Goal: Contribute content: Add original content to the website for others to see

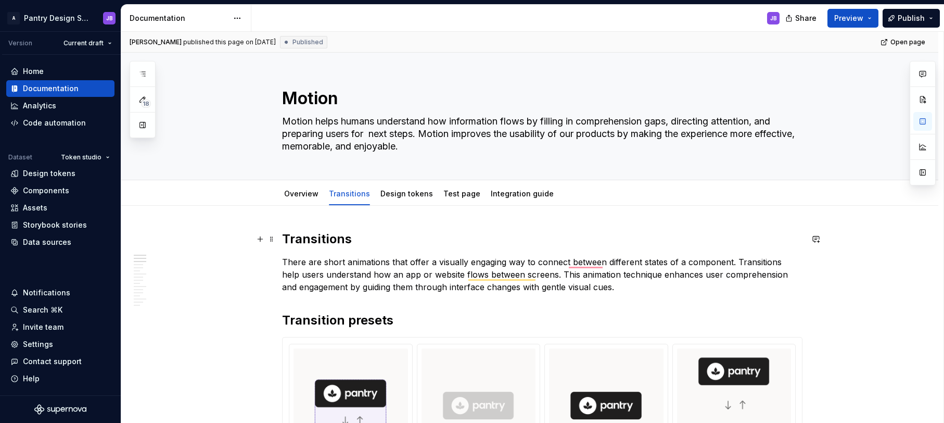
scroll to position [166, 0]
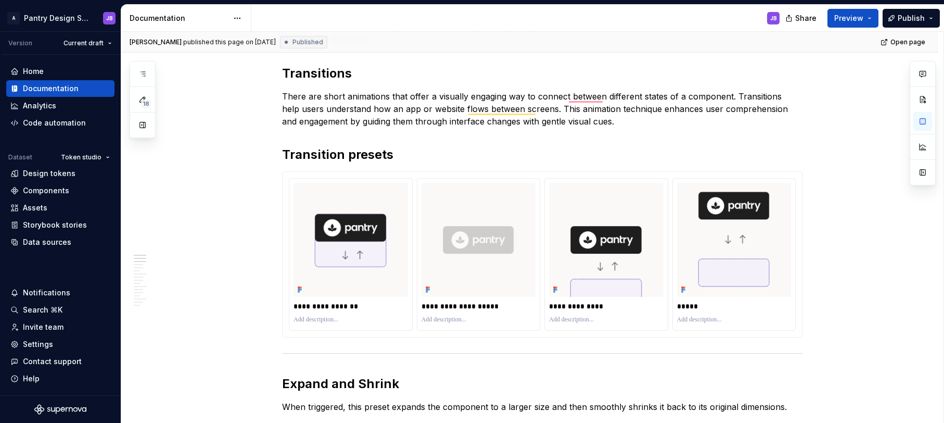
type textarea "*"
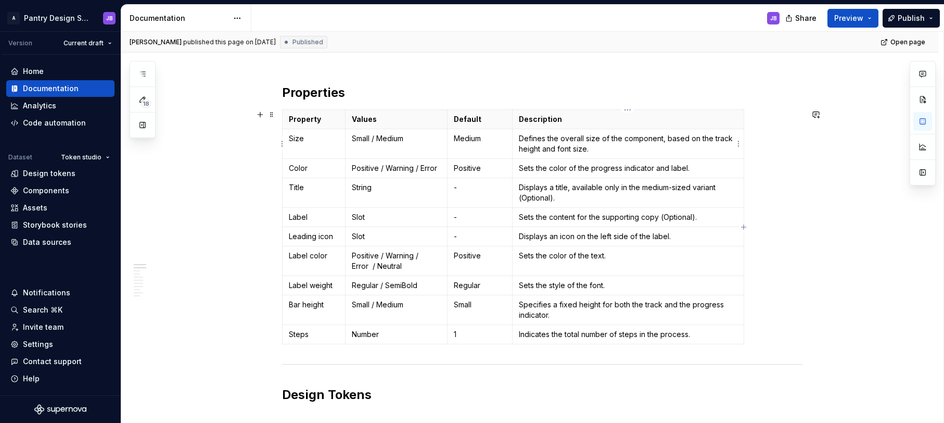
scroll to position [196, 0]
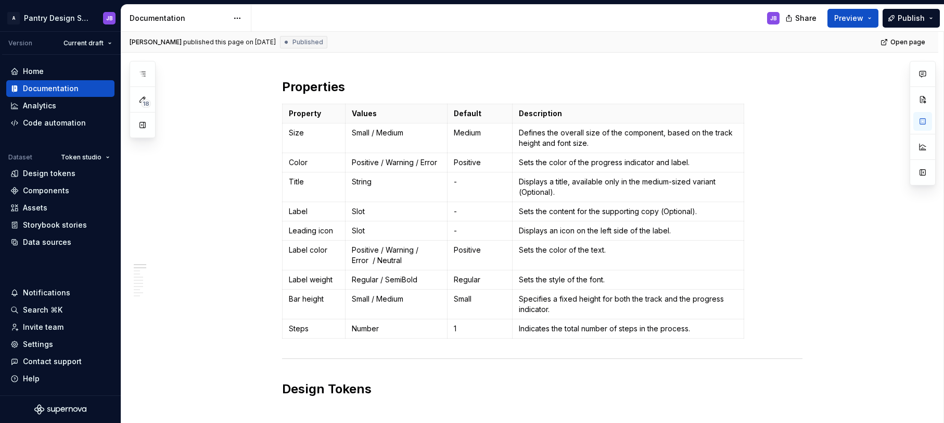
click at [291, 300] on p "Bar height" at bounding box center [314, 299] width 50 height 10
copy p "Bar height"
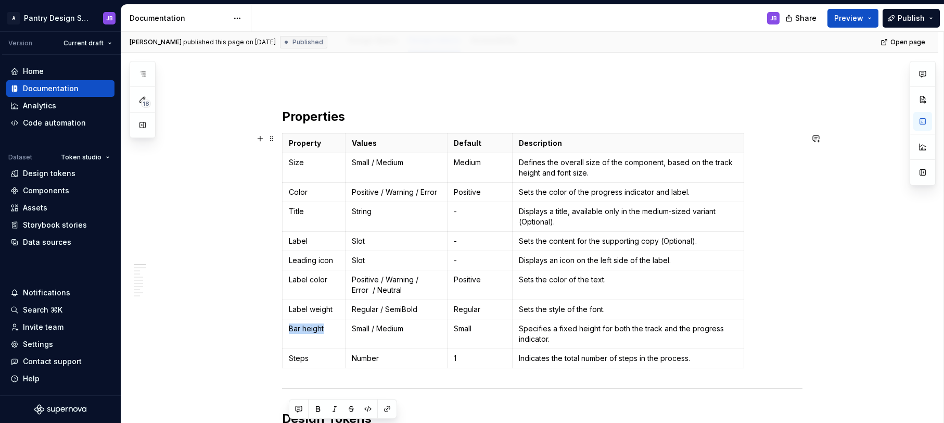
scroll to position [0, 0]
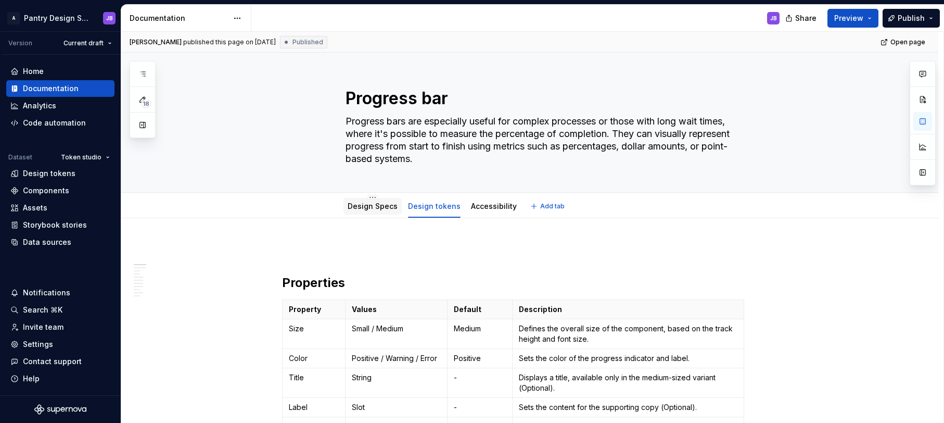
click at [365, 206] on link "Design Specs" at bounding box center [373, 205] width 50 height 9
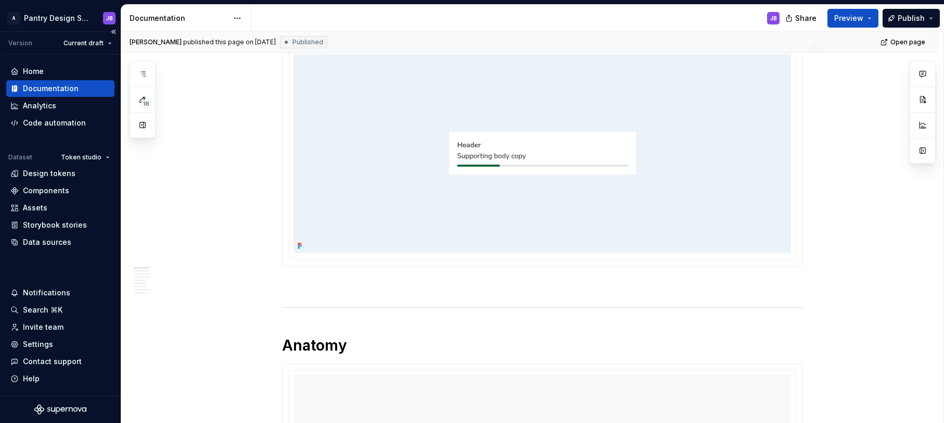
scroll to position [181, 0]
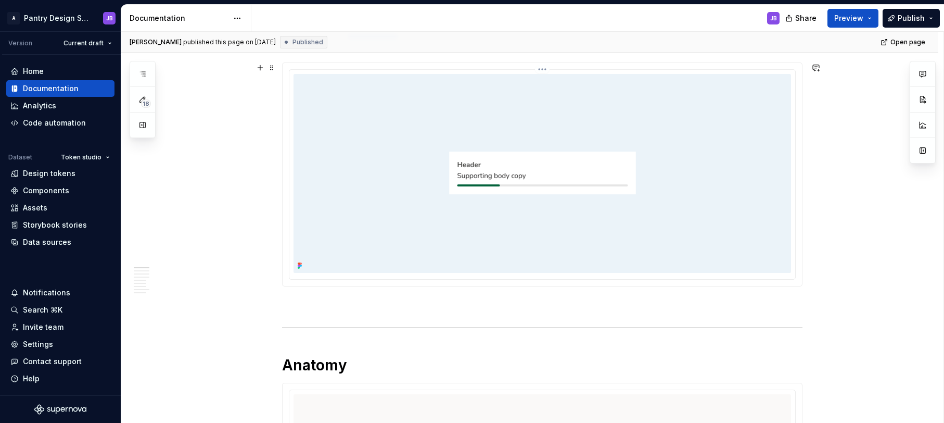
click at [376, 154] on img at bounding box center [543, 173] width 498 height 199
type textarea "*"
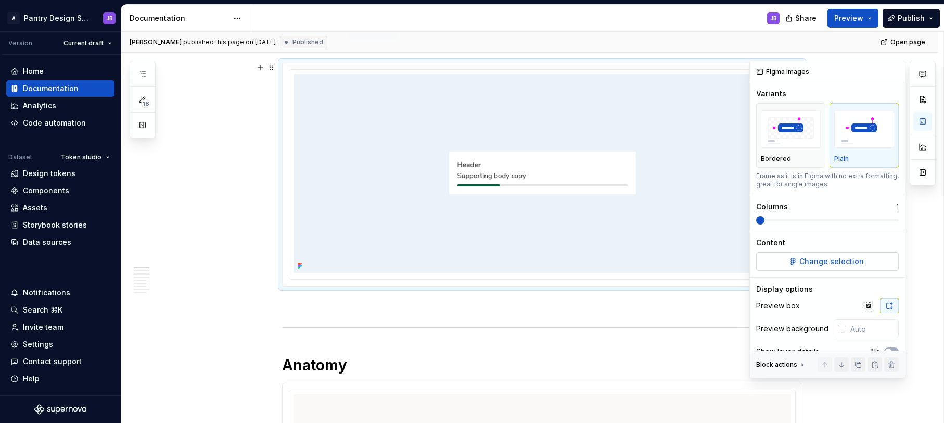
click at [827, 258] on span "Change selection" at bounding box center [832, 261] width 65 height 10
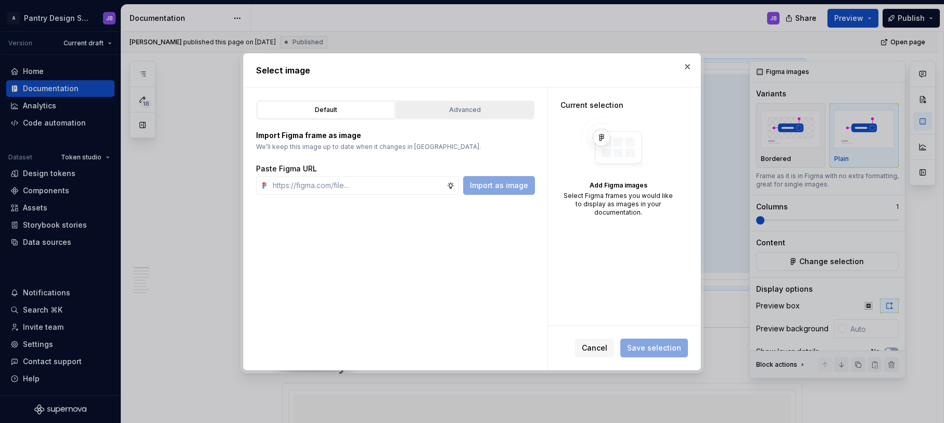
click at [465, 110] on div "Advanced" at bounding box center [465, 110] width 131 height 10
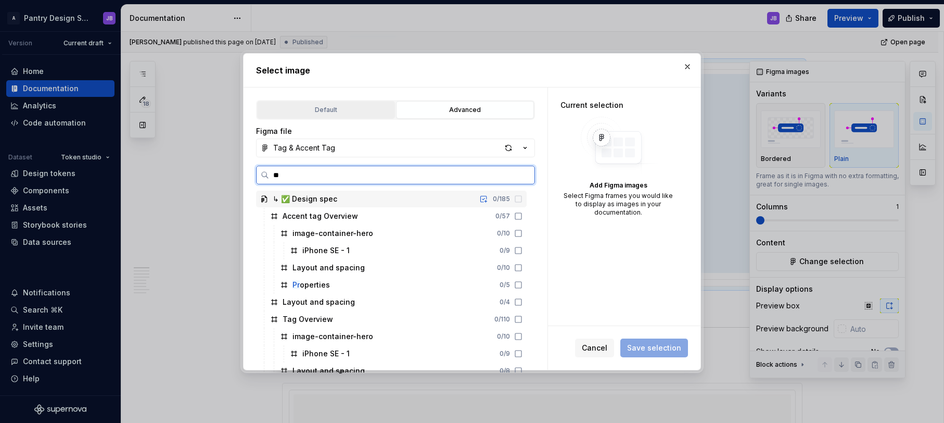
type input "***"
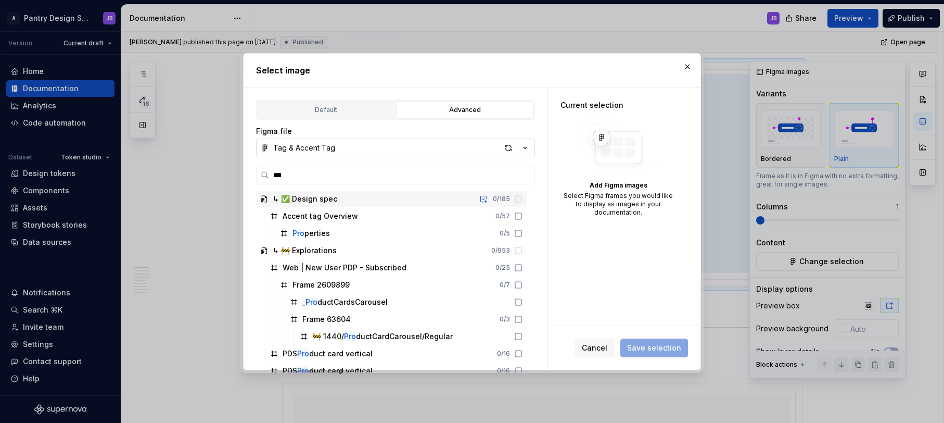
click at [354, 149] on button "Tag & Accent Tag" at bounding box center [395, 147] width 279 height 19
click at [313, 144] on div "Select image Default Advanced Import Figma frame as image We’ll keep this image…" at bounding box center [472, 211] width 944 height 423
click at [313, 144] on div "Tag & Accent Tag" at bounding box center [304, 148] width 62 height 10
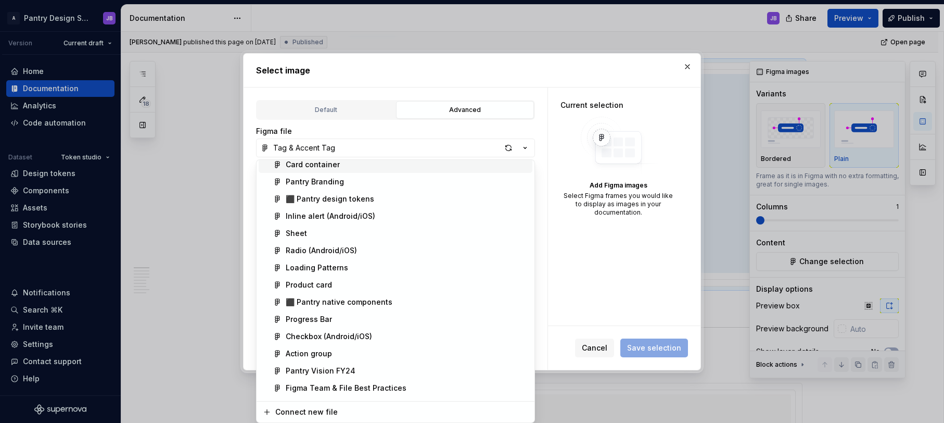
scroll to position [146, 0]
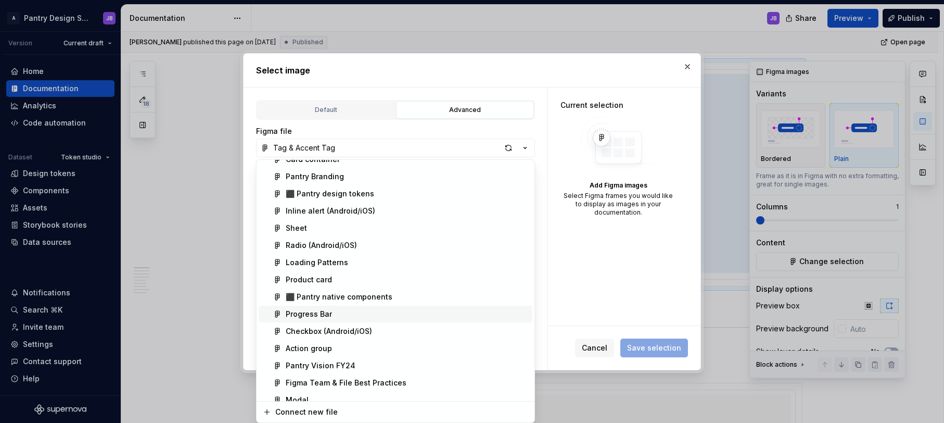
click at [322, 311] on div "Progress Bar" at bounding box center [309, 314] width 46 height 10
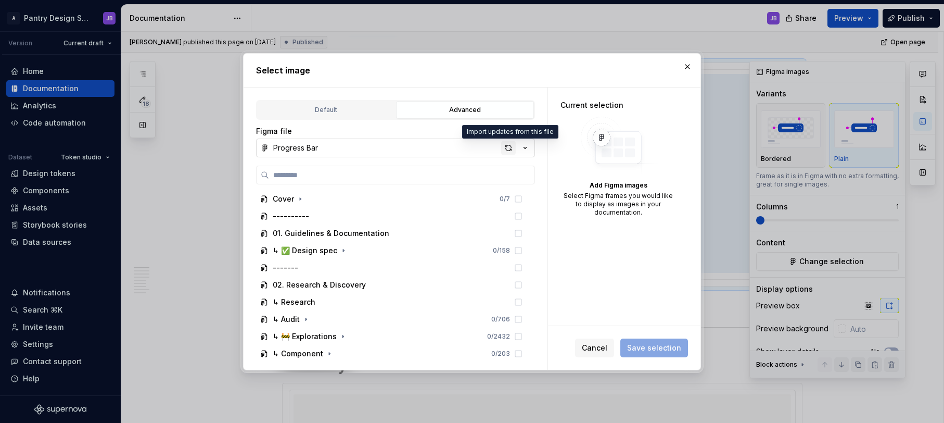
click at [506, 149] on div "button" at bounding box center [508, 148] width 15 height 15
click at [346, 250] on icon "button" at bounding box center [343, 250] width 8 height 8
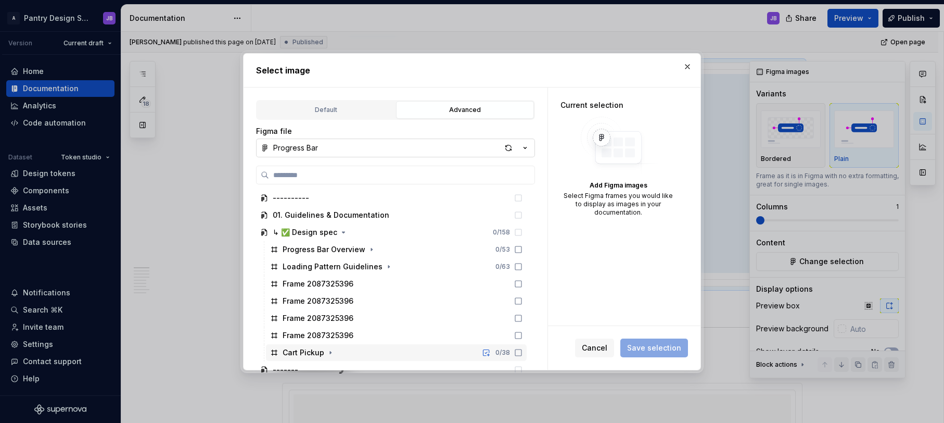
scroll to position [0, 0]
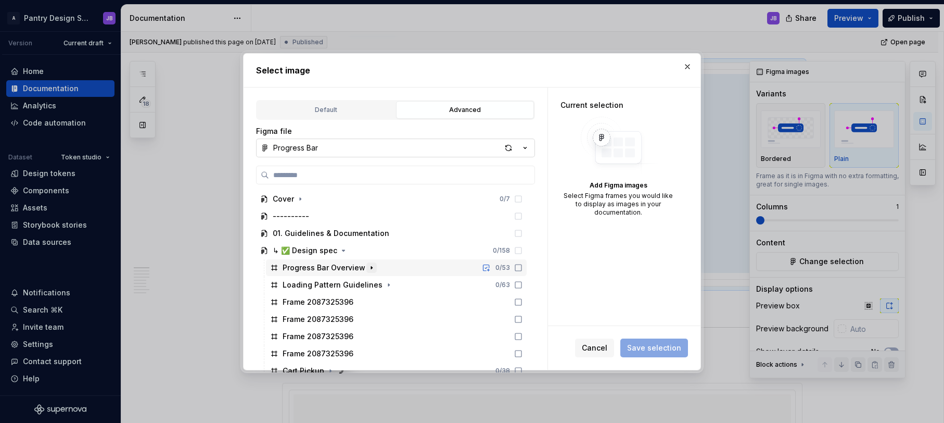
click at [370, 270] on icon "button" at bounding box center [371, 267] width 8 height 8
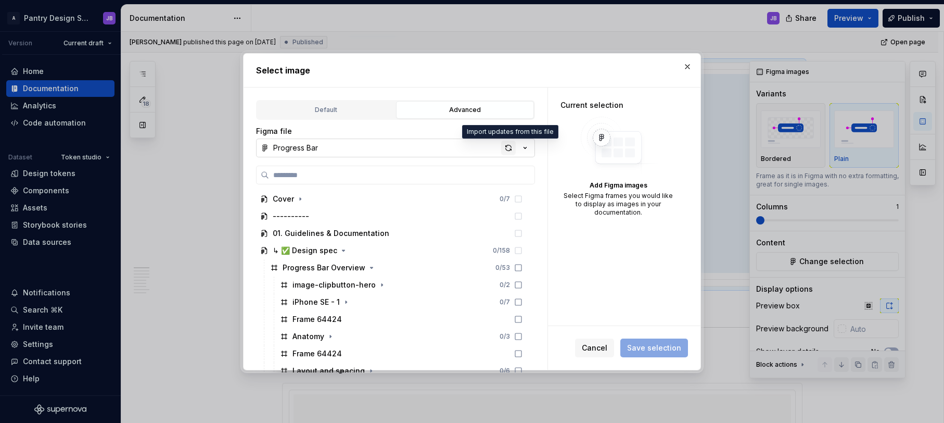
click at [508, 148] on div "button" at bounding box center [508, 148] width 15 height 15
click at [379, 284] on icon "button" at bounding box center [382, 285] width 8 height 8
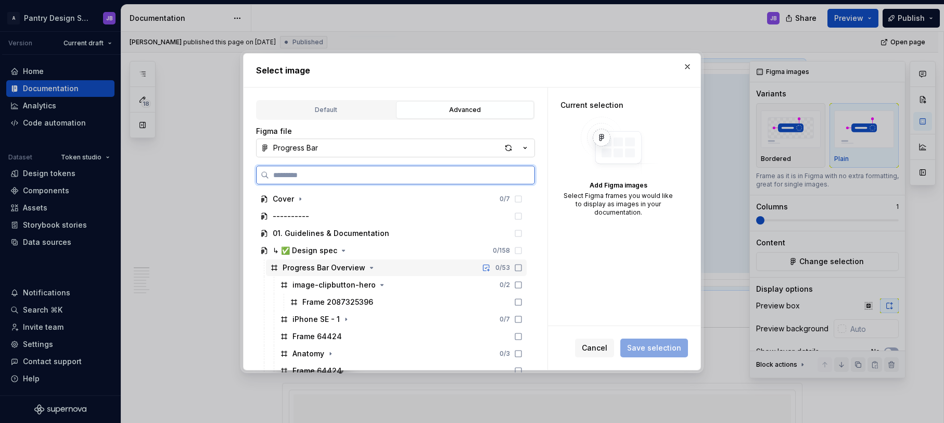
click at [323, 266] on div "Progress Bar Overview" at bounding box center [324, 267] width 83 height 10
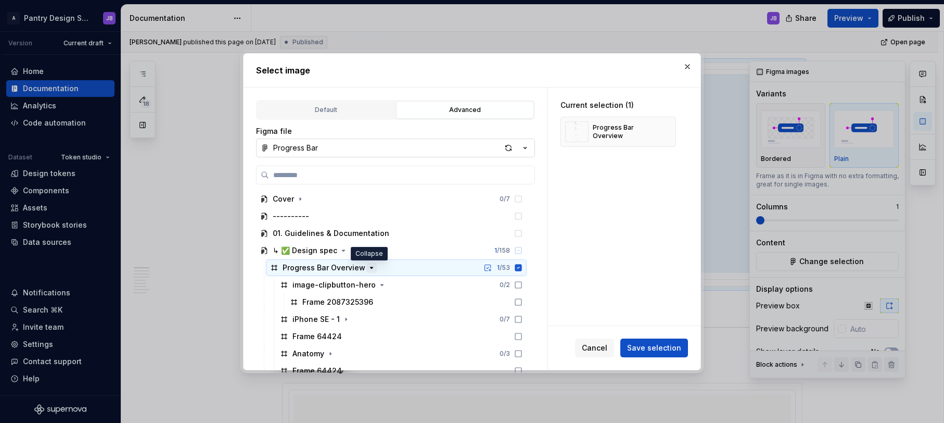
click at [371, 265] on icon "button" at bounding box center [371, 267] width 8 height 8
click at [378, 285] on icon "button" at bounding box center [382, 285] width 8 height 8
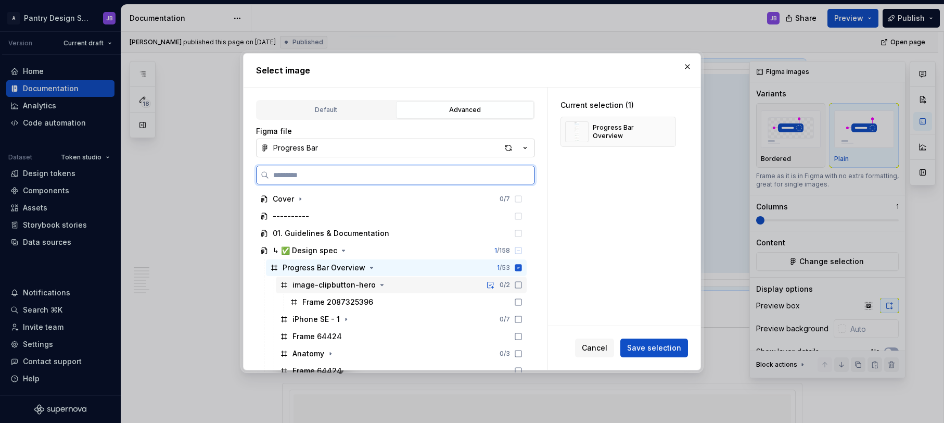
click at [330, 285] on div "image-clipbutton-hero" at bounding box center [334, 285] width 83 height 10
click at [517, 269] on icon at bounding box center [518, 267] width 7 height 7
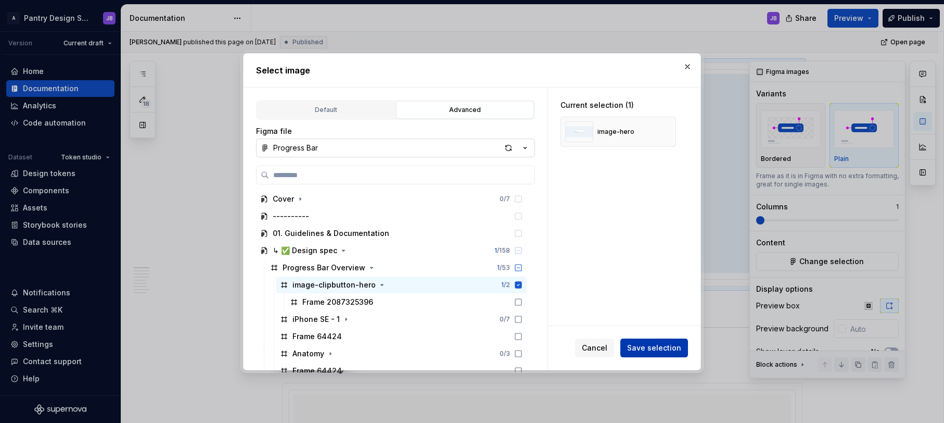
click at [653, 346] on span "Save selection" at bounding box center [654, 348] width 54 height 10
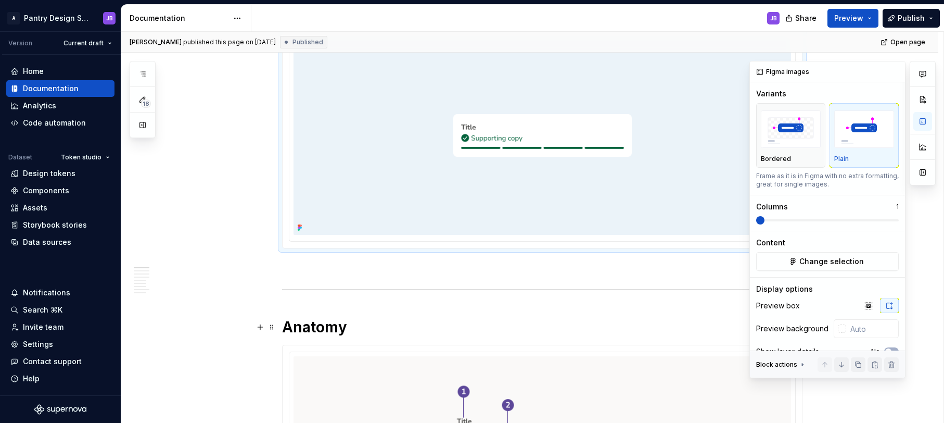
scroll to position [23, 0]
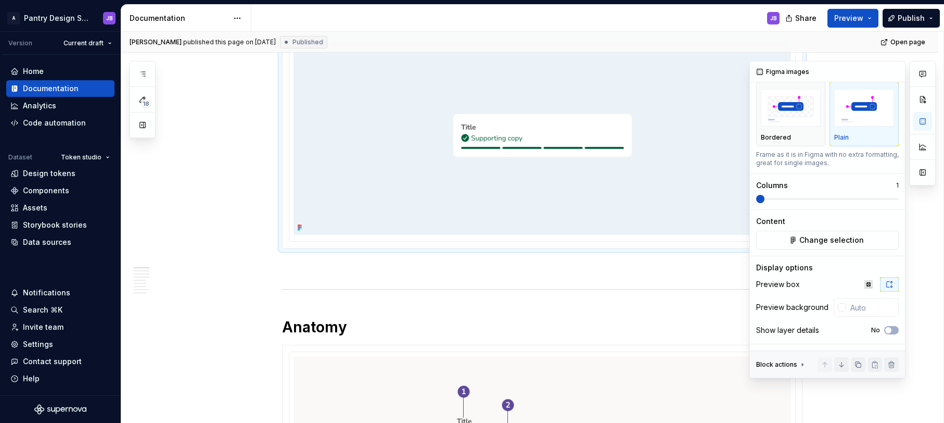
type textarea "*"
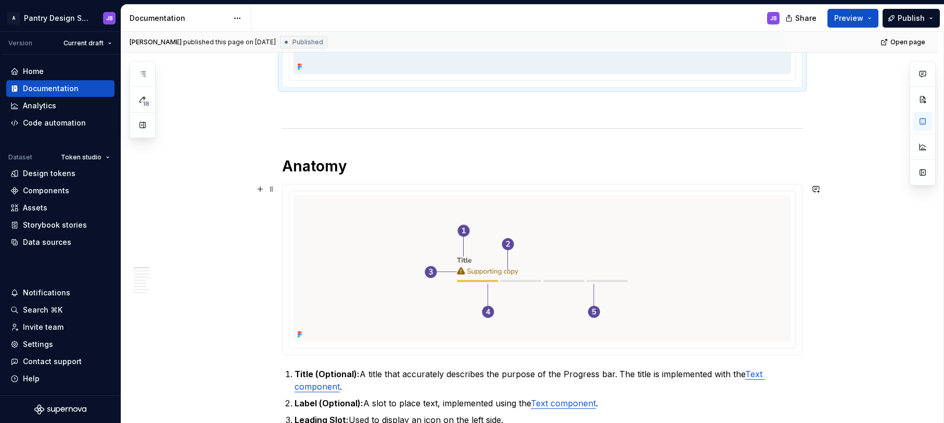
scroll to position [402, 0]
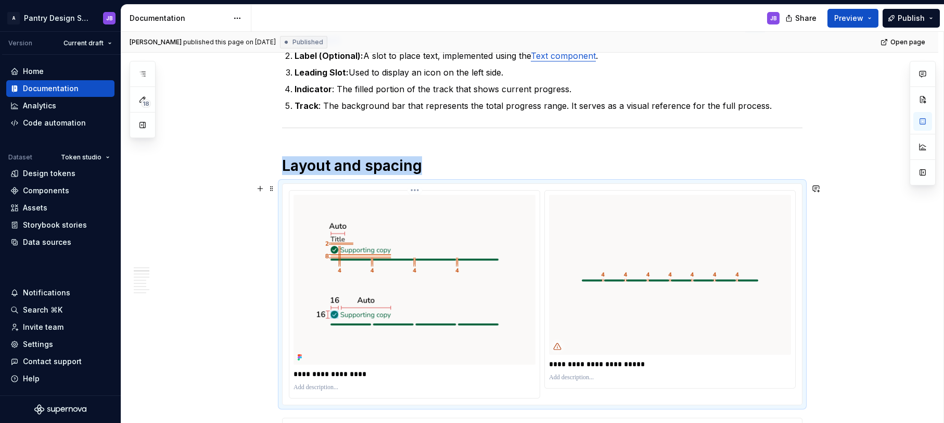
click at [311, 212] on img "To enrich screen reader interactions, please activate Accessibility in Grammarl…" at bounding box center [415, 280] width 242 height 170
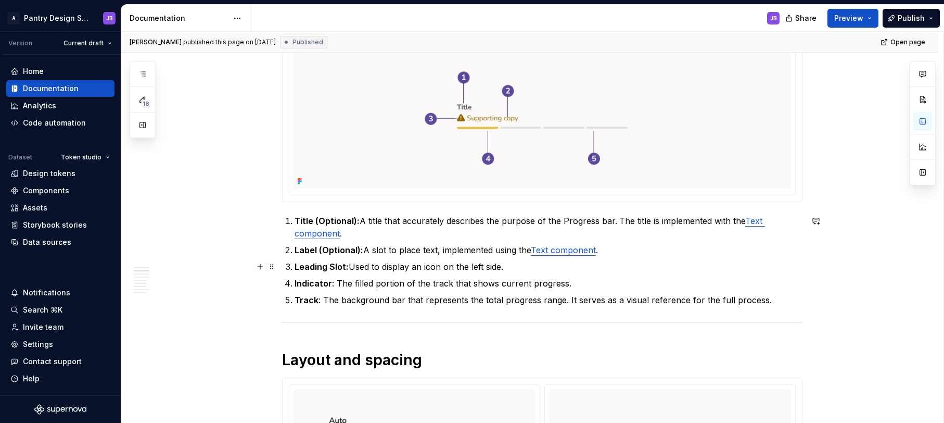
click at [335, 267] on strong "Leading Slot:" at bounding box center [322, 266] width 54 height 10
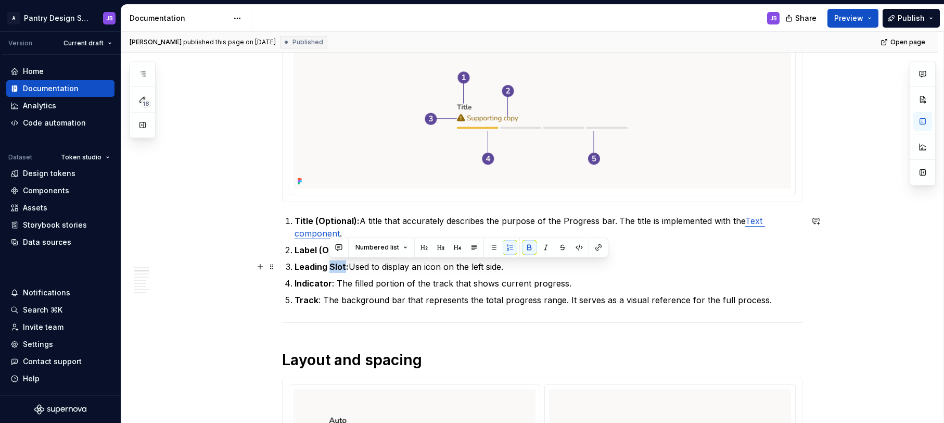
click at [335, 267] on strong "Leading Slot:" at bounding box center [322, 266] width 54 height 10
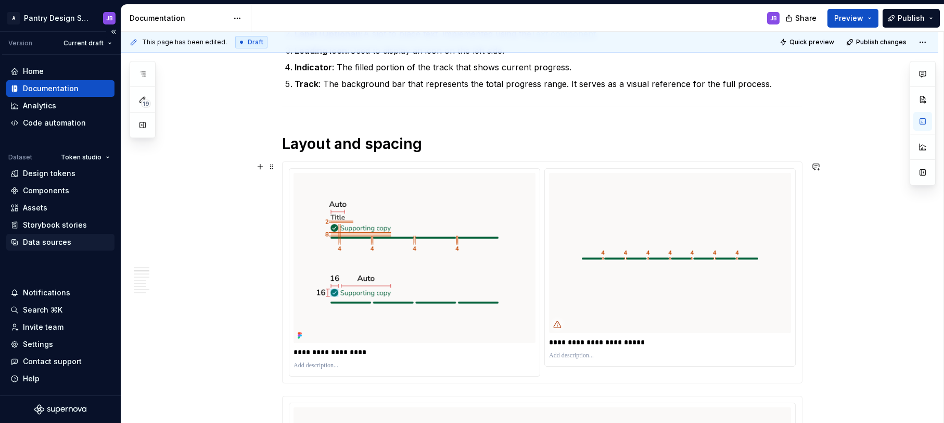
scroll to position [749, 0]
click at [590, 203] on img "To enrich screen reader interactions, please activate Accessibility in Grammarl…" at bounding box center [670, 253] width 242 height 160
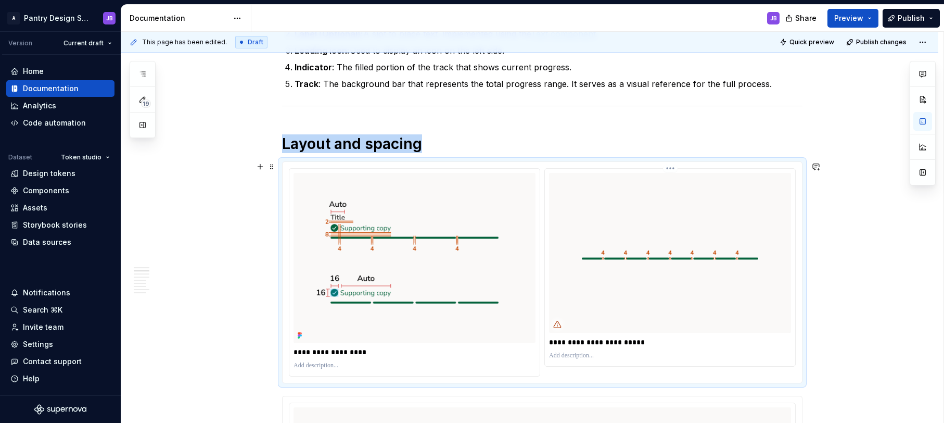
click at [590, 203] on img "To enrich screen reader interactions, please activate Accessibility in Grammarl…" at bounding box center [670, 253] width 242 height 160
click at [633, 189] on img "To enrich screen reader interactions, please activate Accessibility in Grammarl…" at bounding box center [670, 253] width 242 height 160
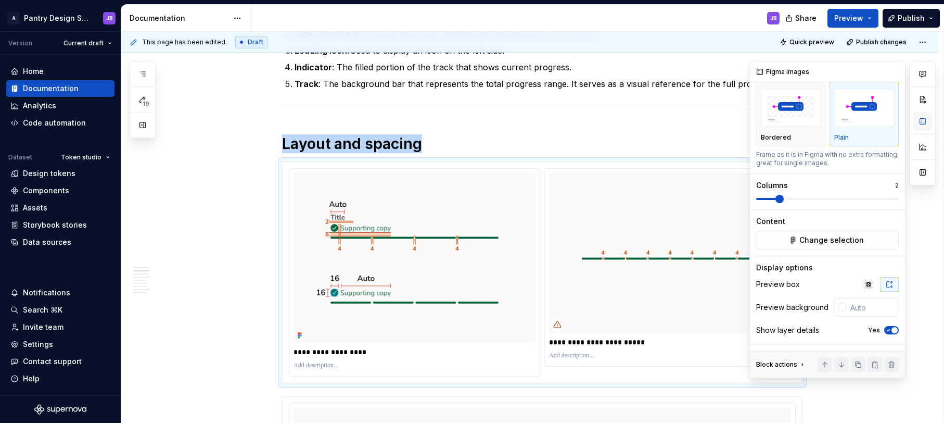
scroll to position [0, 0]
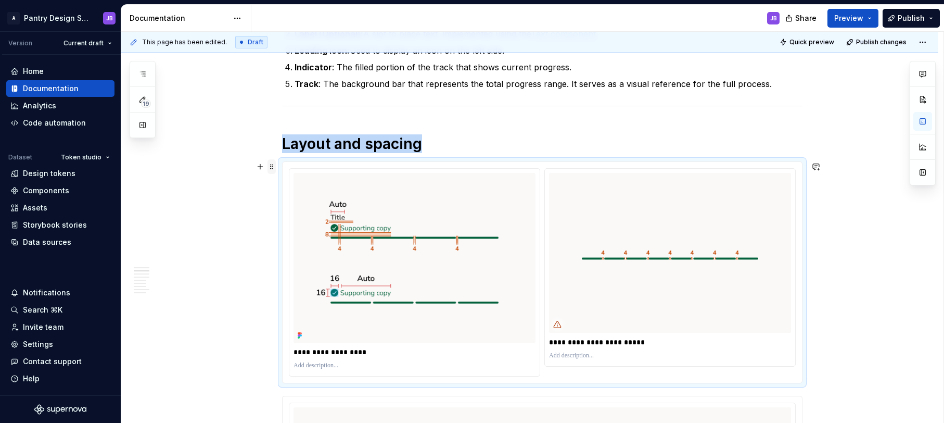
click at [274, 166] on span at bounding box center [272, 166] width 8 height 15
click at [395, 187] on img "To enrich screen reader interactions, please activate Accessibility in Grammarl…" at bounding box center [415, 258] width 242 height 170
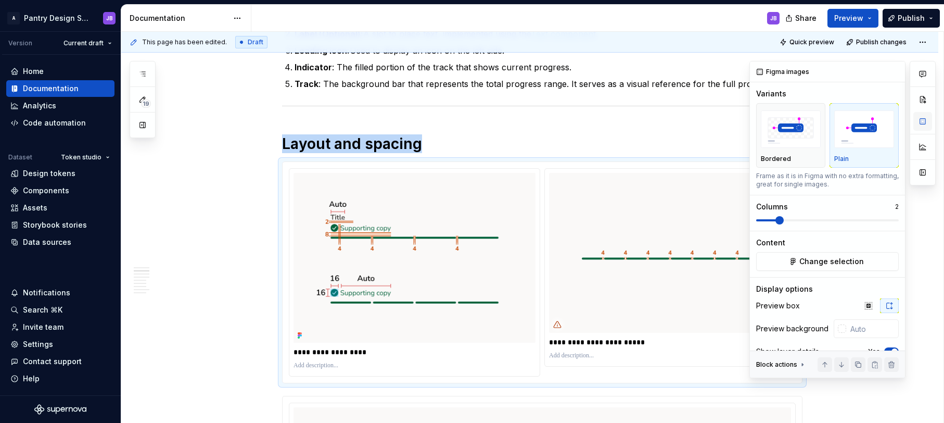
click at [927, 120] on button "button" at bounding box center [923, 121] width 19 height 19
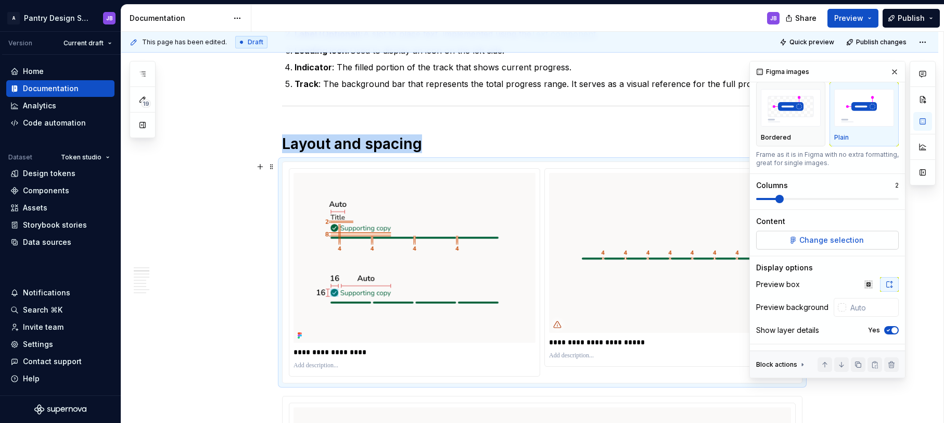
click at [808, 236] on span "Change selection" at bounding box center [832, 240] width 65 height 10
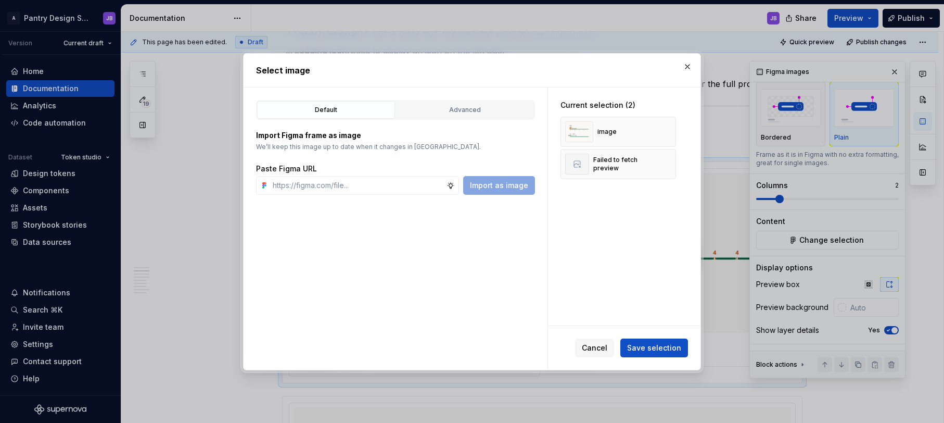
type textarea "*"
click at [455, 111] on div "Advanced" at bounding box center [465, 110] width 131 height 10
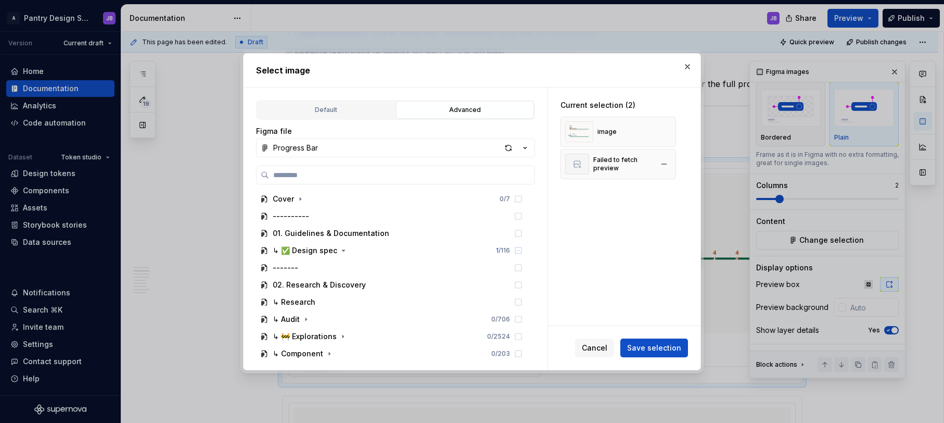
click at [611, 166] on div "Failed to fetch preview" at bounding box center [622, 164] width 59 height 17
click at [340, 251] on icon "button" at bounding box center [343, 250] width 8 height 8
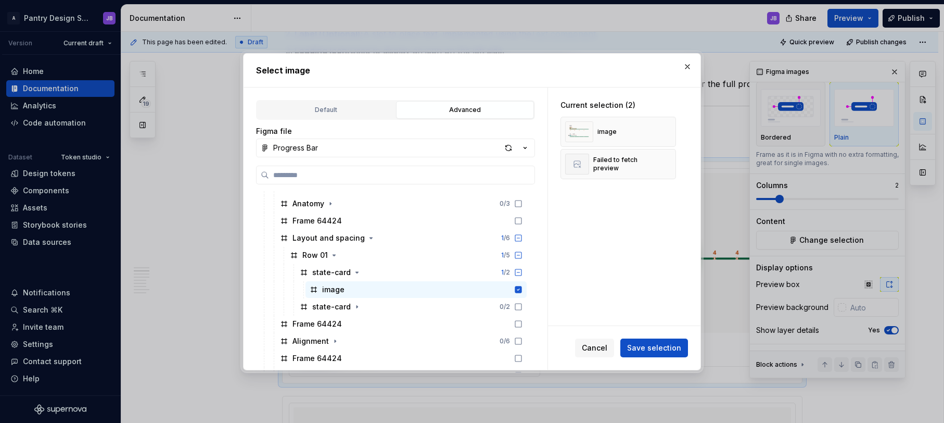
scroll to position [120, 0]
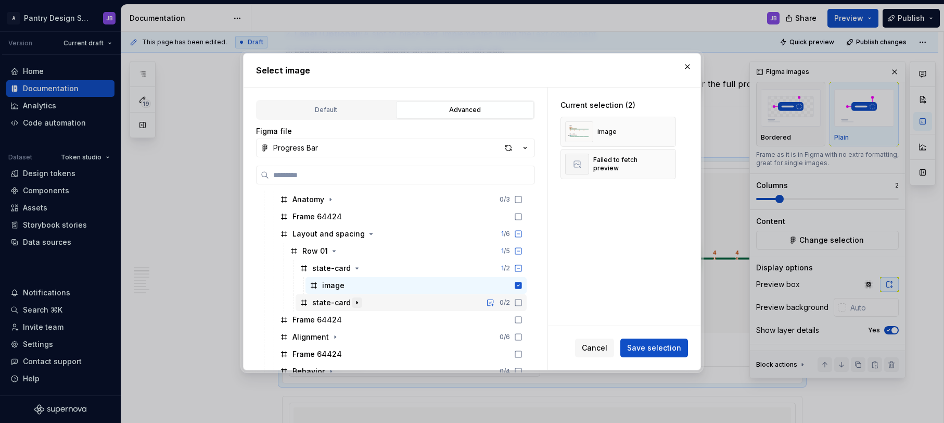
click at [357, 303] on icon "button" at bounding box center [357, 302] width 8 height 8
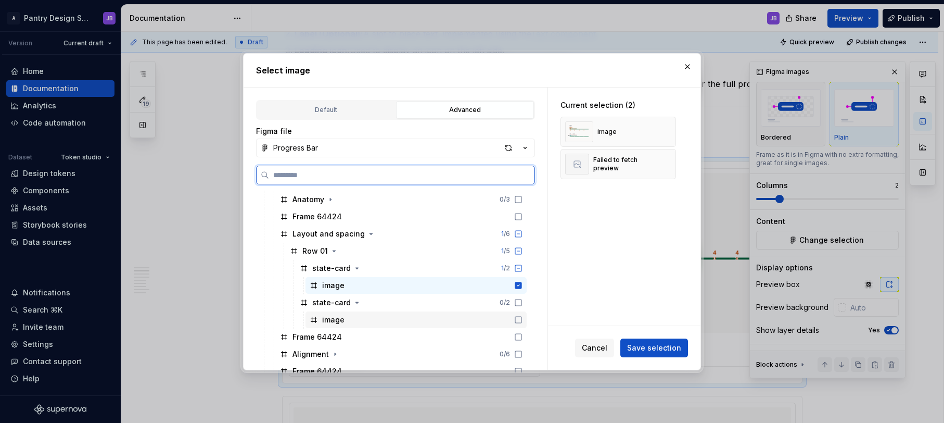
click at [519, 320] on icon at bounding box center [518, 319] width 8 height 8
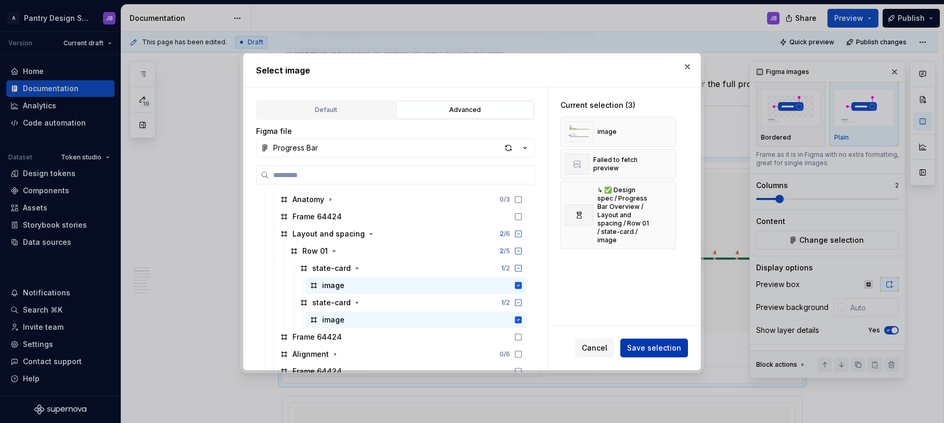
click at [674, 347] on span "Save selection" at bounding box center [654, 348] width 54 height 10
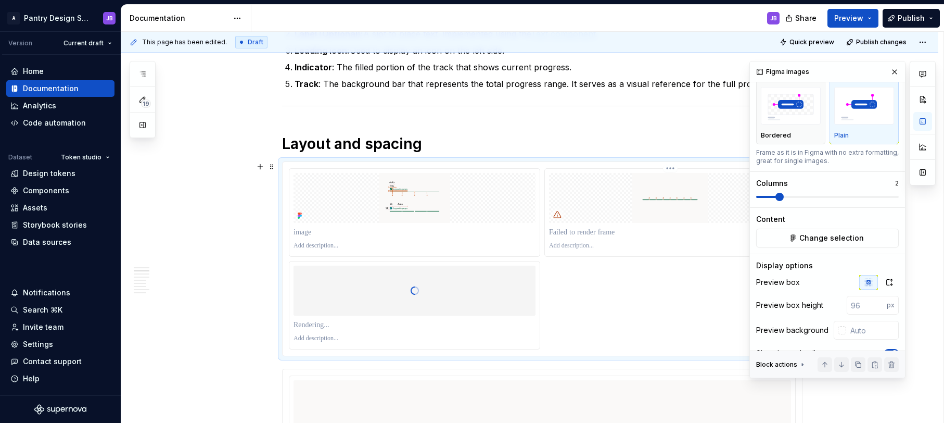
click at [671, 167] on html "A Pantry Design System JB Version Current draft Home Documentation Analytics Co…" at bounding box center [472, 211] width 944 height 423
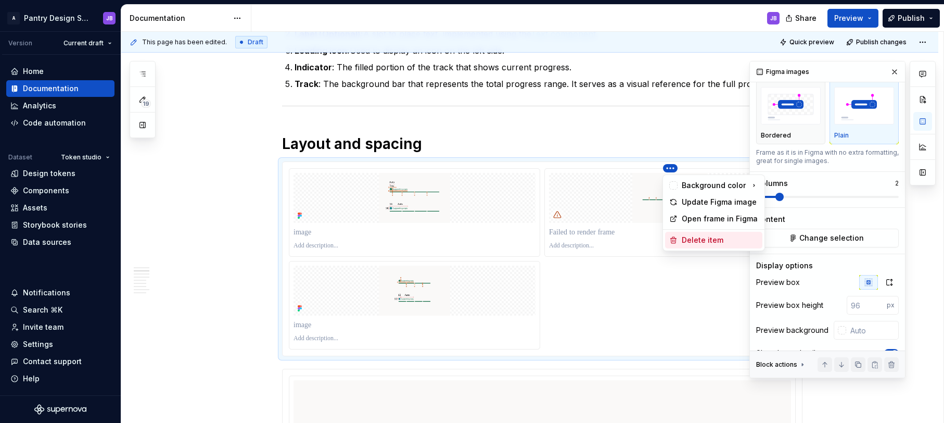
click at [693, 239] on div "Delete item" at bounding box center [720, 240] width 77 height 10
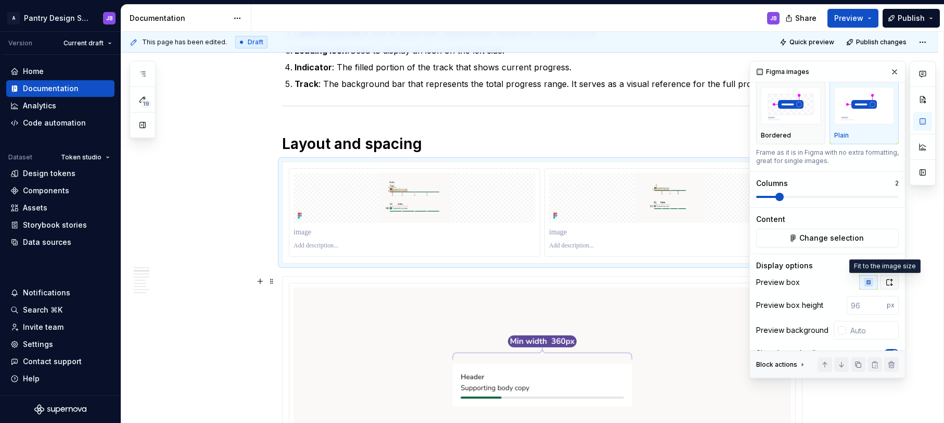
click at [886, 283] on icon "button" at bounding box center [889, 282] width 8 height 8
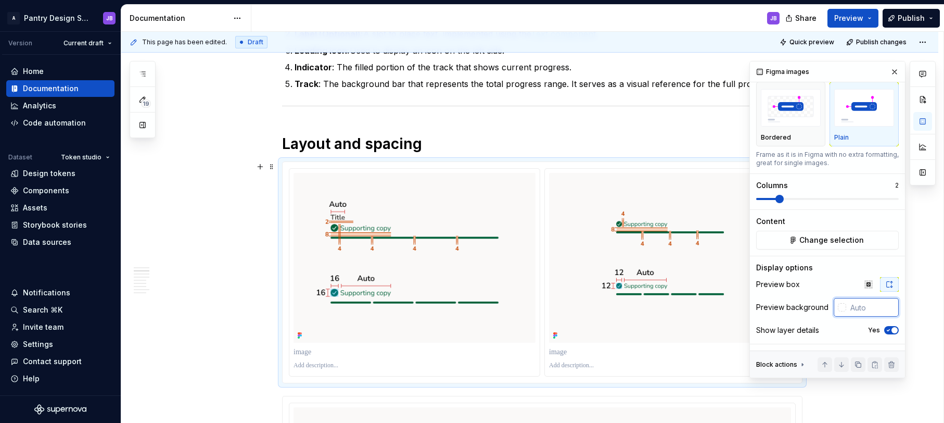
click at [846, 308] on input "text" at bounding box center [872, 307] width 53 height 19
click at [853, 307] on input "text" at bounding box center [872, 307] width 53 height 19
click at [838, 308] on div at bounding box center [842, 307] width 8 height 8
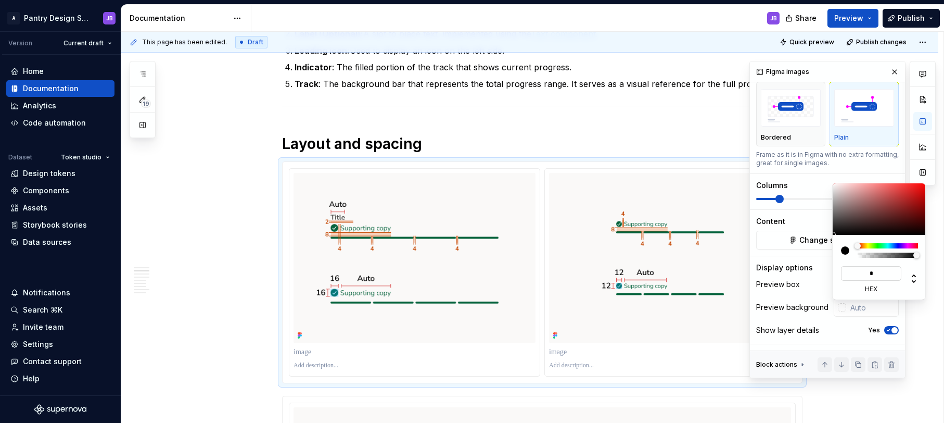
type input "**"
type input "#FFFFFF"
type input "******"
click at [816, 301] on div "Comments Open comments No comments yet Select ‘Comment’ from the block context …" at bounding box center [843, 219] width 186 height 317
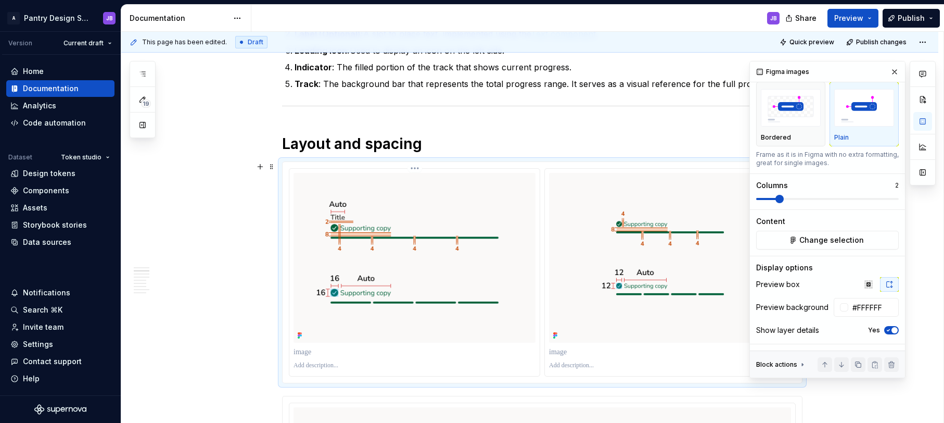
click at [301, 349] on p "To enrich screen reader interactions, please activate Accessibility in Grammarl…" at bounding box center [415, 352] width 242 height 10
type textarea "*"
click at [560, 353] on p "To enrich screen reader interactions, please activate Accessibility in Grammarl…" at bounding box center [670, 352] width 242 height 10
click at [887, 72] on button "button" at bounding box center [894, 72] width 15 height 15
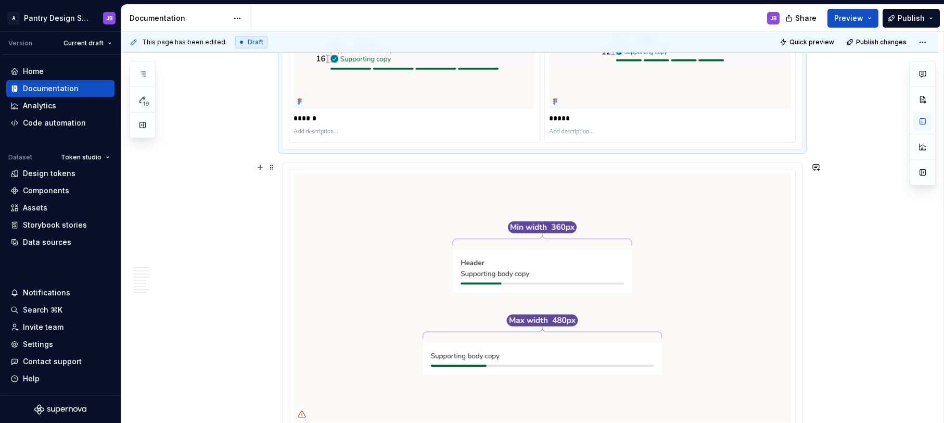
scroll to position [1040, 0]
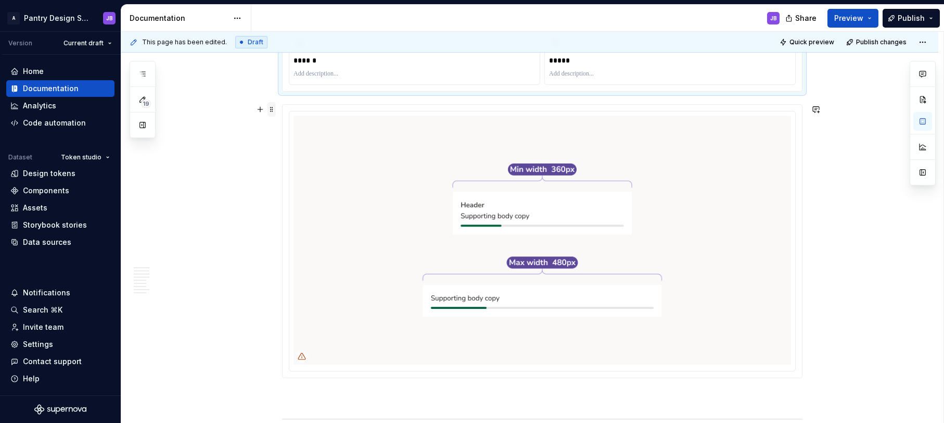
click at [272, 110] on span at bounding box center [272, 109] width 8 height 15
click at [305, 197] on div "Delete" at bounding box center [321, 201] width 68 height 10
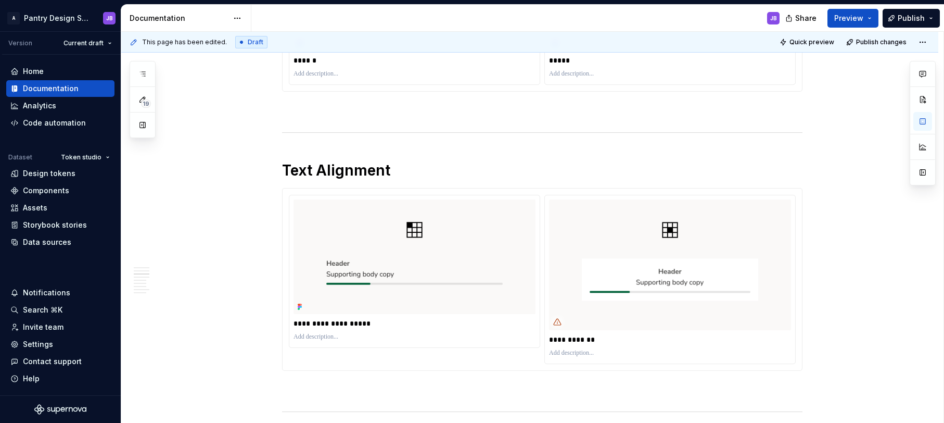
click at [475, 252] on img "To enrich screen reader interactions, please activate Accessibility in Grammarl…" at bounding box center [415, 256] width 242 height 115
click at [446, 232] on img "To enrich screen reader interactions, please activate Accessibility in Grammarl…" at bounding box center [415, 256] width 242 height 115
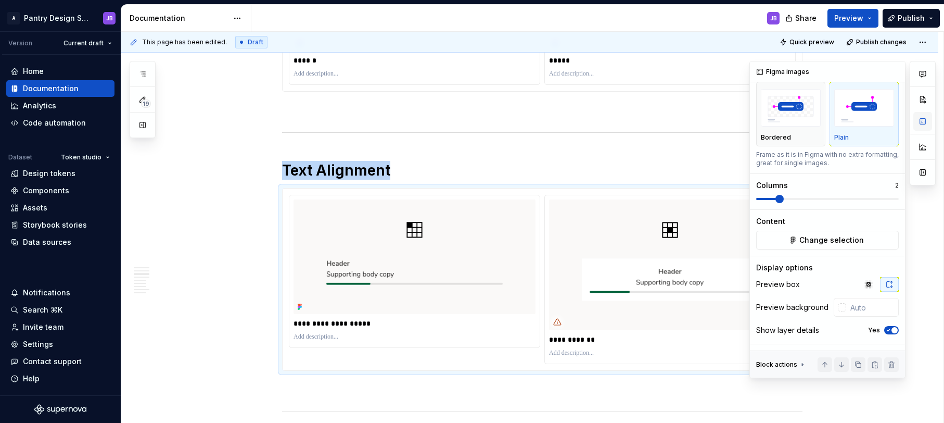
scroll to position [0, 0]
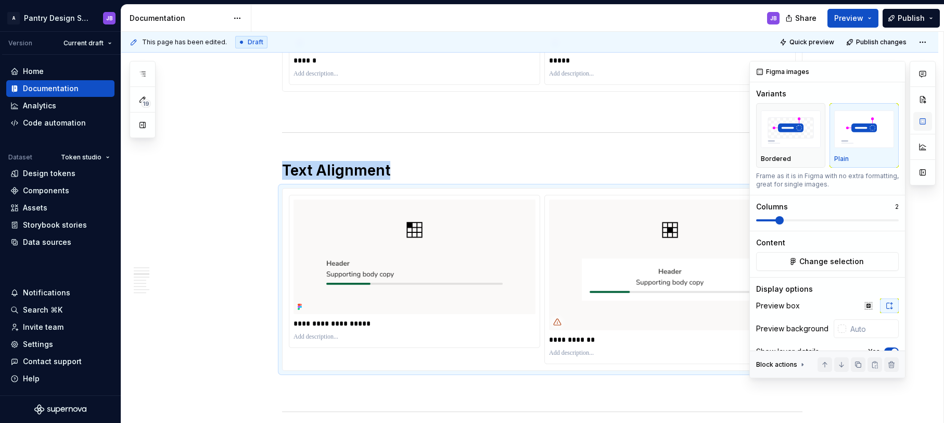
click at [923, 123] on button "button" at bounding box center [923, 121] width 19 height 19
click at [840, 260] on span "Change selection" at bounding box center [832, 261] width 65 height 10
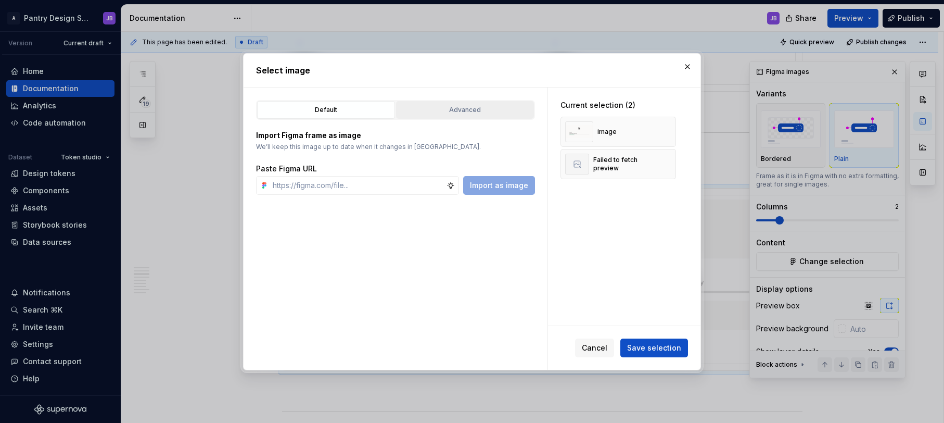
click at [472, 110] on div "Advanced" at bounding box center [465, 110] width 131 height 10
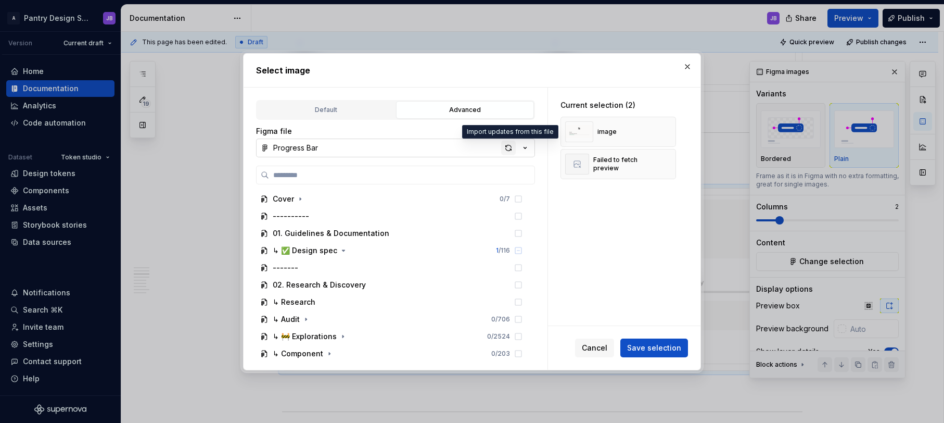
click at [509, 147] on div "button" at bounding box center [508, 148] width 15 height 15
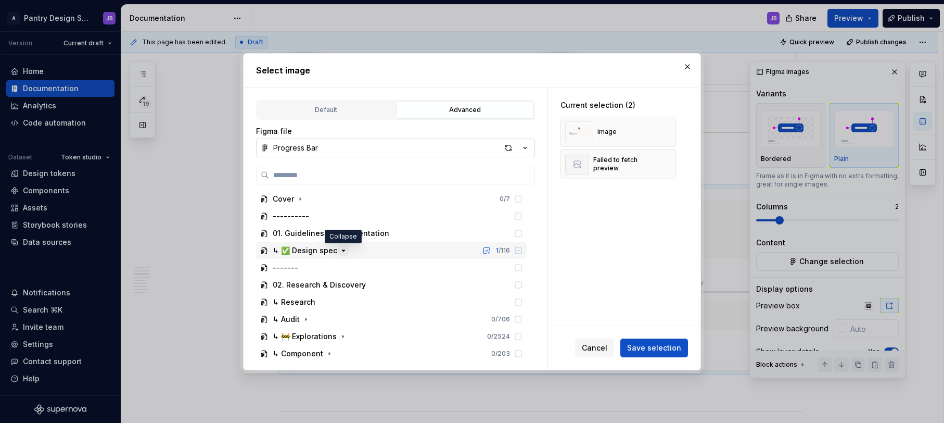
click at [346, 250] on icon "button" at bounding box center [343, 250] width 8 height 8
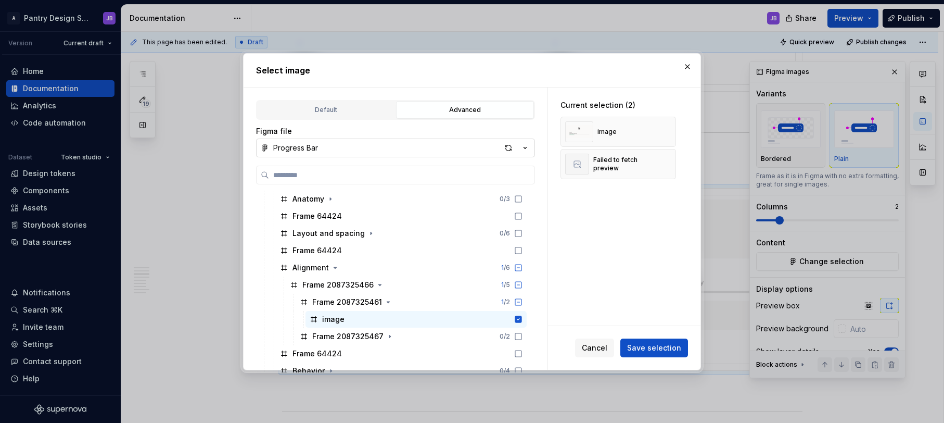
scroll to position [128, 0]
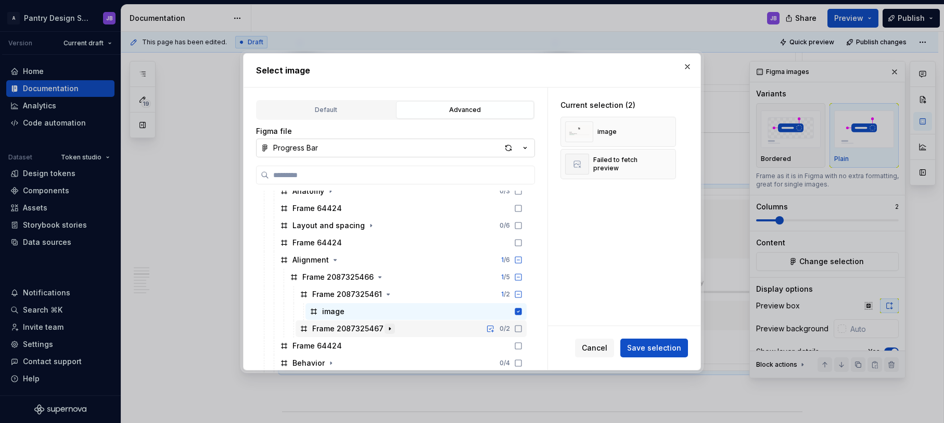
click at [389, 327] on icon "button" at bounding box center [389, 328] width 1 height 3
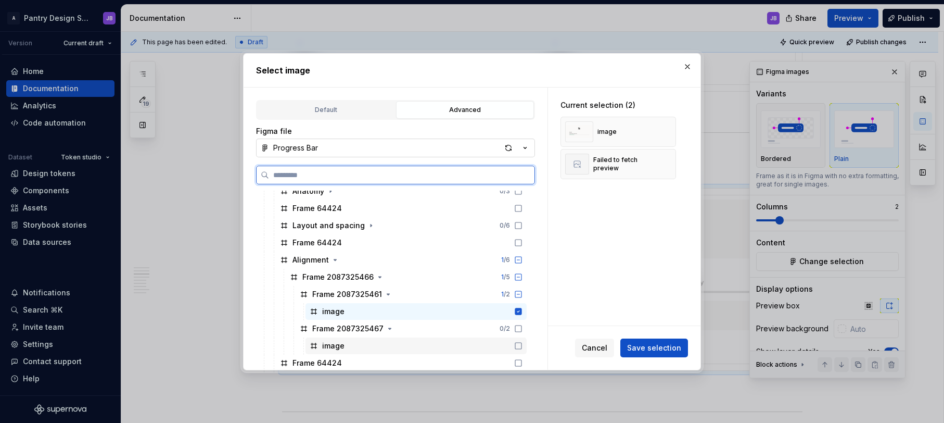
click at [519, 344] on icon at bounding box center [518, 345] width 8 height 8
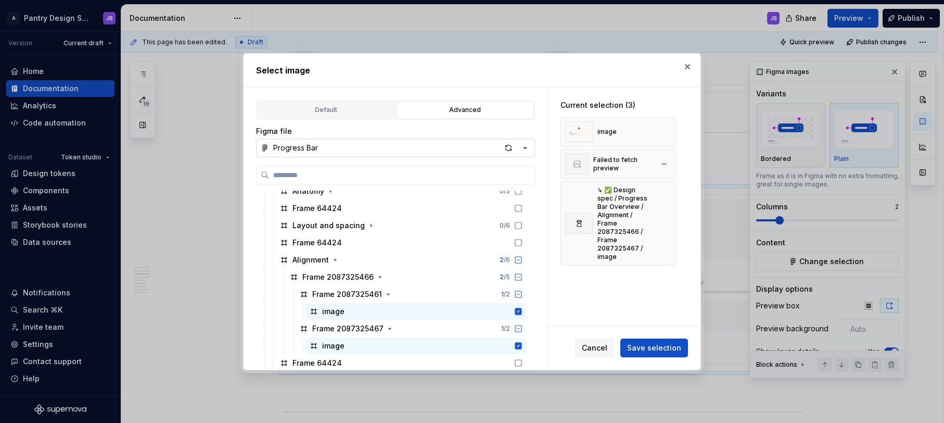
click at [645, 169] on div "Failed to fetch preview" at bounding box center [622, 164] width 59 height 17
click at [666, 165] on button "button" at bounding box center [664, 164] width 15 height 15
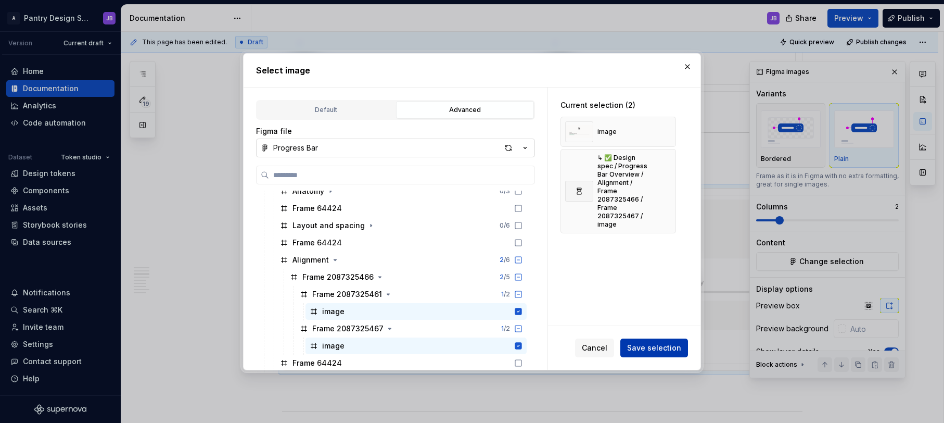
click at [663, 347] on span "Save selection" at bounding box center [654, 348] width 54 height 10
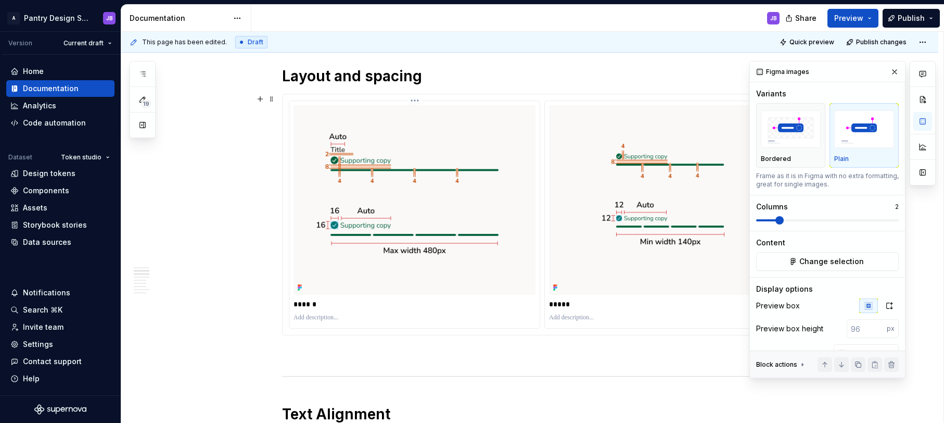
scroll to position [806, 0]
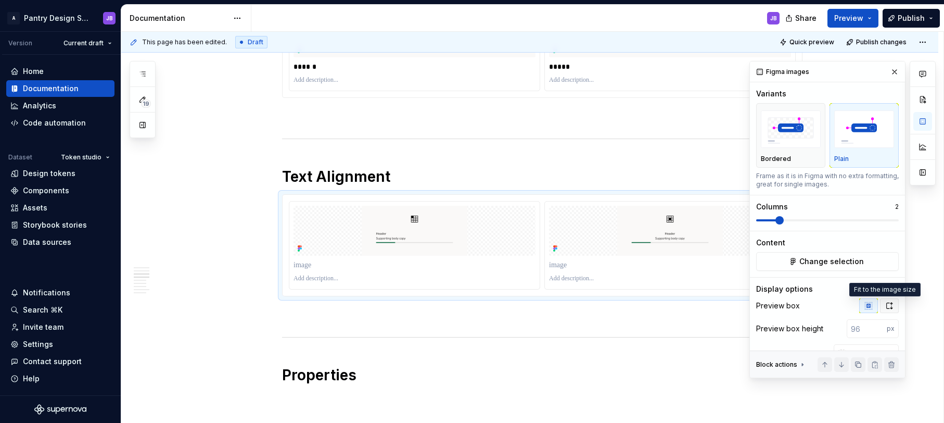
click at [885, 306] on icon "button" at bounding box center [889, 305] width 8 height 8
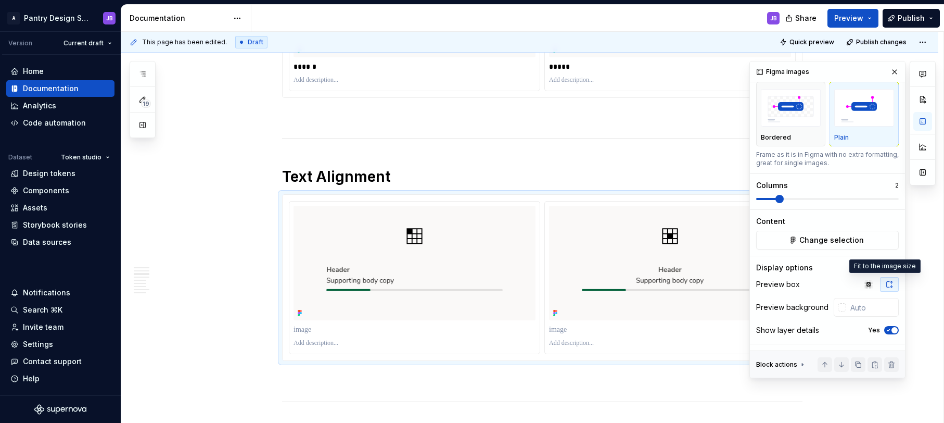
type textarea "*"
click at [319, 331] on p "To enrich screen reader interactions, please activate Accessibility in Grammarl…" at bounding box center [415, 329] width 242 height 10
click at [324, 331] on p "**********" at bounding box center [415, 329] width 242 height 10
click at [563, 332] on p "To enrich screen reader interactions, please activate Accessibility in Grammarl…" at bounding box center [670, 329] width 242 height 10
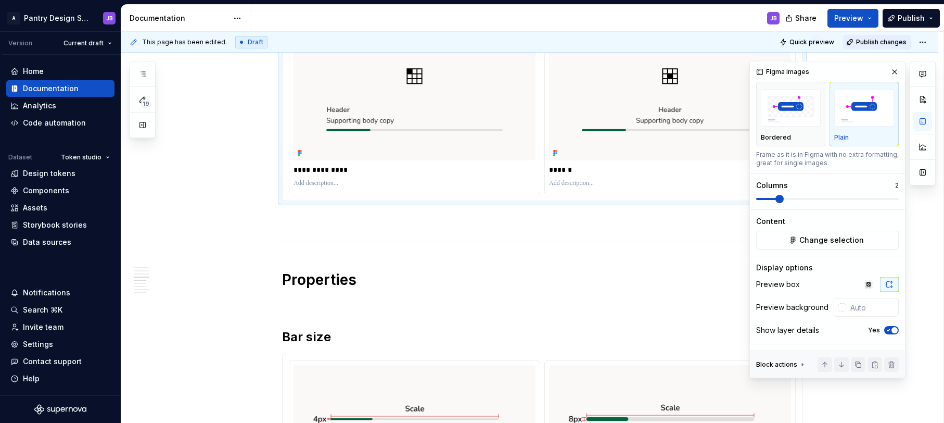
click at [876, 41] on span "Publish changes" at bounding box center [881, 42] width 50 height 8
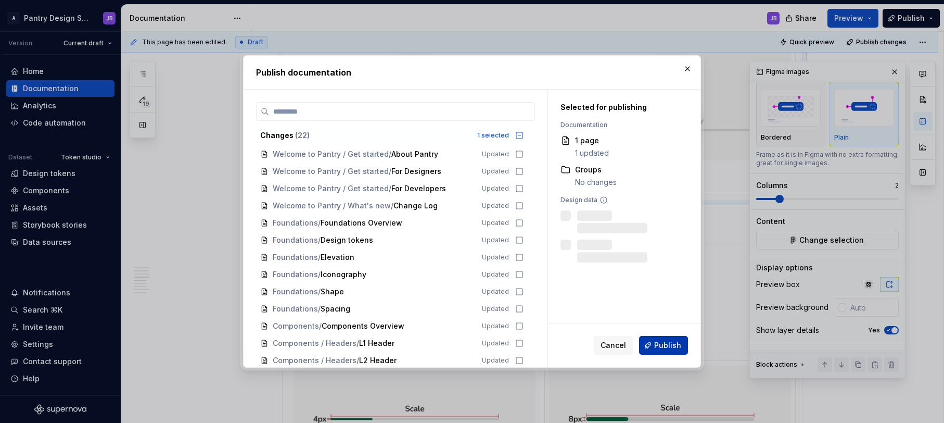
click at [669, 343] on span "Publish" at bounding box center [667, 345] width 27 height 10
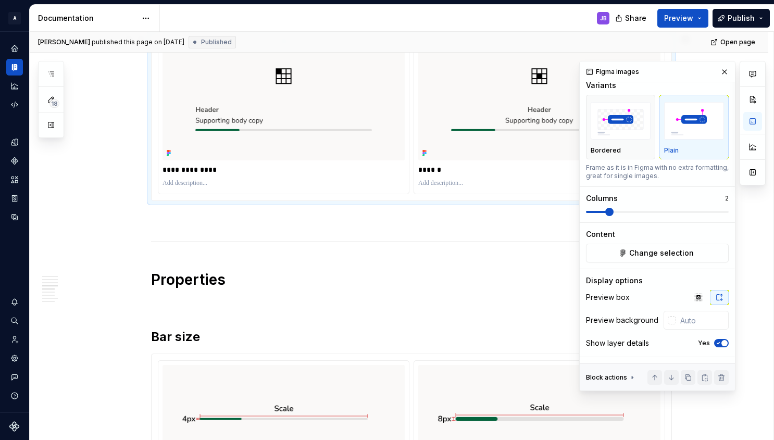
scroll to position [1229, 0]
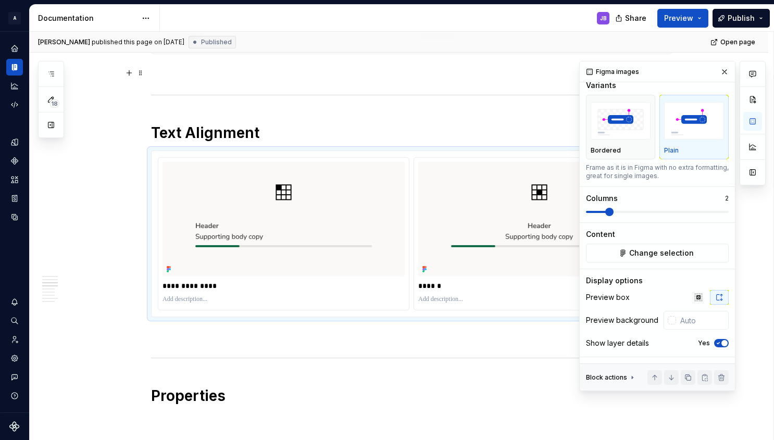
click at [720, 73] on button "button" at bounding box center [724, 72] width 15 height 15
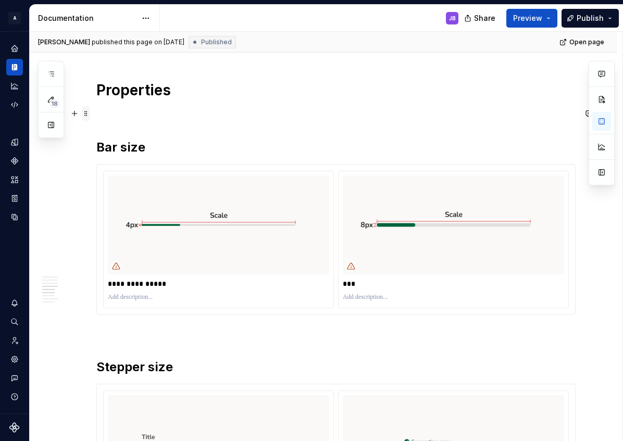
click at [87, 116] on span at bounding box center [86, 113] width 8 height 15
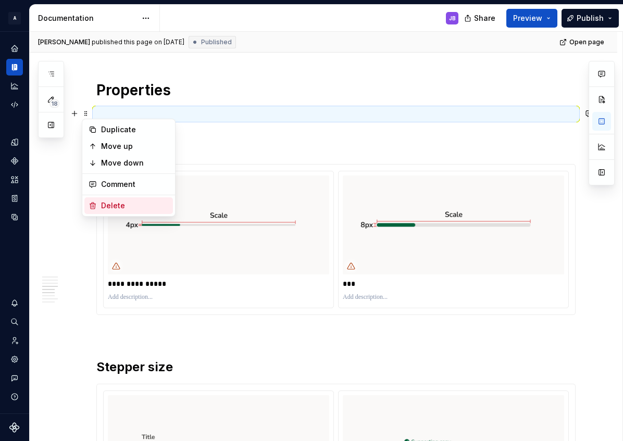
click at [112, 208] on div "Delete" at bounding box center [135, 205] width 68 height 10
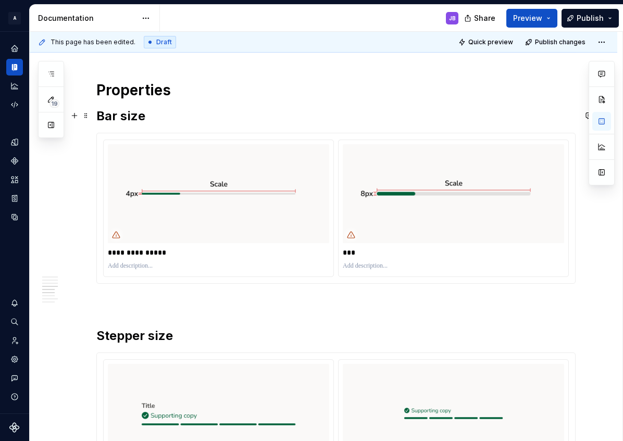
click at [104, 117] on h2 "Bar size" at bounding box center [335, 116] width 479 height 17
click at [125, 116] on h2 "Bar size" at bounding box center [335, 116] width 479 height 17
click at [163, 183] on img "To enrich screen reader interactions, please activate Accessibility in Grammarl…" at bounding box center [218, 193] width 221 height 98
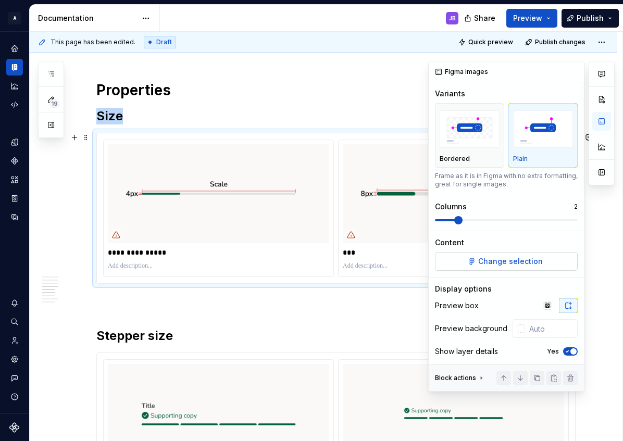
click at [500, 258] on span "Change selection" at bounding box center [510, 261] width 65 height 10
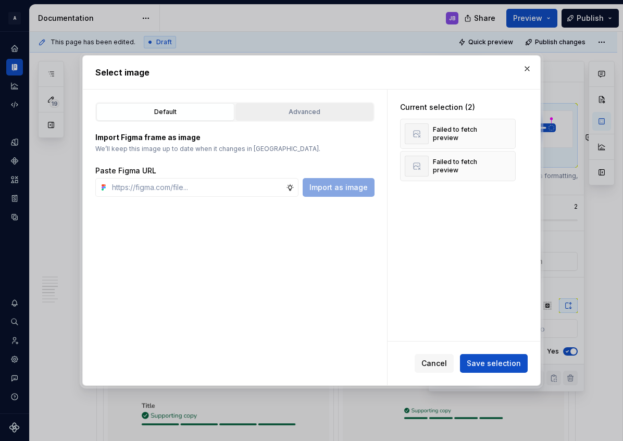
click at [306, 108] on div "Advanced" at bounding box center [304, 112] width 131 height 10
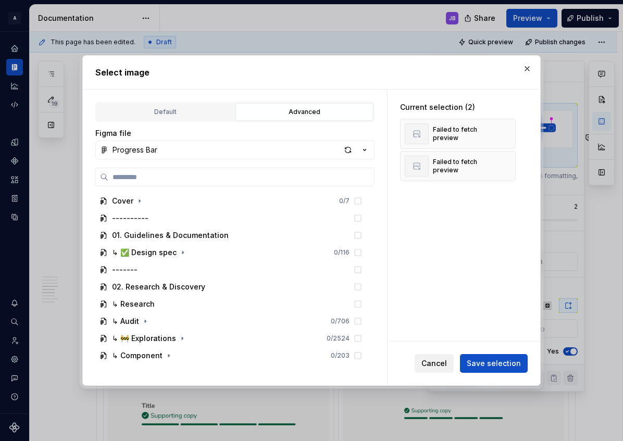
click at [443, 360] on span "Cancel" at bounding box center [434, 363] width 26 height 10
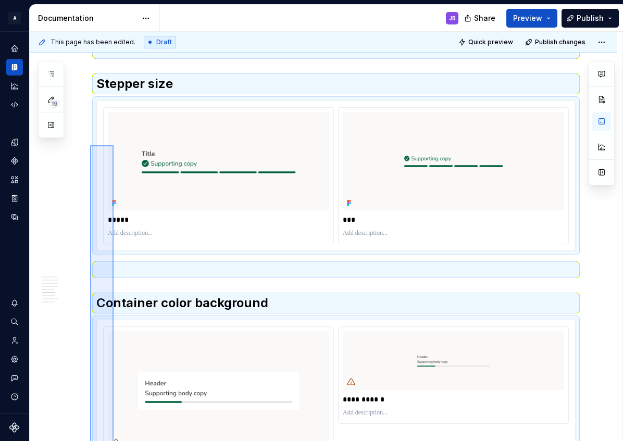
drag, startPoint x: 90, startPoint y: 335, endPoint x: 114, endPoint y: 155, distance: 181.2
click at [114, 145] on div "This page has been edited. Draft Quick preview Publish changes Progress bar Pro…" at bounding box center [326, 237] width 592 height 410
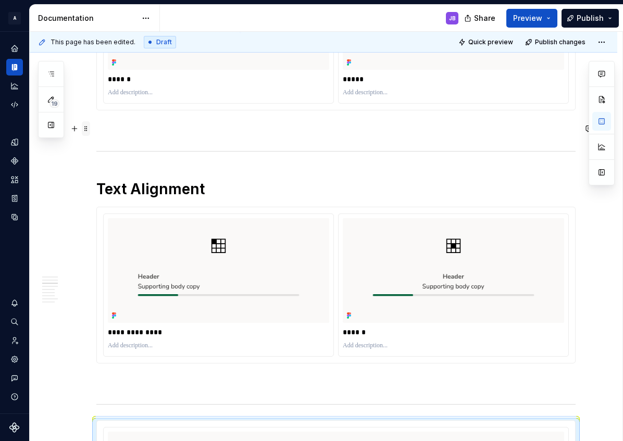
click at [87, 131] on span at bounding box center [86, 128] width 8 height 15
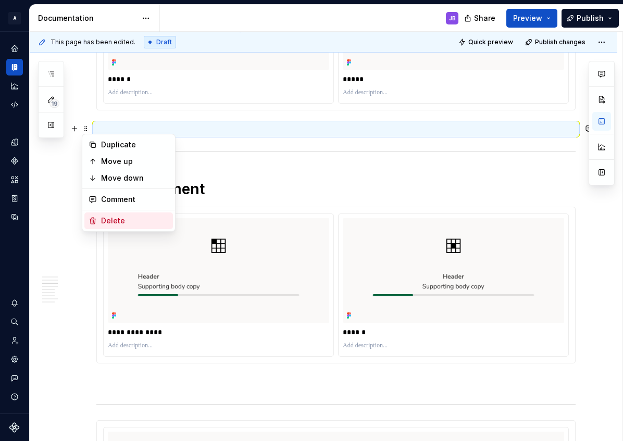
click at [109, 218] on div "Delete" at bounding box center [135, 220] width 68 height 10
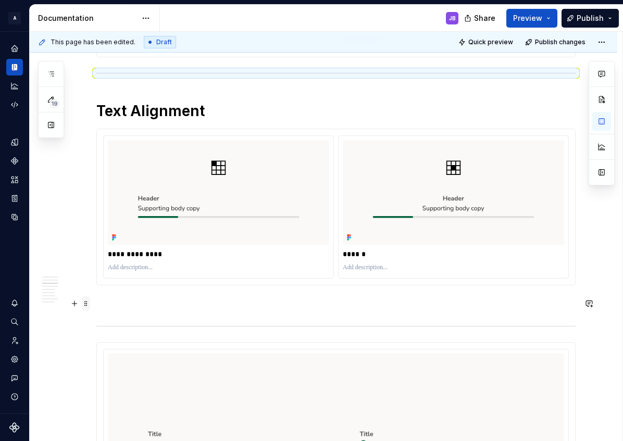
click at [88, 305] on span at bounding box center [86, 303] width 8 height 15
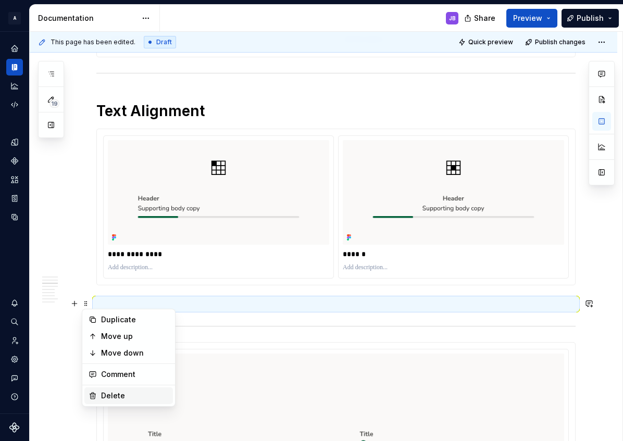
click at [113, 395] on div "Delete" at bounding box center [135, 395] width 68 height 10
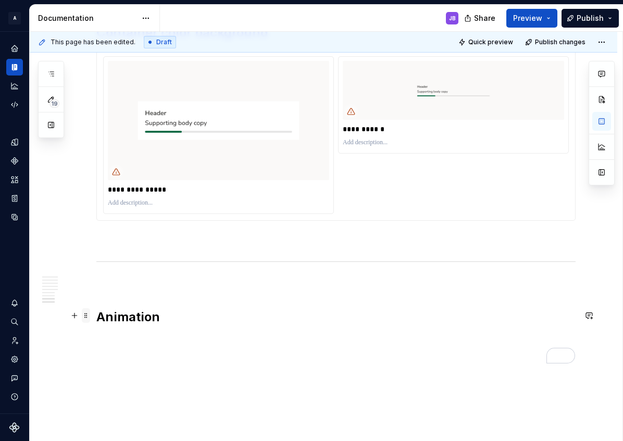
click at [86, 315] on span at bounding box center [86, 315] width 8 height 15
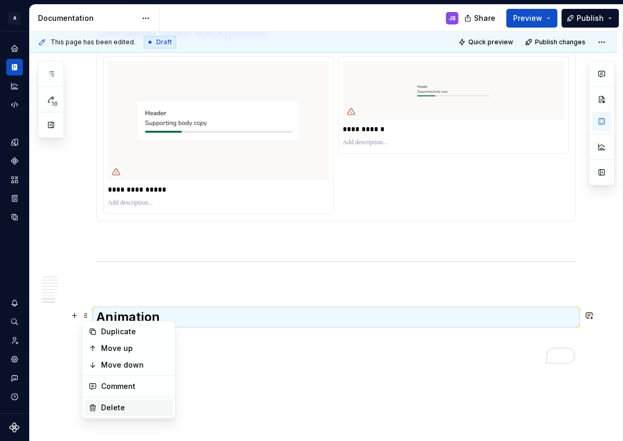
click at [123, 405] on div "Delete" at bounding box center [135, 407] width 68 height 10
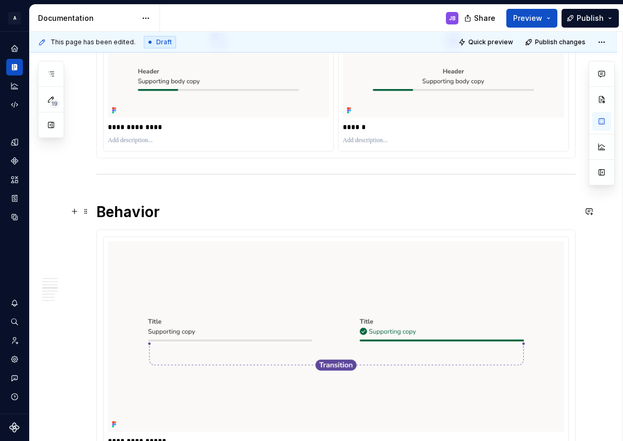
click at [164, 212] on h1 "Behavior" at bounding box center [335, 211] width 479 height 19
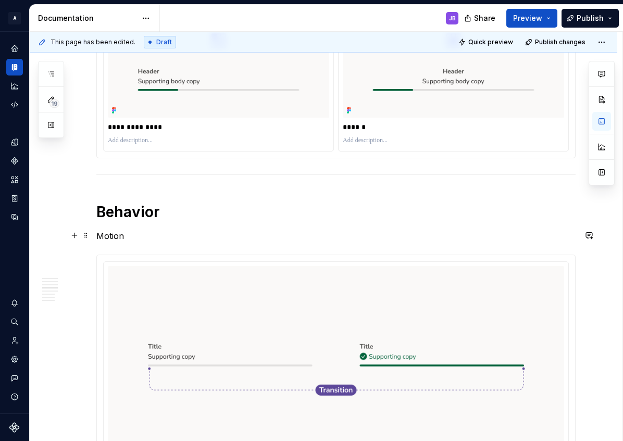
click at [100, 234] on p "Motion" at bounding box center [335, 236] width 479 height 12
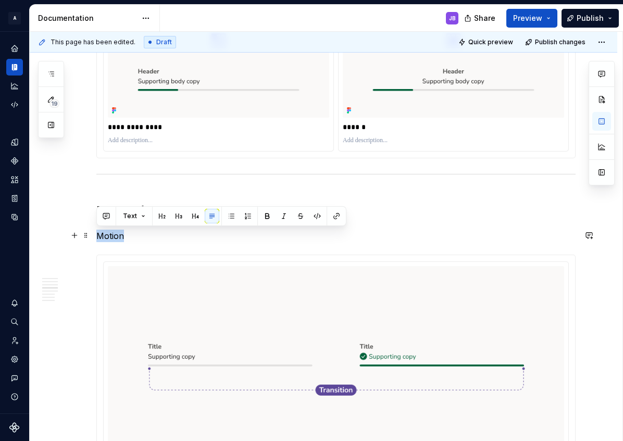
click at [100, 234] on p "Motion" at bounding box center [335, 236] width 479 height 12
click at [179, 217] on button "button" at bounding box center [178, 216] width 15 height 15
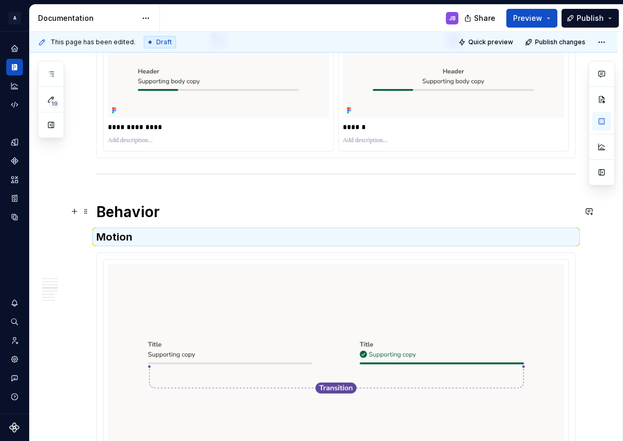
click at [130, 215] on h1 "Behavior" at bounding box center [335, 211] width 479 height 19
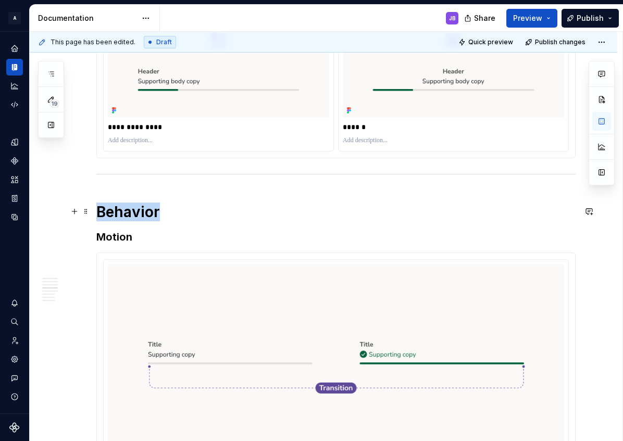
click at [130, 215] on h1 "Behavior" at bounding box center [335, 211] width 479 height 19
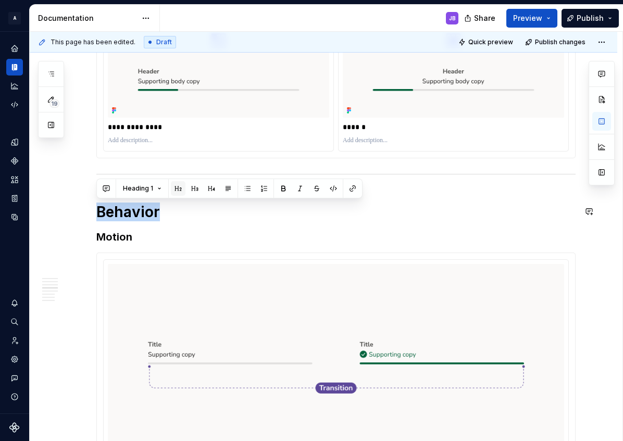
click at [180, 191] on button "button" at bounding box center [178, 188] width 15 height 15
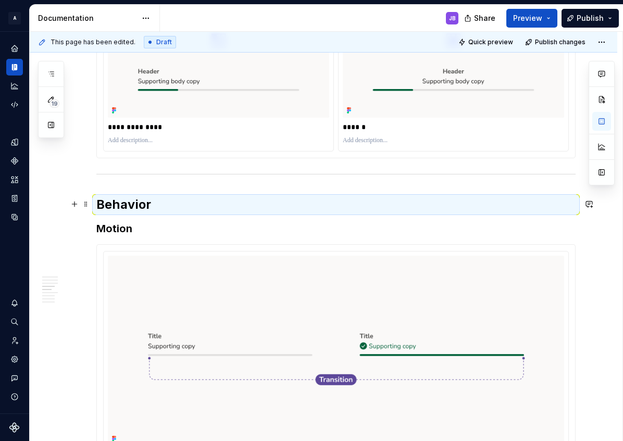
click at [141, 199] on h2 "Behavior" at bounding box center [335, 204] width 479 height 17
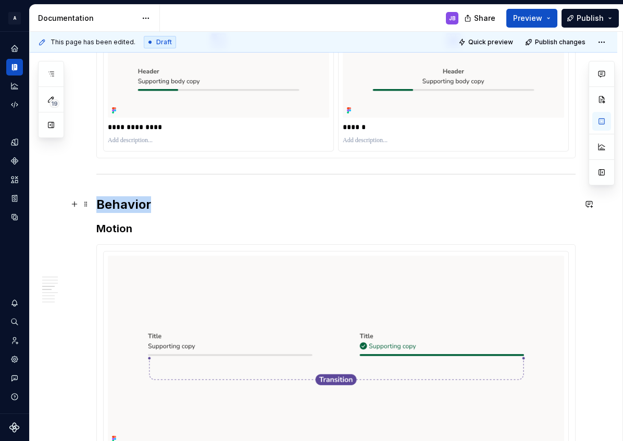
click at [141, 199] on h2 "Behavior" at bounding box center [335, 204] width 479 height 17
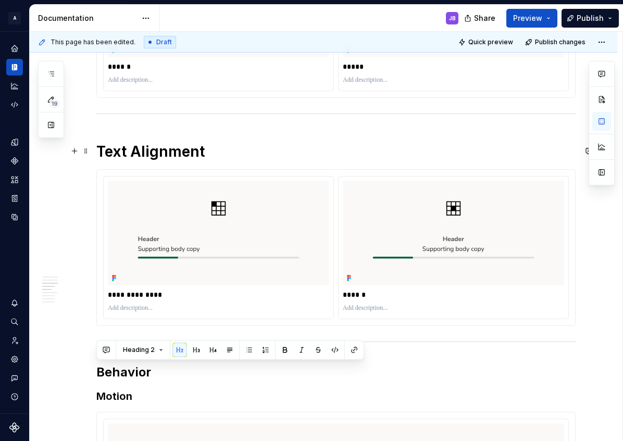
click at [160, 151] on h1 "Text Alignment" at bounding box center [335, 151] width 479 height 19
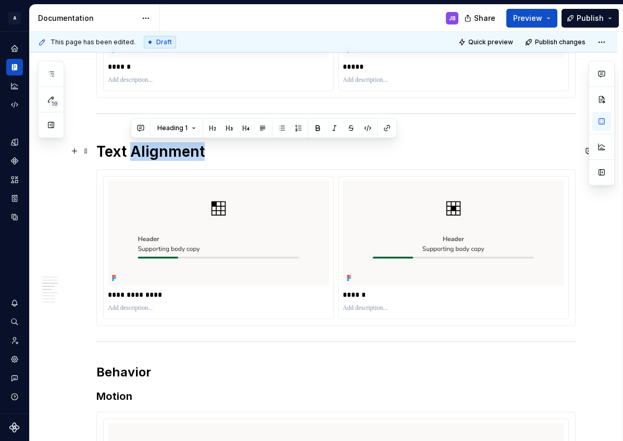
click at [160, 151] on h1 "Text Alignment" at bounding box center [335, 151] width 479 height 19
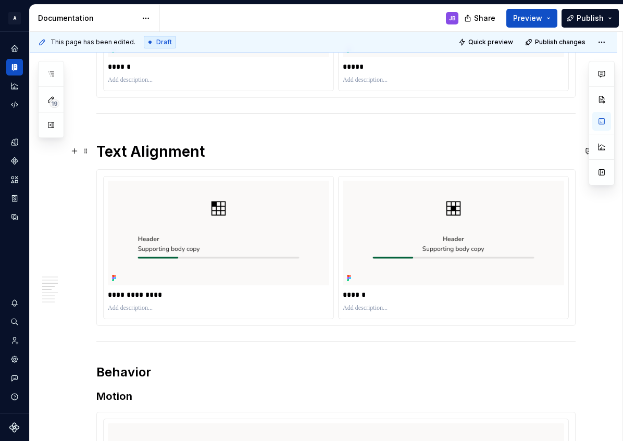
click at [117, 148] on h1 "Text Alignment" at bounding box center [335, 151] width 479 height 19
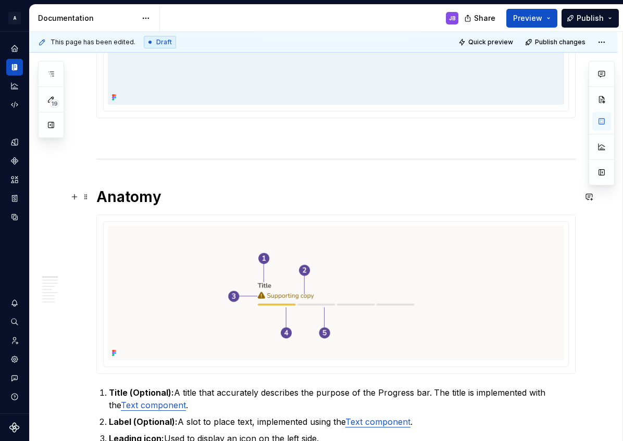
click at [125, 195] on h1 "Anatomy" at bounding box center [335, 196] width 479 height 19
click at [86, 137] on span at bounding box center [86, 137] width 8 height 15
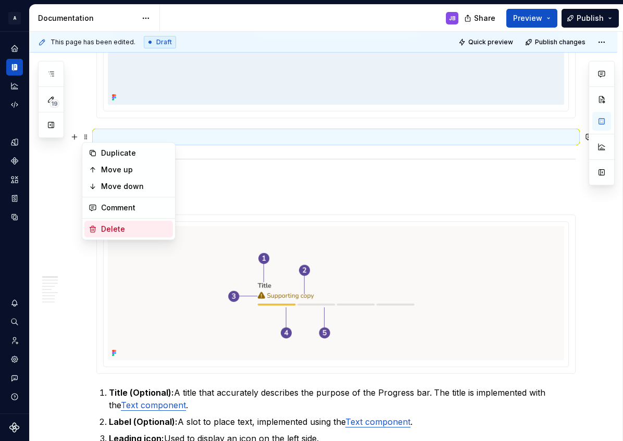
click at [111, 229] on div "Delete" at bounding box center [135, 229] width 68 height 10
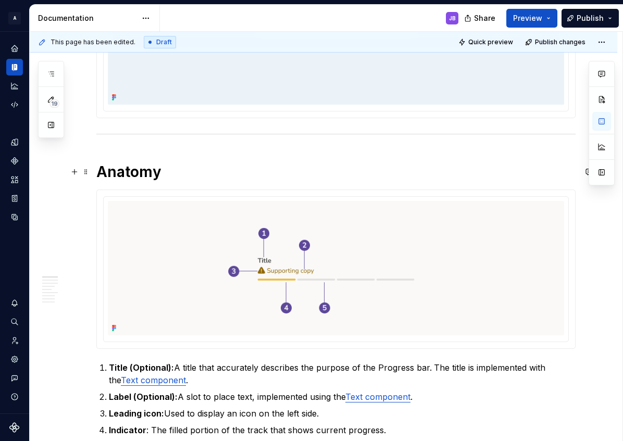
click at [110, 174] on h1 "Anatomy" at bounding box center [335, 171] width 479 height 19
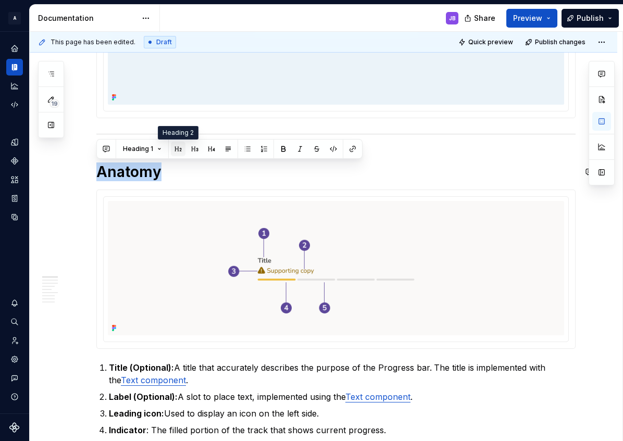
click at [180, 148] on button "button" at bounding box center [178, 149] width 15 height 15
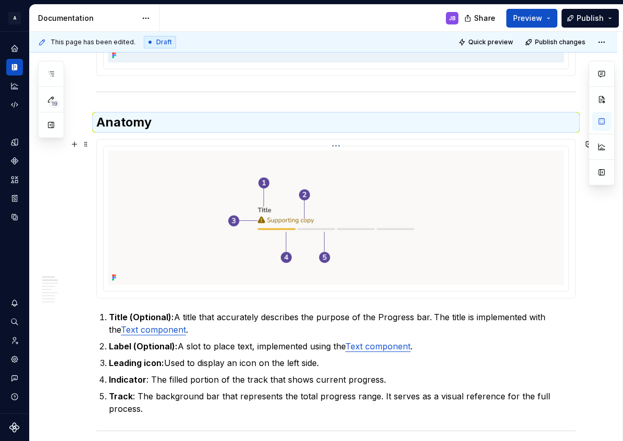
scroll to position [424, 0]
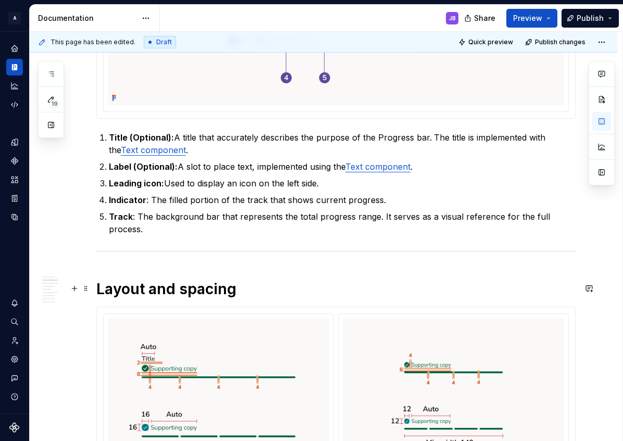
click at [126, 287] on h1 "Layout and spacing" at bounding box center [335, 289] width 479 height 19
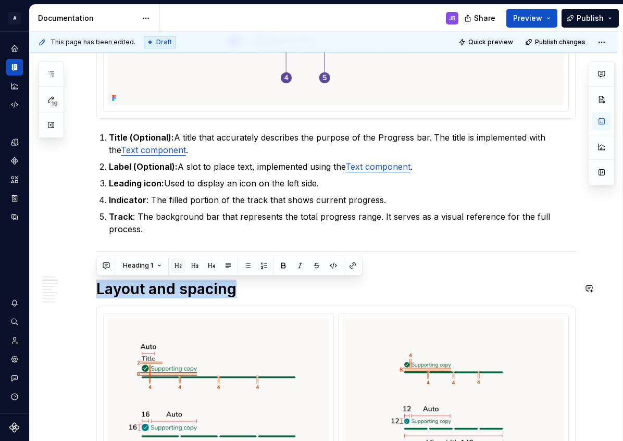
click at [177, 265] on button "button" at bounding box center [178, 265] width 15 height 15
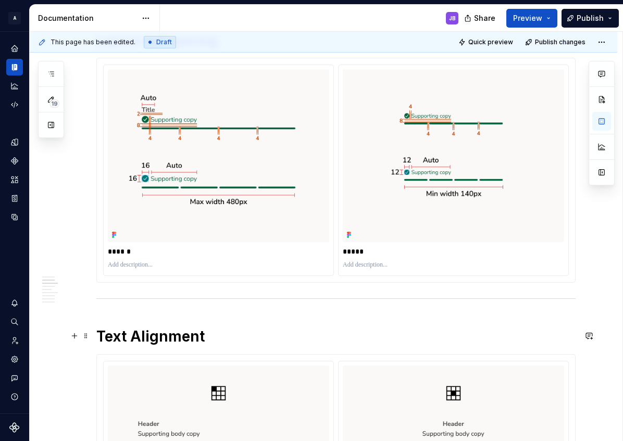
click at [132, 336] on h1 "Text Alignment" at bounding box center [335, 336] width 479 height 19
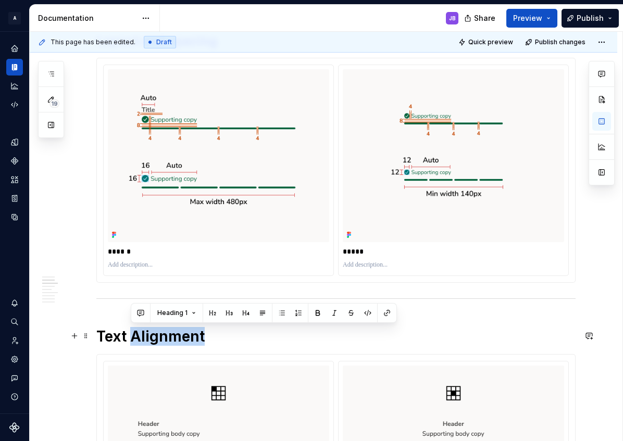
click at [132, 336] on h1 "Text Alignment" at bounding box center [335, 336] width 479 height 19
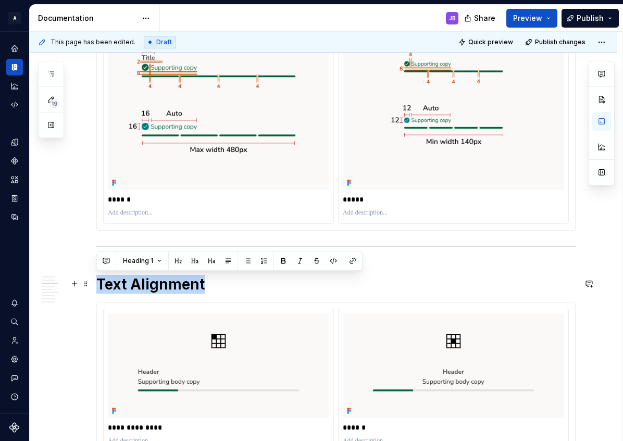
click at [133, 286] on h1 "Text Alignment" at bounding box center [335, 284] width 479 height 19
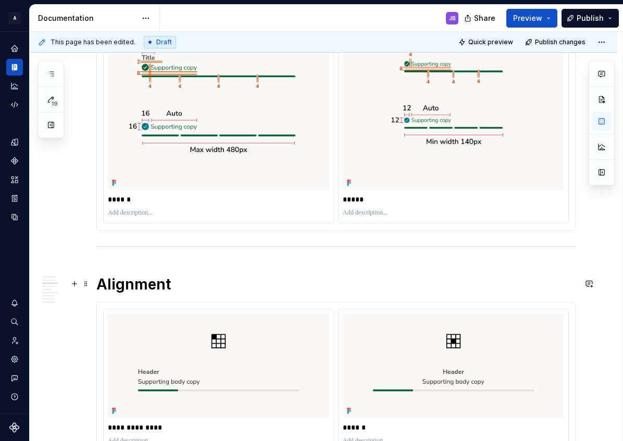
click at [141, 285] on h1 "Alignment" at bounding box center [335, 284] width 479 height 19
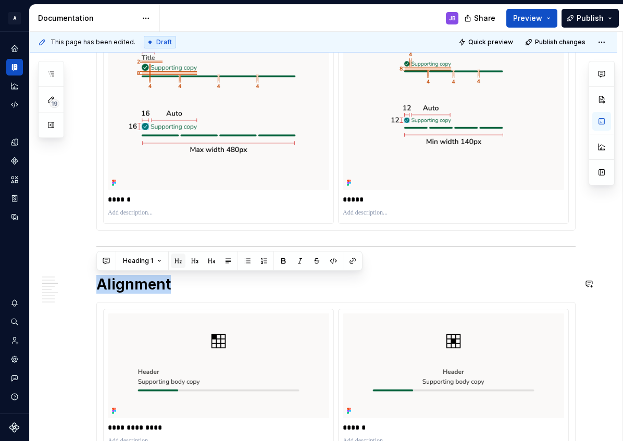
click at [176, 261] on button "button" at bounding box center [178, 260] width 15 height 15
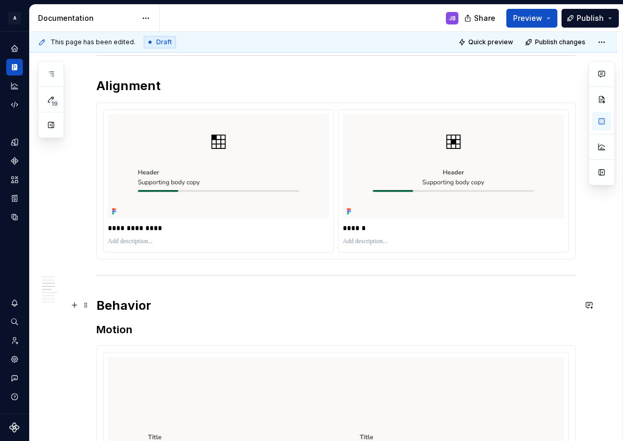
click at [118, 302] on h2 "Behavior" at bounding box center [335, 305] width 479 height 17
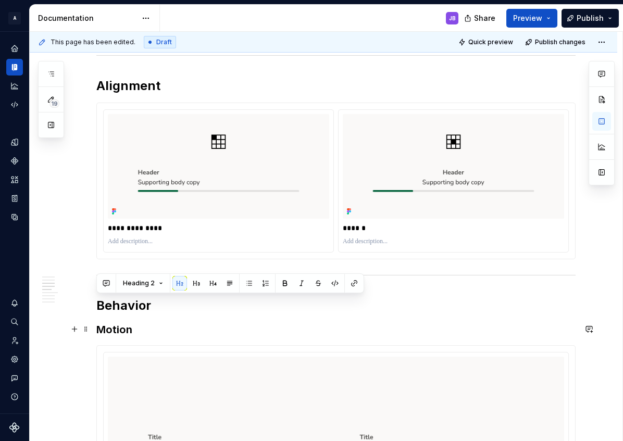
click at [111, 332] on h3 "Motion" at bounding box center [335, 329] width 479 height 15
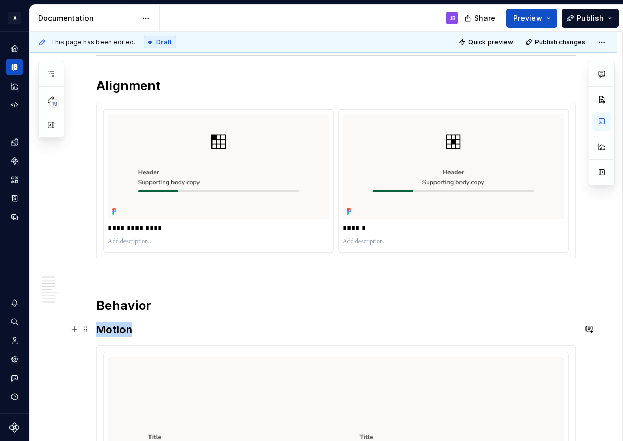
click at [111, 332] on h3 "Motion" at bounding box center [335, 329] width 479 height 15
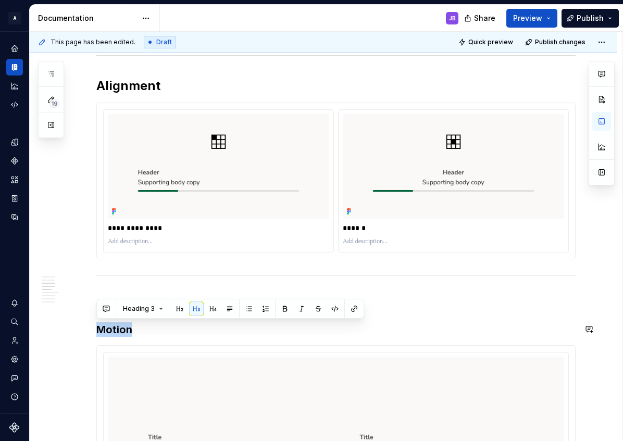
click at [394, 319] on div "**********" at bounding box center [335, 294] width 479 height 2176
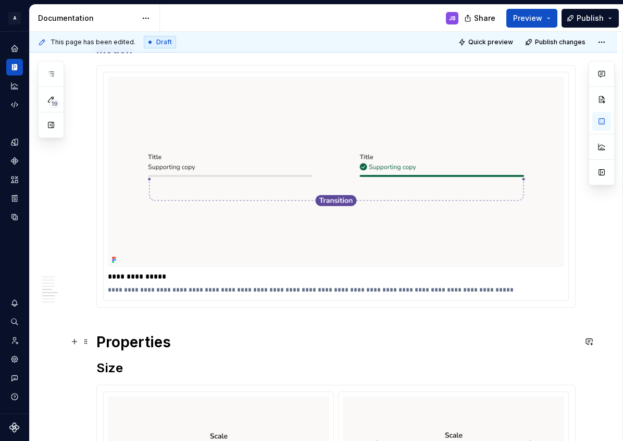
click at [110, 345] on h1 "Properties" at bounding box center [335, 342] width 479 height 19
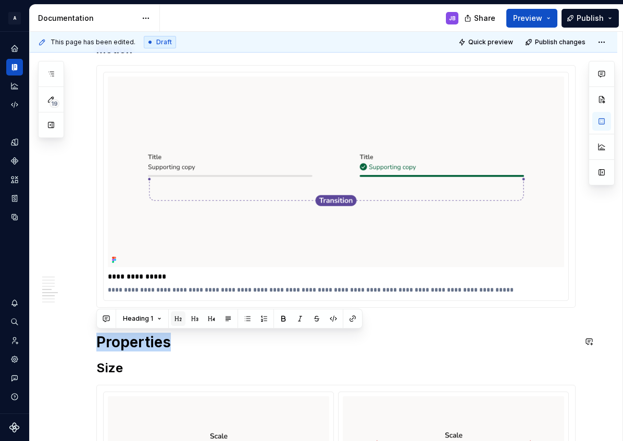
click at [179, 316] on button "button" at bounding box center [178, 318] width 15 height 15
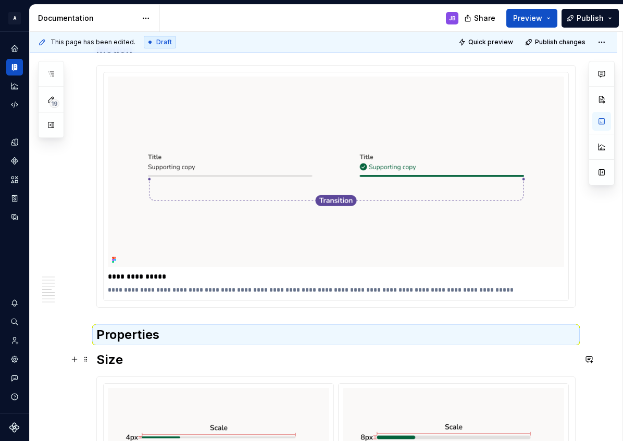
click at [104, 360] on h2 "Size" at bounding box center [335, 359] width 479 height 17
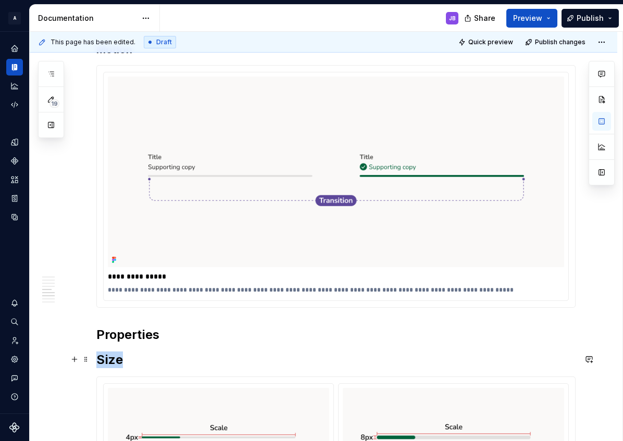
click at [104, 360] on h2 "Size" at bounding box center [335, 359] width 479 height 17
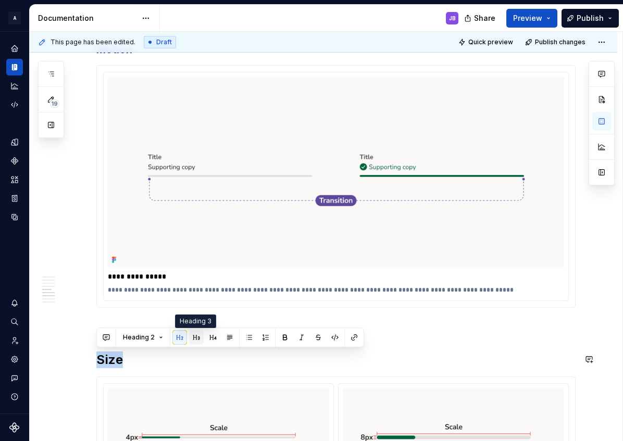
click at [196, 335] on button "button" at bounding box center [196, 337] width 15 height 15
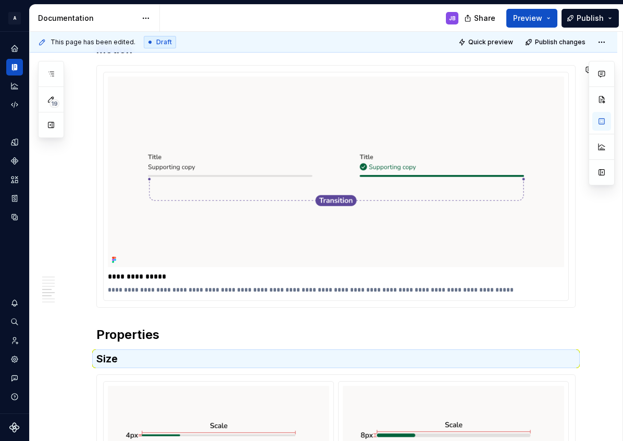
click at [102, 315] on div "**********" at bounding box center [335, 8] width 479 height 2165
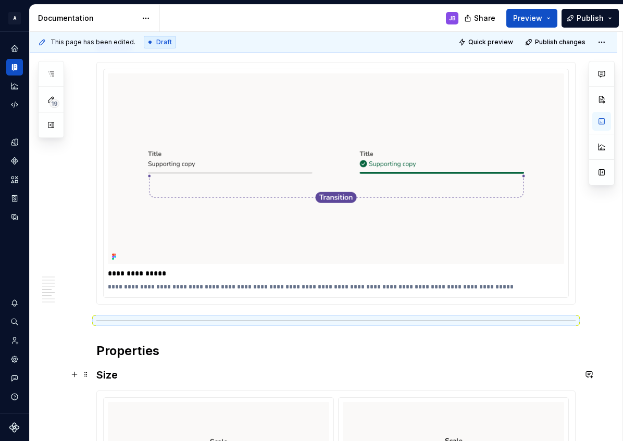
click at [205, 373] on h3 "Size" at bounding box center [335, 374] width 479 height 15
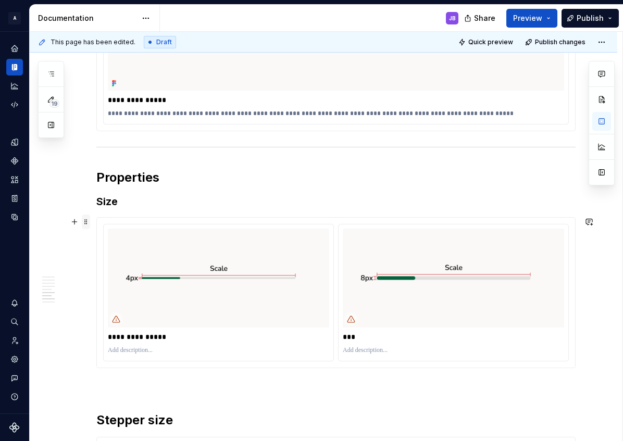
click at [86, 221] on span at bounding box center [86, 221] width 8 height 15
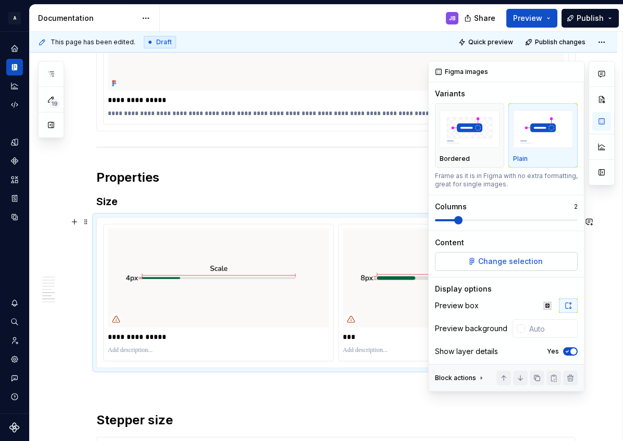
click at [527, 258] on span "Change selection" at bounding box center [510, 261] width 65 height 10
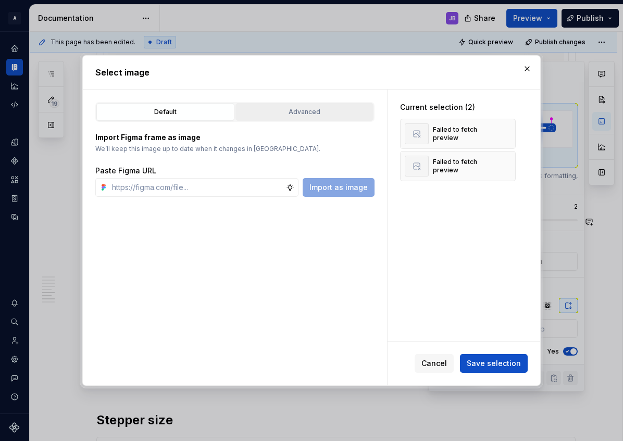
click at [308, 115] on div "Advanced" at bounding box center [304, 112] width 131 height 10
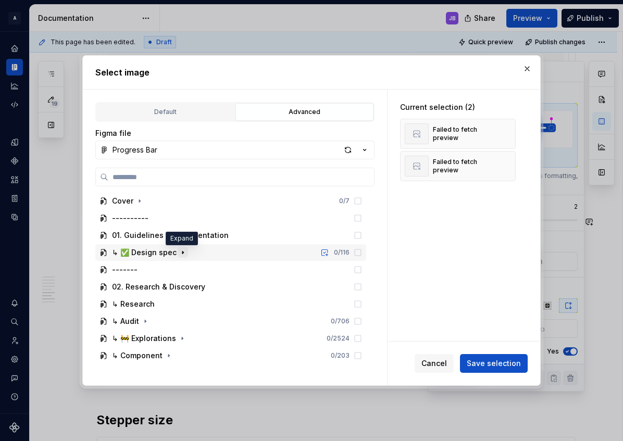
click at [182, 251] on icon "button" at bounding box center [183, 252] width 8 height 8
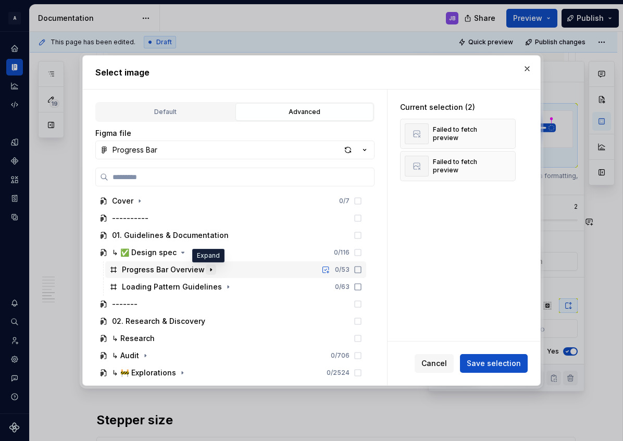
click at [207, 270] on icon "button" at bounding box center [211, 269] width 8 height 8
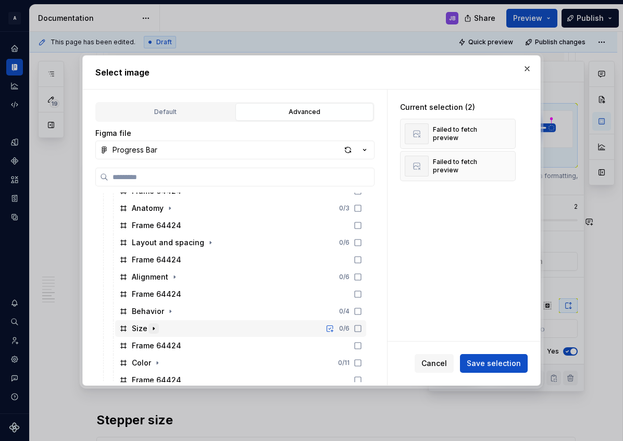
click at [153, 329] on icon "button" at bounding box center [153, 328] width 8 height 8
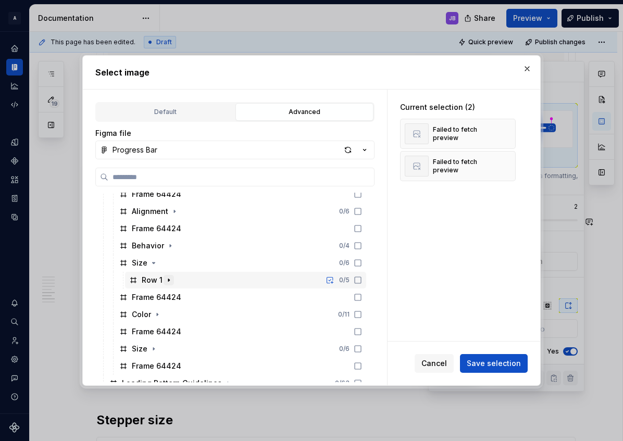
click at [168, 280] on icon "button" at bounding box center [168, 279] width 1 height 3
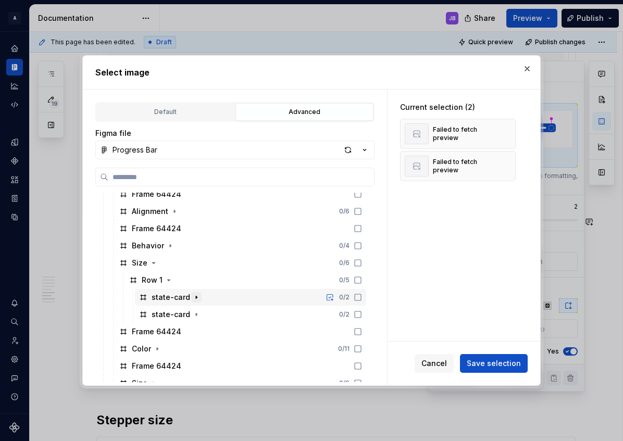
click at [195, 296] on icon "button" at bounding box center [196, 297] width 8 height 8
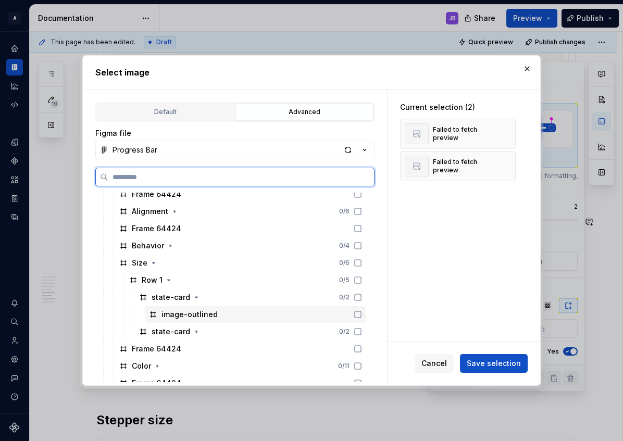
click at [354, 316] on icon at bounding box center [357, 314] width 8 height 8
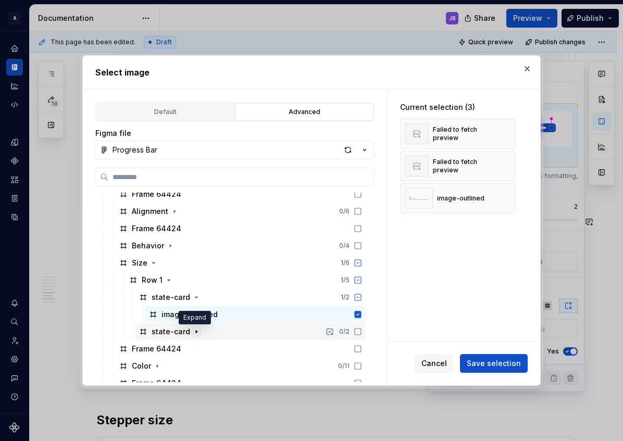
click at [194, 334] on icon "button" at bounding box center [196, 331] width 8 height 8
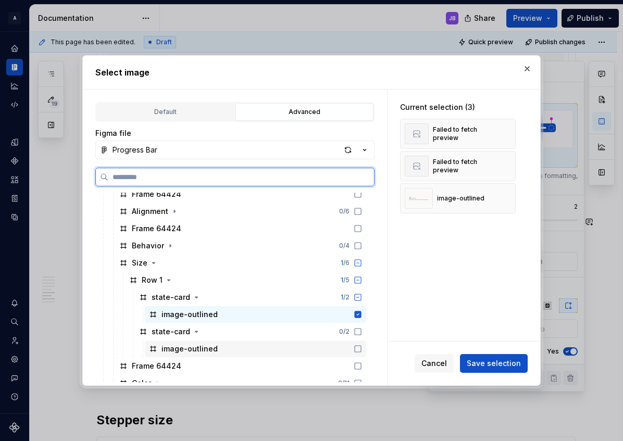
click at [356, 348] on icon at bounding box center [357, 349] width 8 height 8
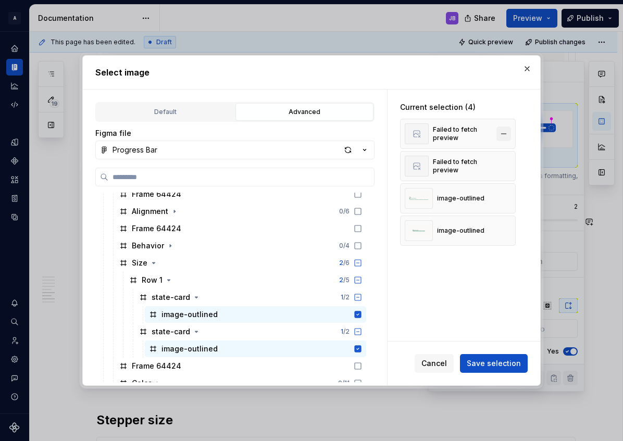
click at [496, 130] on button "button" at bounding box center [503, 133] width 15 height 15
click at [505, 133] on button "button" at bounding box center [503, 133] width 15 height 15
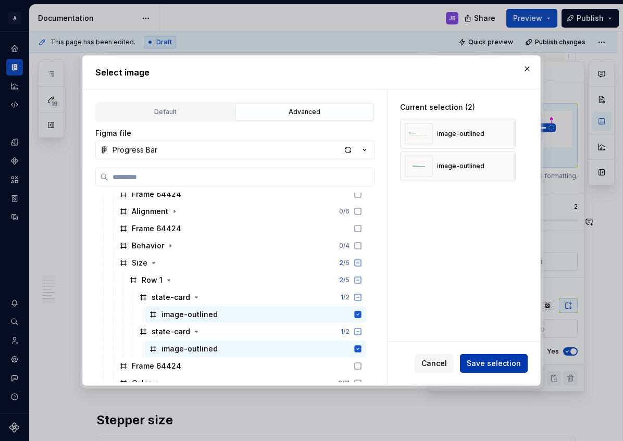
click at [493, 362] on span "Save selection" at bounding box center [493, 363] width 54 height 10
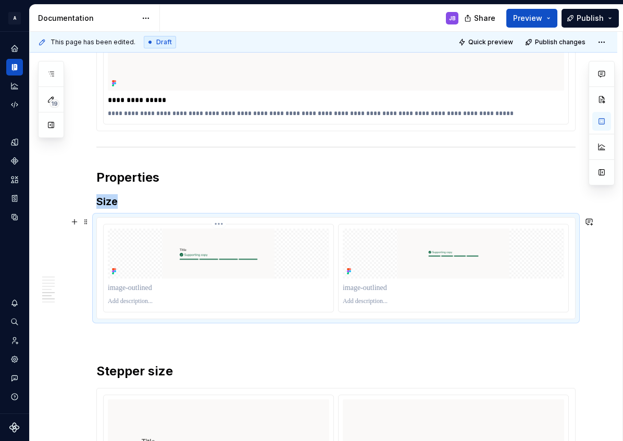
click at [122, 242] on img "To enrich screen reader interactions, please activate Accessibility in Grammarl…" at bounding box center [218, 254] width 221 height 50
type textarea "*"
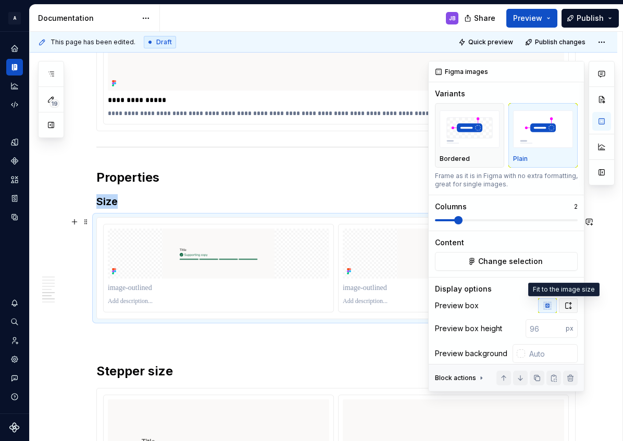
click at [564, 307] on icon "button" at bounding box center [568, 305] width 8 height 8
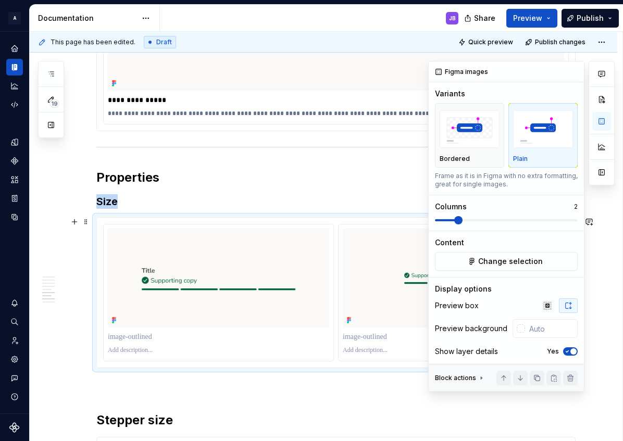
scroll to position [10, 0]
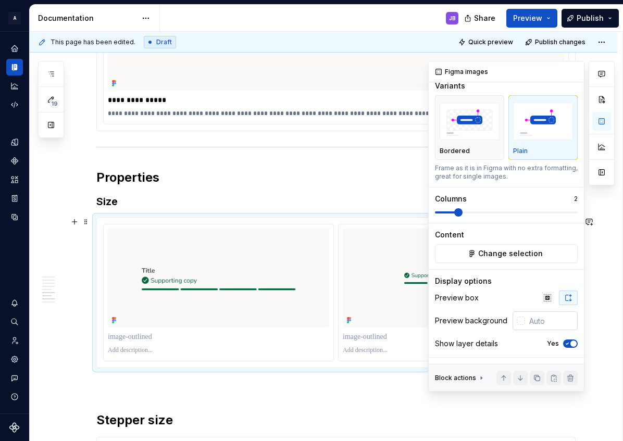
click at [516, 323] on div at bounding box center [520, 320] width 8 height 8
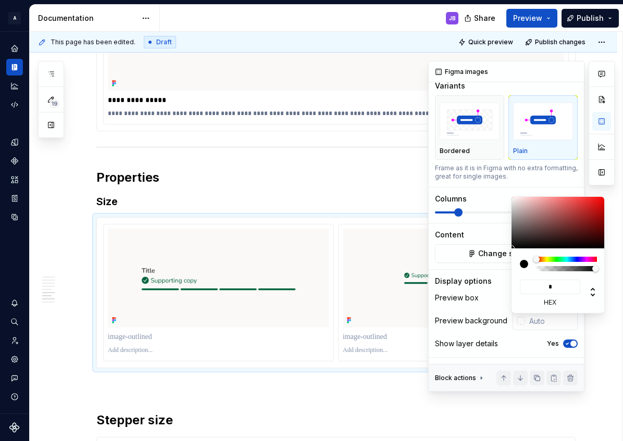
type input "**"
type input "#FFFFFF"
type input "******"
click at [496, 301] on div "Comments Open comments No comments yet Select ‘Comment’ from the block context …" at bounding box center [521, 226] width 186 height 331
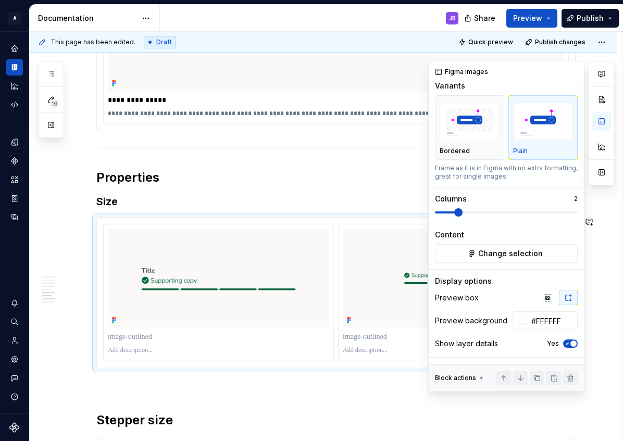
type textarea "*"
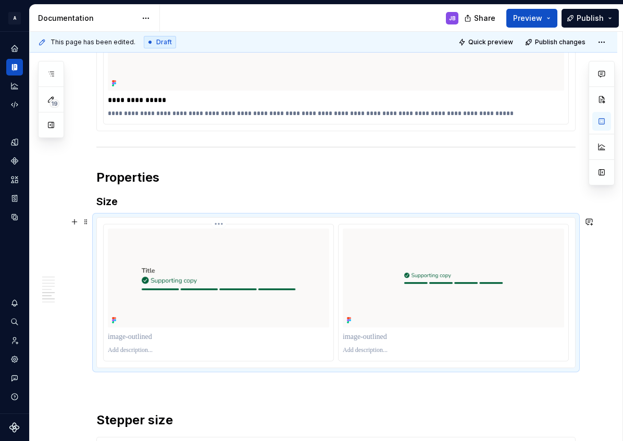
click at [127, 336] on p "To enrich screen reader interactions, please activate Accessibility in Grammarl…" at bounding box center [218, 337] width 221 height 10
click at [359, 335] on p "To enrich screen reader interactions, please activate Accessibility in Grammarl…" at bounding box center [453, 337] width 221 height 10
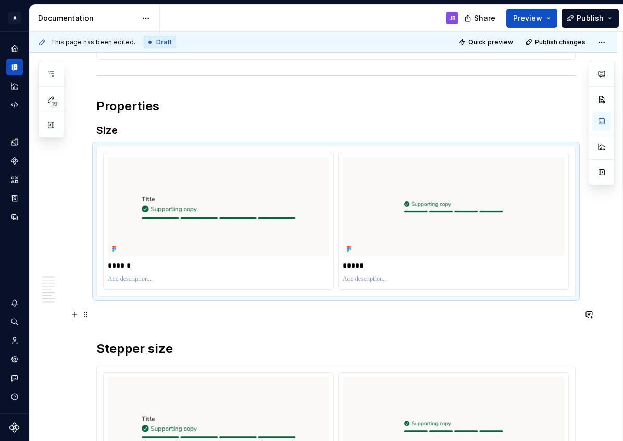
scroll to position [1572, 0]
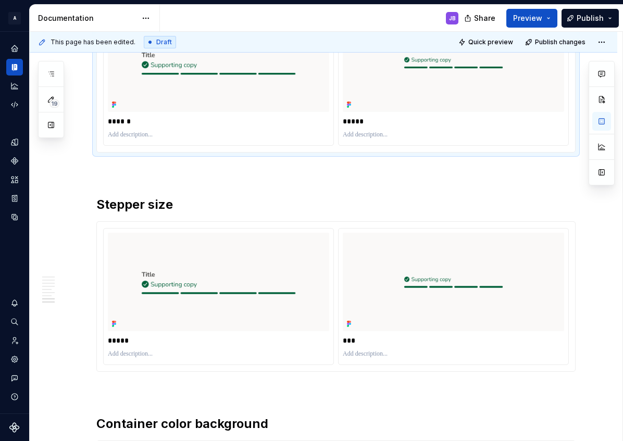
click at [132, 202] on h2 "Stepper size" at bounding box center [335, 204] width 479 height 17
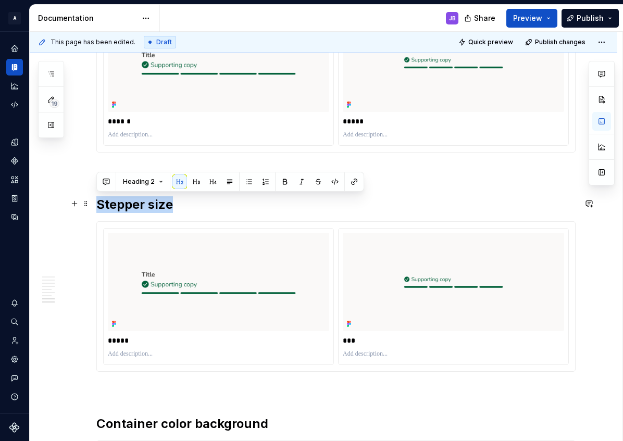
click at [132, 202] on h2 "Stepper size" at bounding box center [335, 204] width 479 height 17
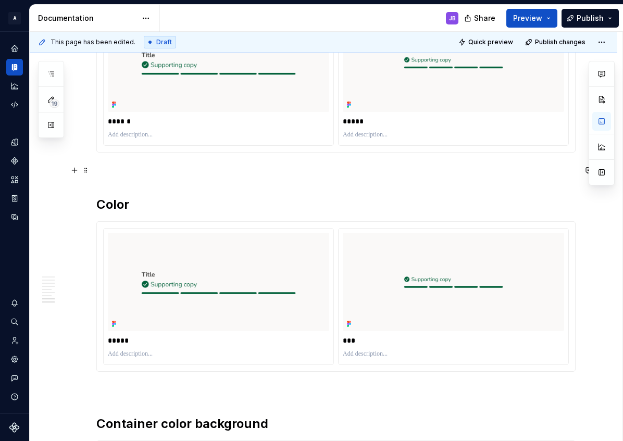
click at [103, 172] on p "To enrich screen reader interactions, please activate Accessibility in Grammarl…" at bounding box center [335, 171] width 479 height 12
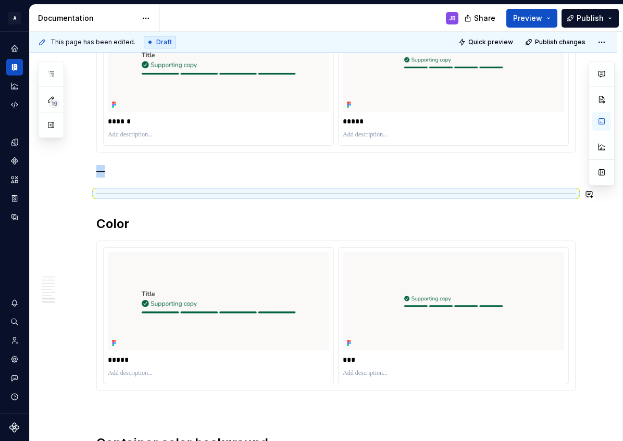
click at [113, 174] on p "—" at bounding box center [335, 171] width 479 height 12
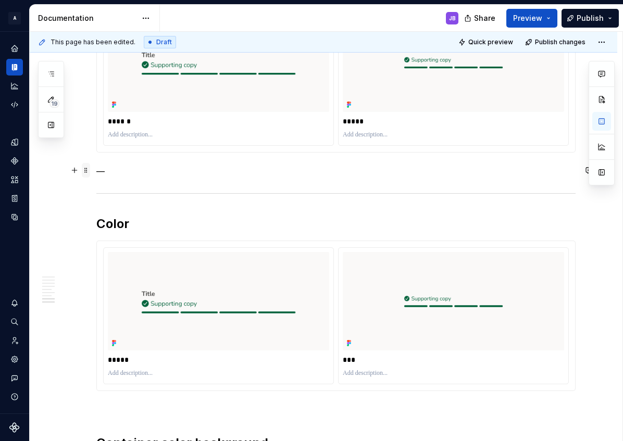
click at [86, 171] on span at bounding box center [86, 170] width 8 height 15
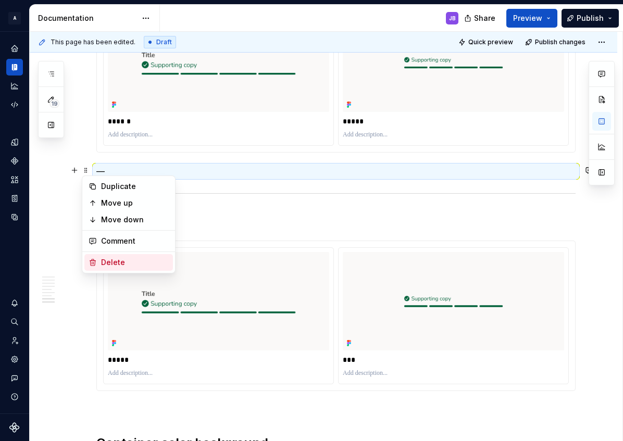
click at [112, 262] on div "Delete" at bounding box center [135, 262] width 68 height 10
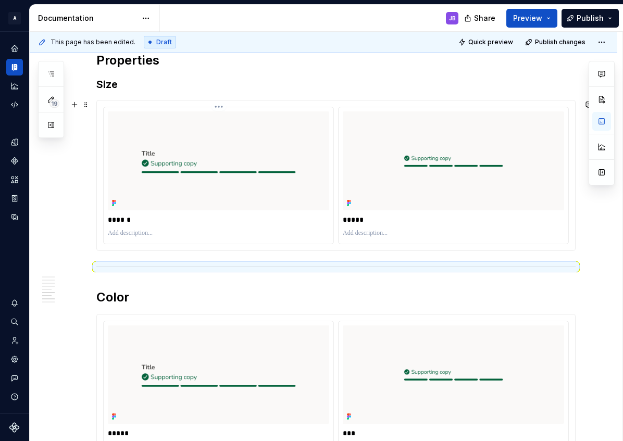
scroll to position [1499, 0]
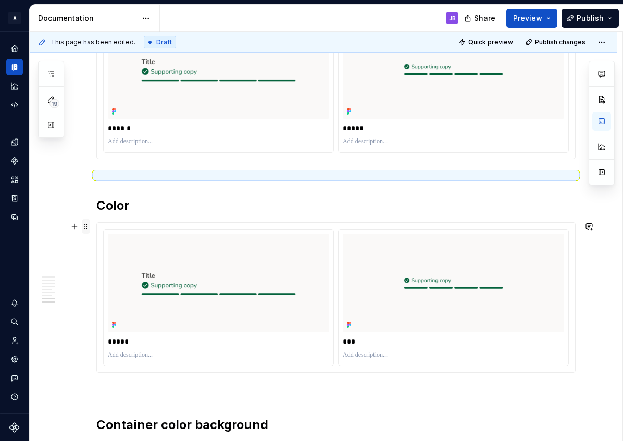
click at [87, 229] on span at bounding box center [86, 226] width 8 height 15
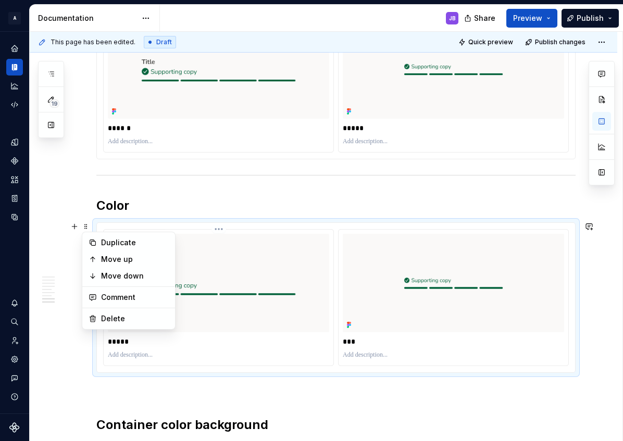
click at [195, 223] on div "***** ***" at bounding box center [336, 297] width 478 height 149
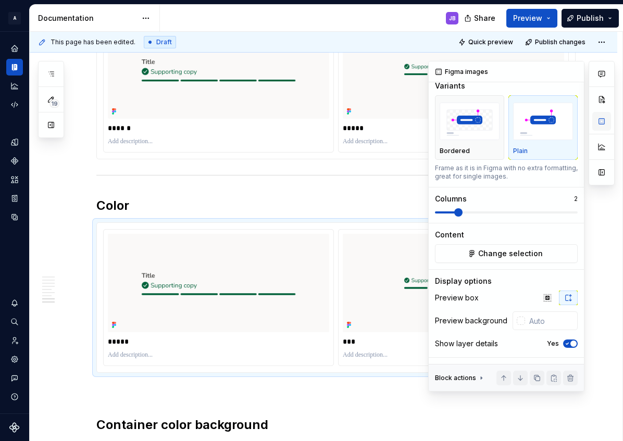
scroll to position [0, 0]
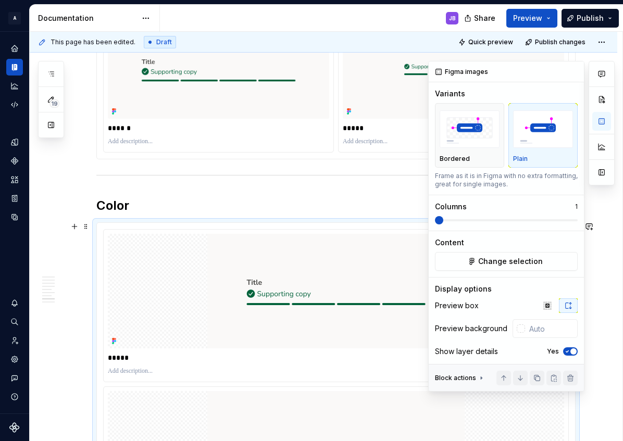
click at [437, 221] on span at bounding box center [506, 220] width 143 height 8
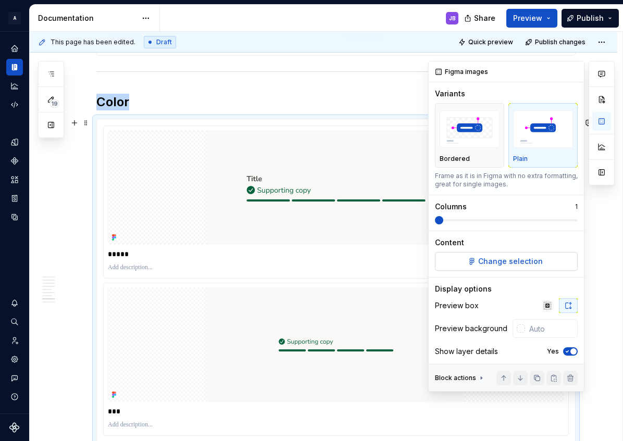
click at [492, 252] on button "Change selection" at bounding box center [506, 261] width 143 height 19
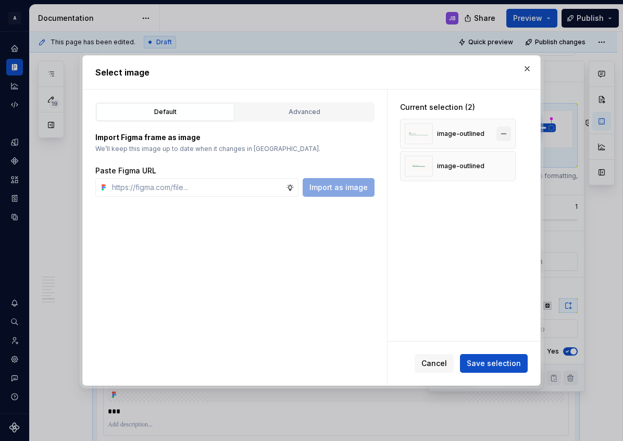
click at [502, 137] on button "button" at bounding box center [503, 133] width 15 height 15
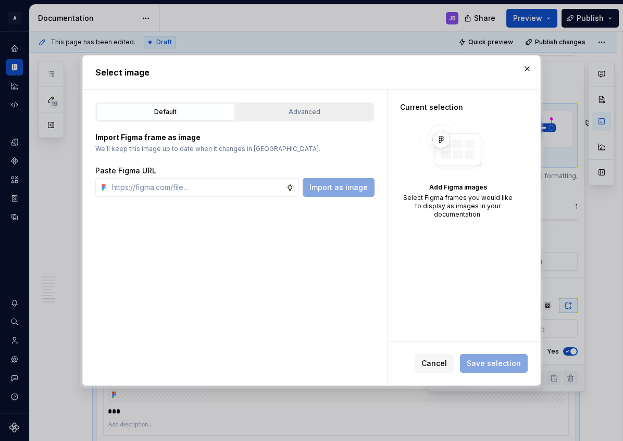
click at [277, 117] on button "Advanced" at bounding box center [304, 112] width 138 height 18
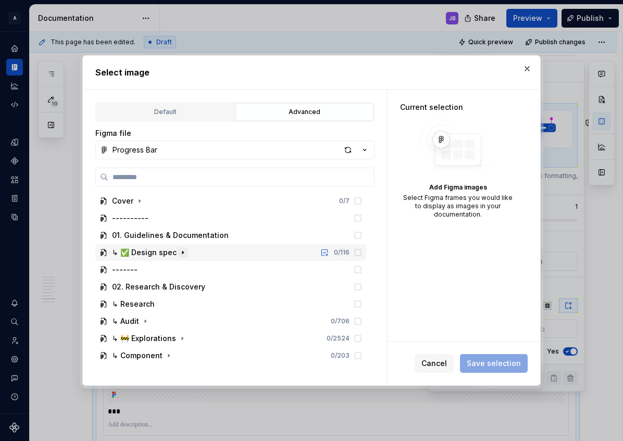
click at [183, 252] on icon "button" at bounding box center [183, 252] width 8 height 8
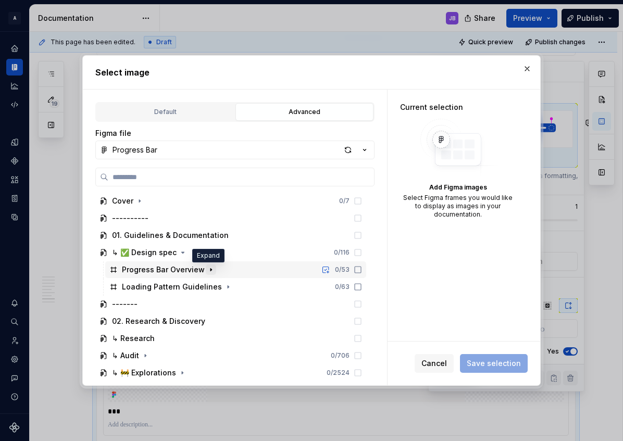
click at [207, 271] on icon "button" at bounding box center [211, 269] width 8 height 8
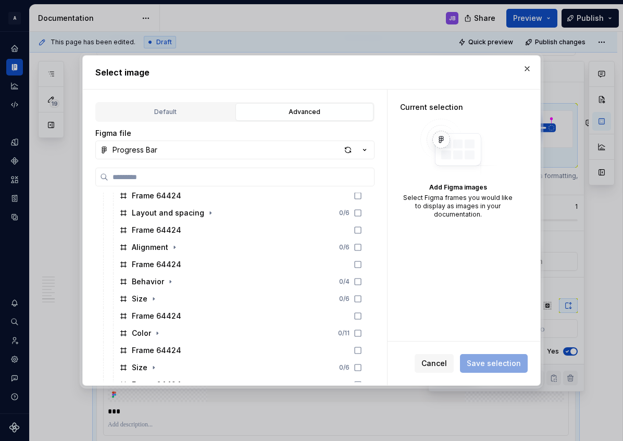
scroll to position [144, 0]
click at [158, 331] on icon "button" at bounding box center [157, 332] width 8 height 8
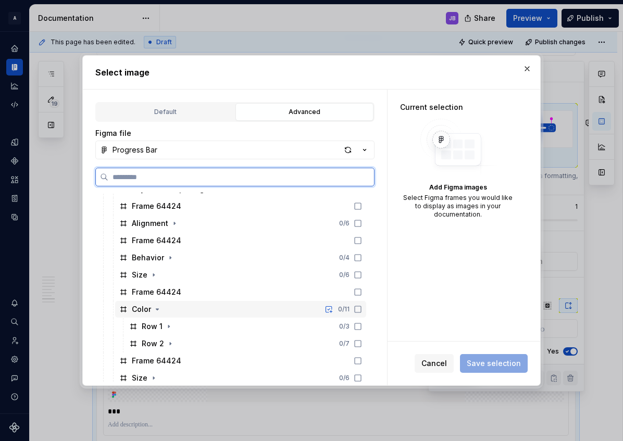
scroll to position [167, 0]
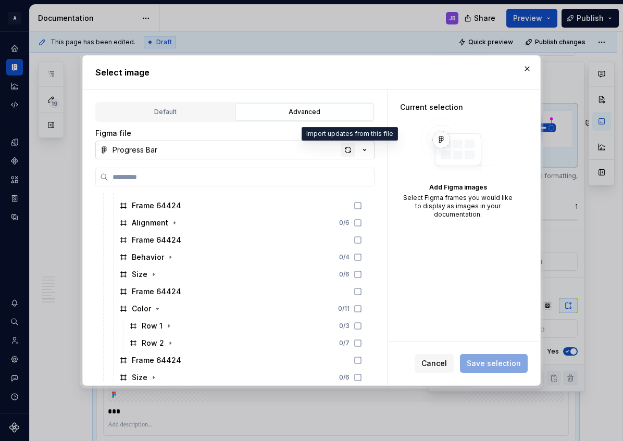
click at [347, 149] on div "button" at bounding box center [347, 150] width 15 height 15
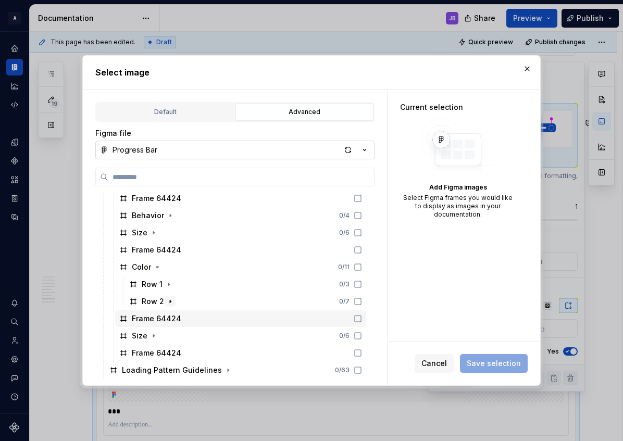
scroll to position [211, 0]
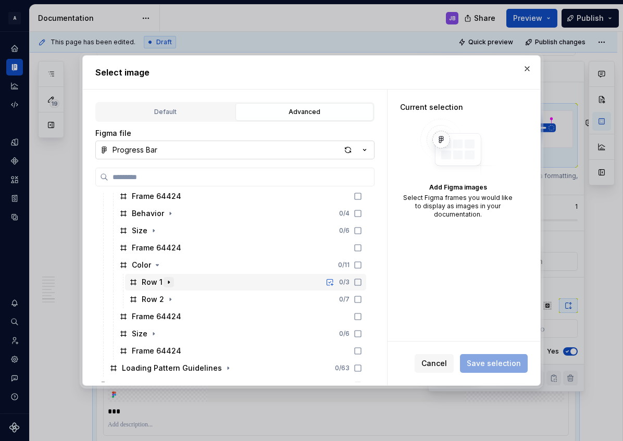
click at [168, 283] on icon "button" at bounding box center [168, 282] width 8 height 8
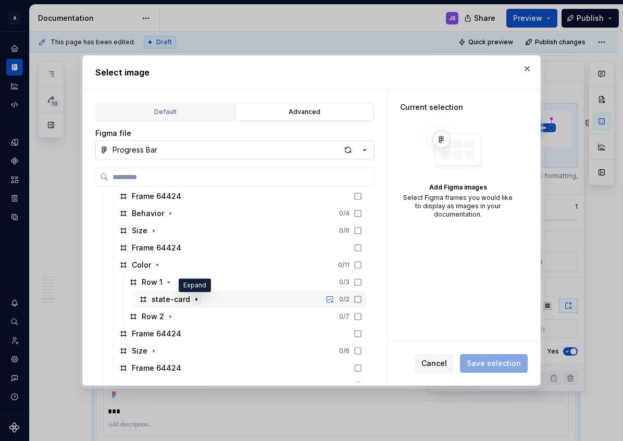
click at [196, 300] on icon "button" at bounding box center [196, 299] width 8 height 8
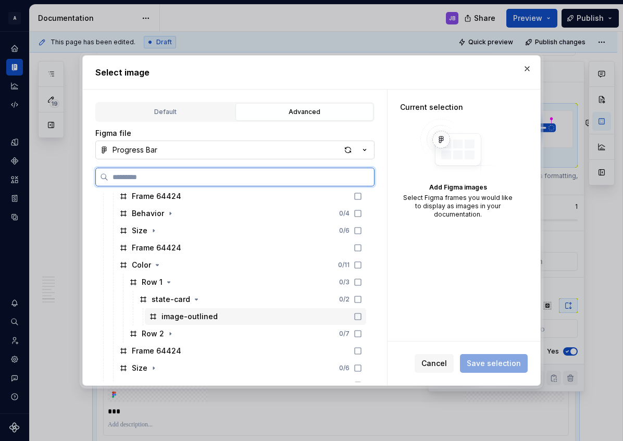
click at [360, 316] on icon at bounding box center [357, 316] width 8 height 8
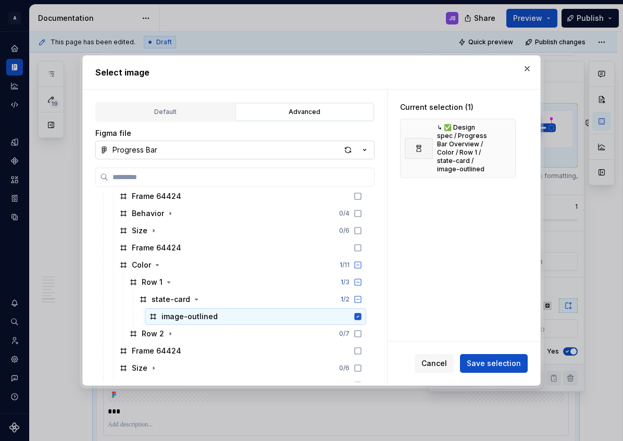
click at [494, 363] on span "Save selection" at bounding box center [493, 363] width 54 height 10
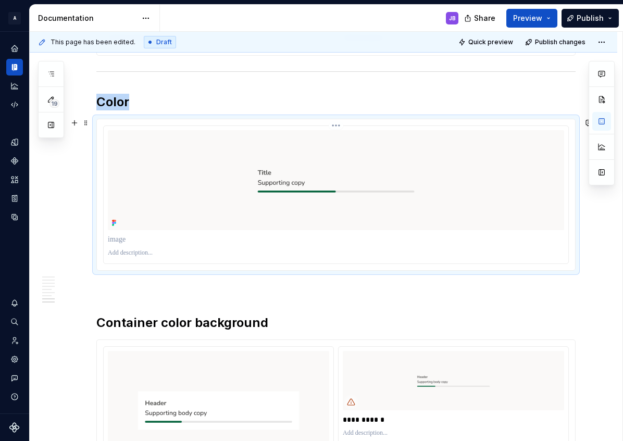
click at [145, 171] on img "To enrich screen reader interactions, please activate Accessibility in Grammarl…" at bounding box center [336, 180] width 456 height 100
type textarea "*"
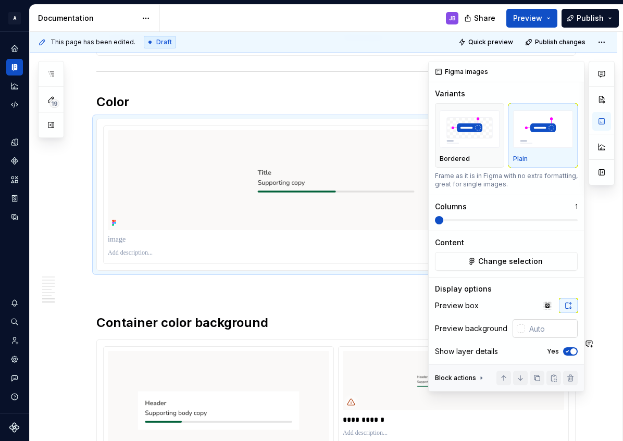
click at [516, 331] on div at bounding box center [520, 328] width 8 height 8
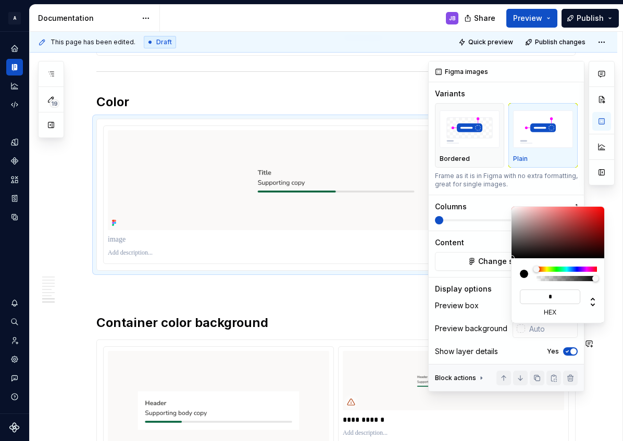
type input "**"
type input "#FFFFFF"
type input "*******"
click at [524, 275] on div at bounding box center [523, 274] width 8 height 8
click at [499, 297] on div "Comments Open comments No comments yet Select ‘Comment’ from the block context …" at bounding box center [521, 226] width 186 height 331
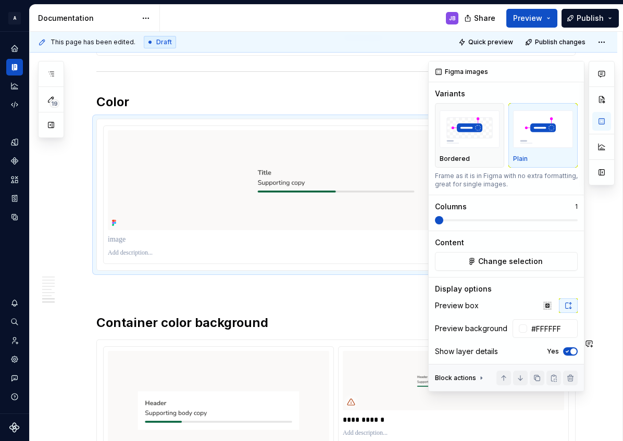
click at [498, 319] on div "Comments Open comments No comments yet Select ‘Comment’ from the block context …" at bounding box center [521, 226] width 186 height 331
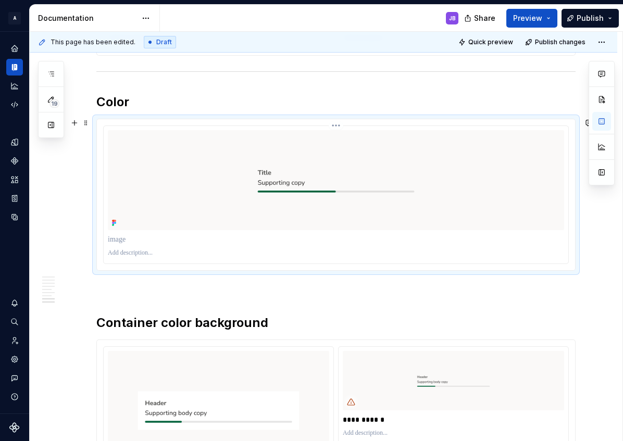
click at [113, 238] on p "To enrich screen reader interactions, please activate Accessibility in Grammarl…" at bounding box center [336, 239] width 456 height 10
click at [137, 254] on p "To enrich screen reader interactions, please activate Accessibility in Grammarl…" at bounding box center [336, 253] width 456 height 8
type textarea "*"
click at [121, 252] on p "To enrich screen reader interactions, please activate Accessibility in Grammarl…" at bounding box center [336, 253] width 456 height 8
click at [168, 252] on p "**********" at bounding box center [335, 253] width 455 height 8
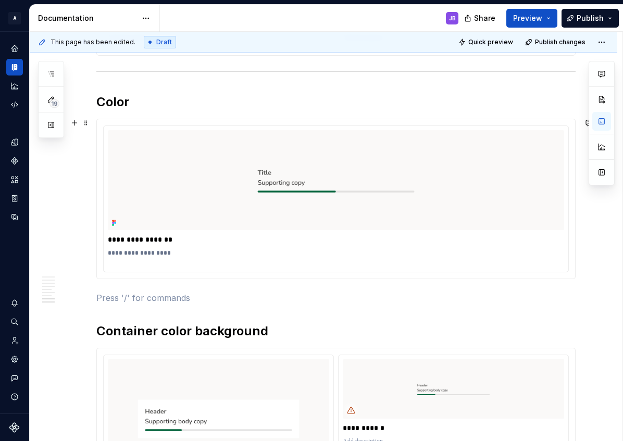
click at [117, 261] on p "**********" at bounding box center [335, 257] width 455 height 17
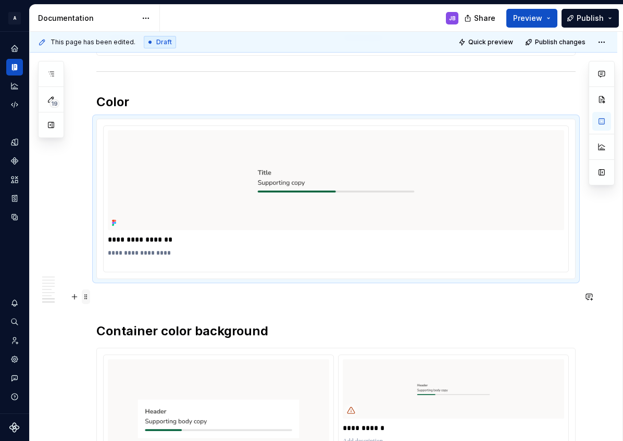
click at [86, 297] on span at bounding box center [86, 296] width 8 height 15
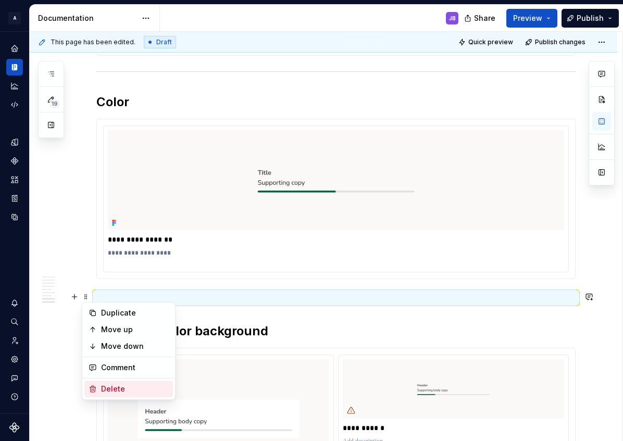
click at [110, 385] on div "Delete" at bounding box center [135, 389] width 68 height 10
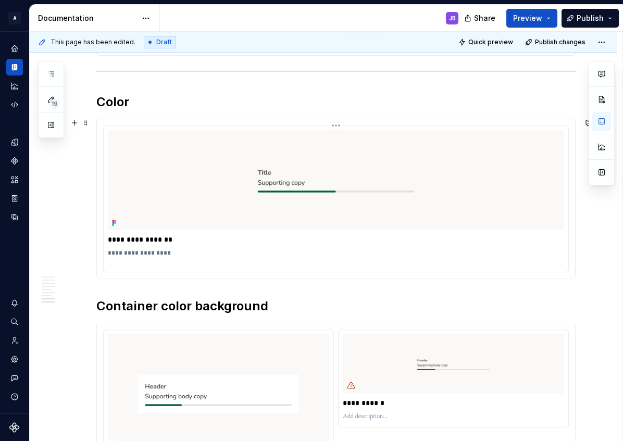
click at [167, 254] on p "**********" at bounding box center [335, 257] width 455 height 17
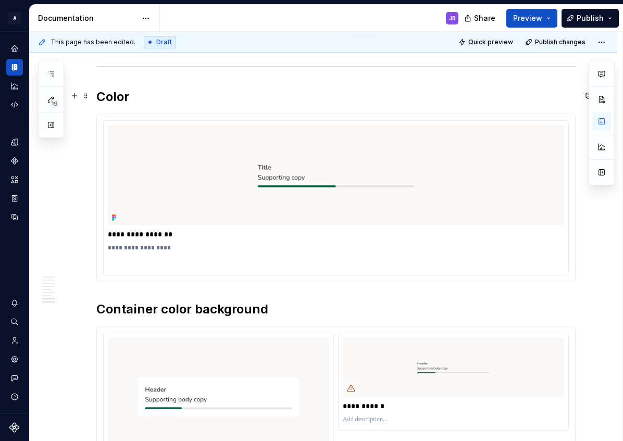
scroll to position [1814, 0]
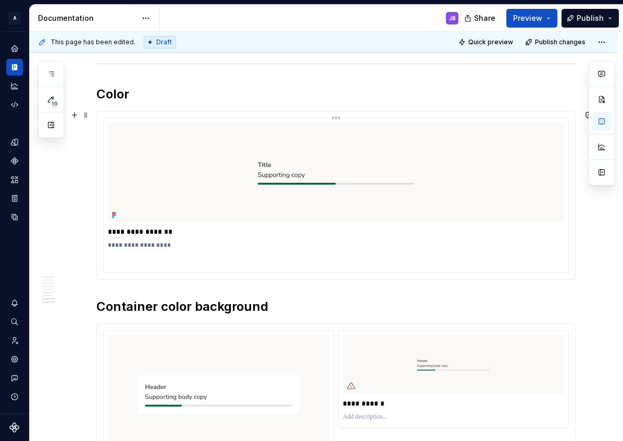
click at [123, 260] on p "**********" at bounding box center [335, 253] width 455 height 25
click at [119, 260] on p "**********" at bounding box center [335, 253] width 455 height 25
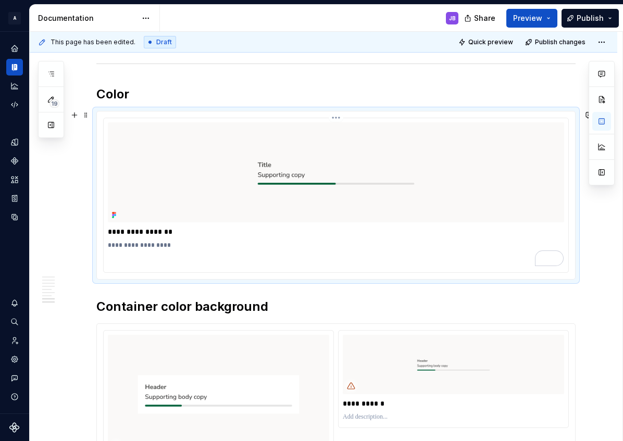
click at [119, 260] on p "**********" at bounding box center [335, 253] width 455 height 25
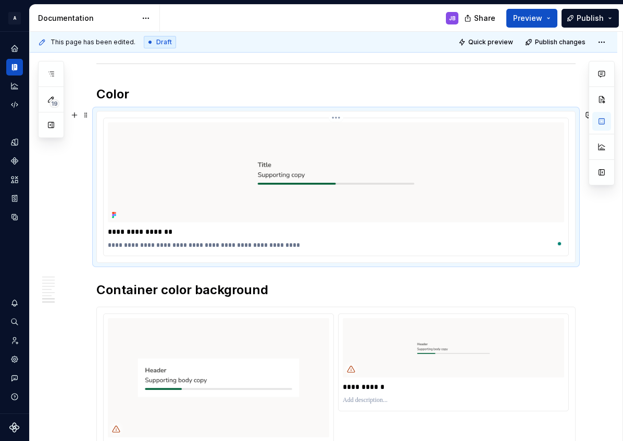
click at [166, 244] on p "**********" at bounding box center [335, 245] width 455 height 8
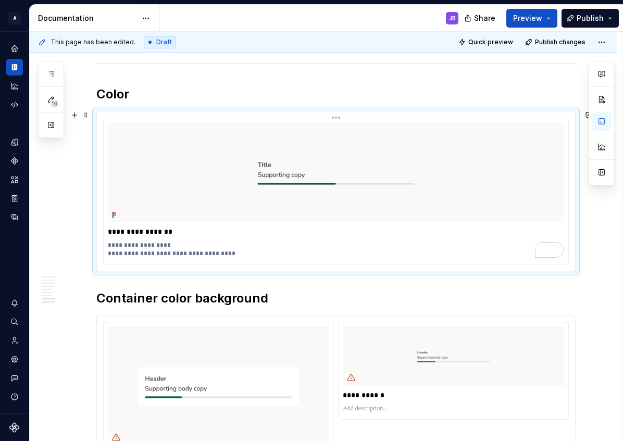
click at [120, 246] on p "**********" at bounding box center [335, 249] width 455 height 17
click at [133, 249] on p "**********" at bounding box center [335, 249] width 455 height 17
click at [128, 247] on p "**********" at bounding box center [335, 249] width 455 height 17
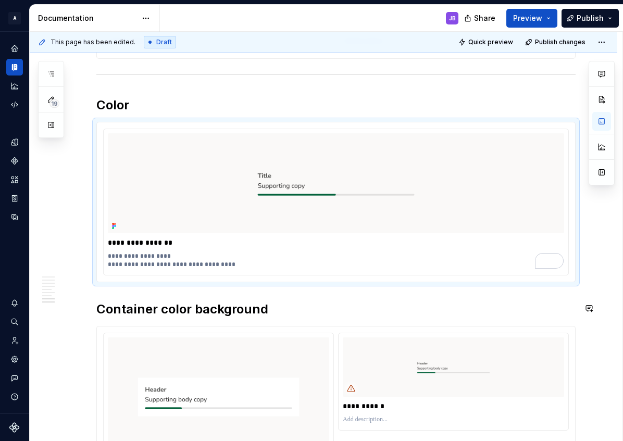
scroll to position [1801, 0]
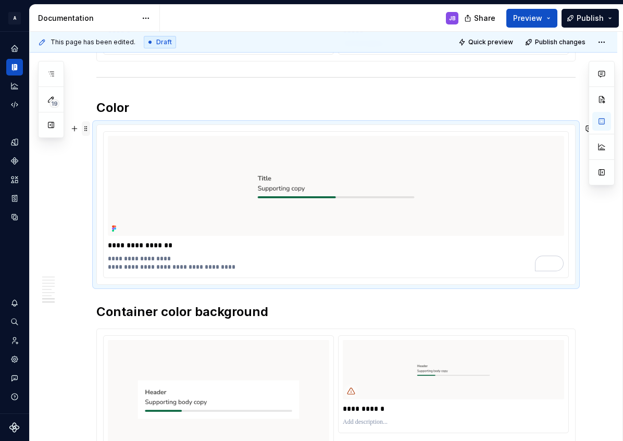
click at [86, 129] on span at bounding box center [86, 128] width 8 height 15
click at [119, 147] on div "Duplicate" at bounding box center [135, 145] width 68 height 10
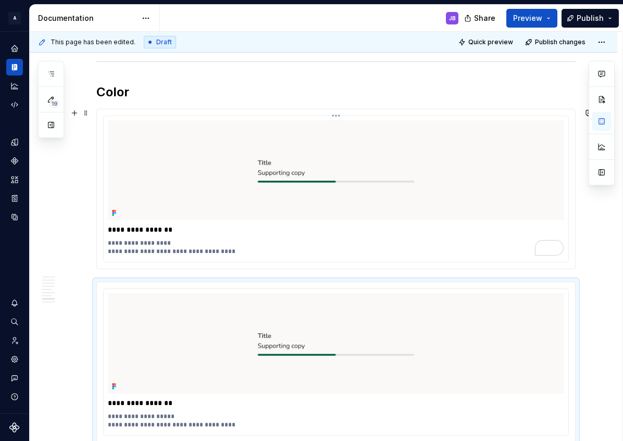
scroll to position [1866, 0]
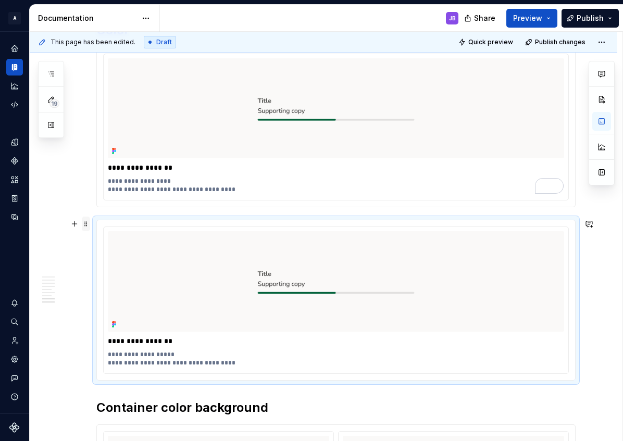
click at [87, 224] on span at bounding box center [86, 224] width 8 height 15
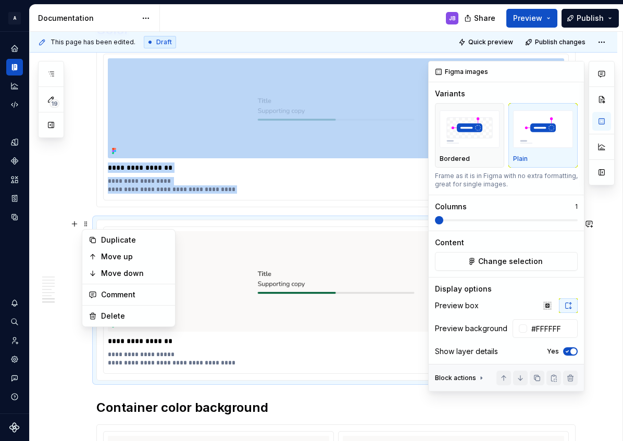
click at [462, 219] on span at bounding box center [506, 220] width 143 height 2
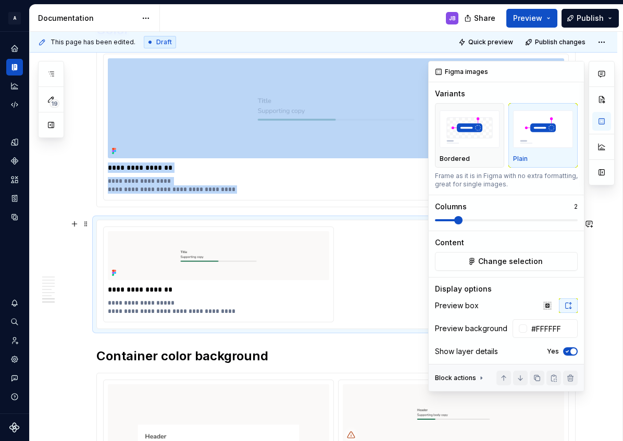
click at [475, 219] on span at bounding box center [506, 220] width 143 height 2
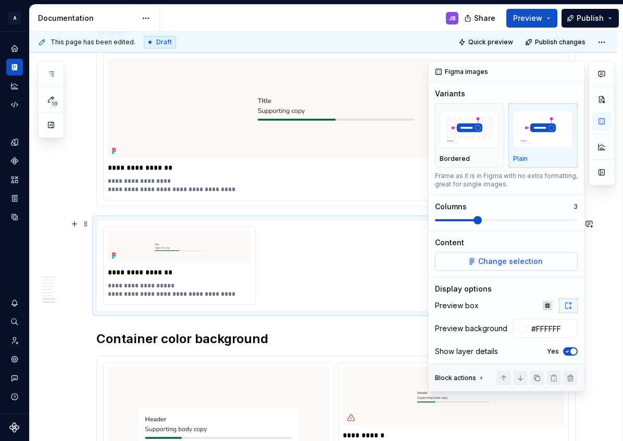
click at [474, 258] on button "Change selection" at bounding box center [506, 261] width 143 height 19
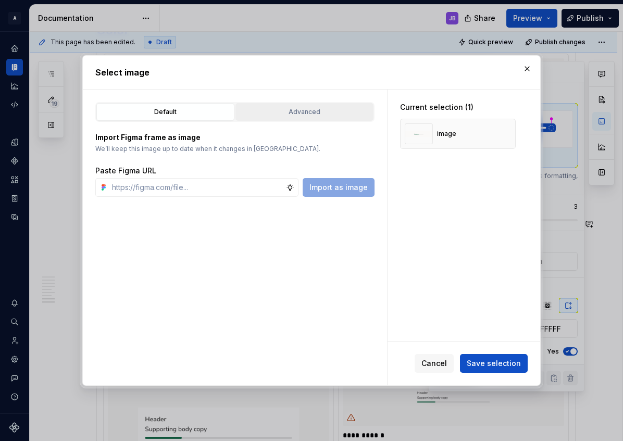
click at [318, 110] on div "Advanced" at bounding box center [304, 112] width 131 height 10
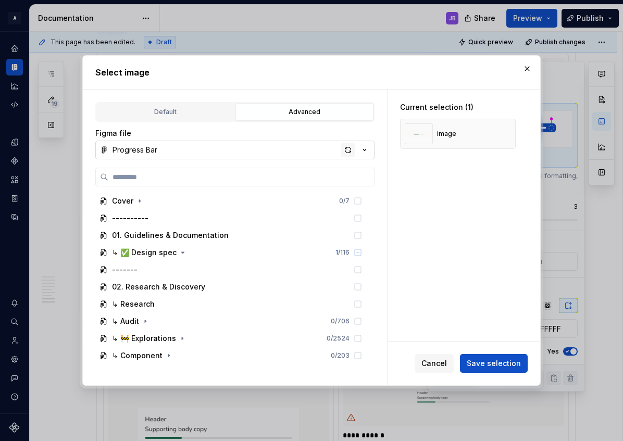
click at [346, 149] on div "button" at bounding box center [347, 150] width 15 height 15
click at [182, 252] on icon "button" at bounding box center [183, 252] width 3 height 1
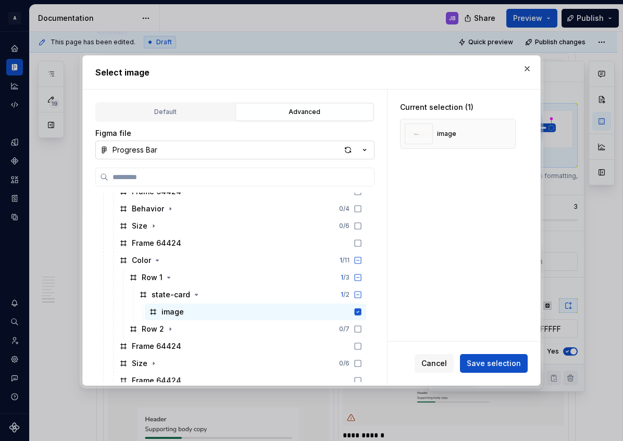
scroll to position [222, 0]
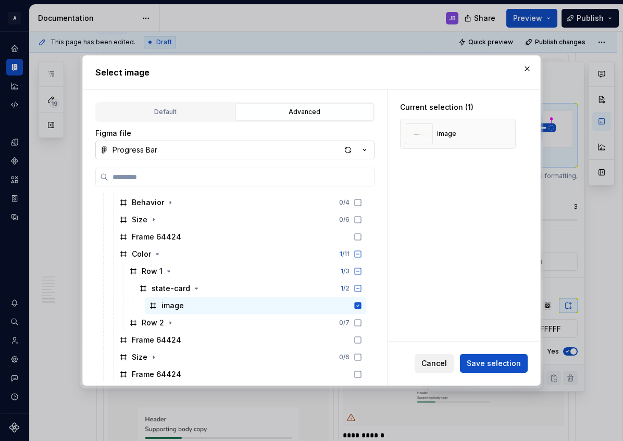
click at [433, 362] on span "Cancel" at bounding box center [434, 363] width 26 height 10
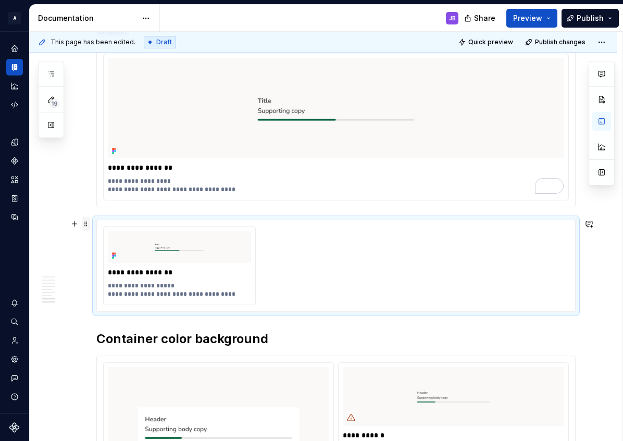
click at [87, 226] on span at bounding box center [86, 224] width 8 height 15
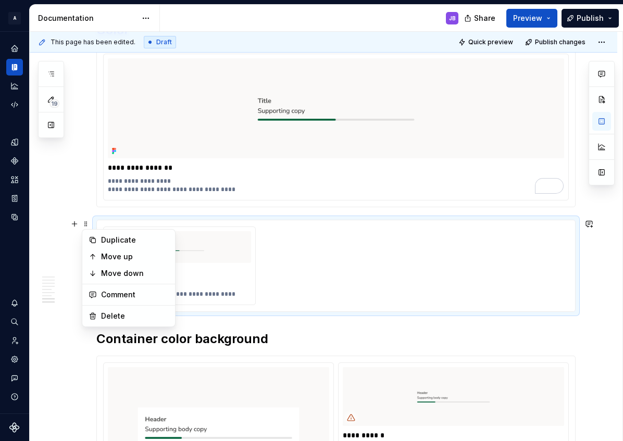
click at [414, 249] on div "**********" at bounding box center [335, 265] width 465 height 78
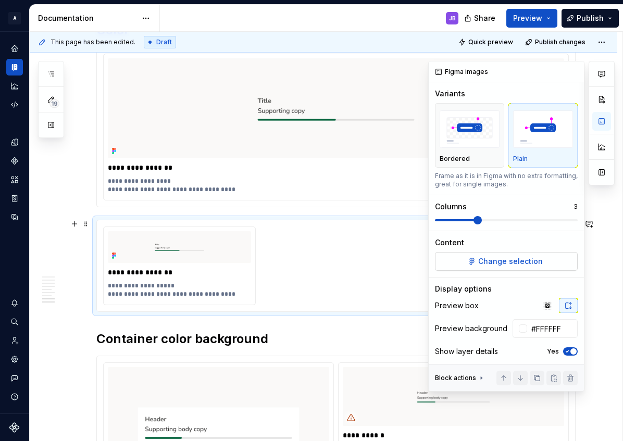
click at [512, 259] on span "Change selection" at bounding box center [510, 261] width 65 height 10
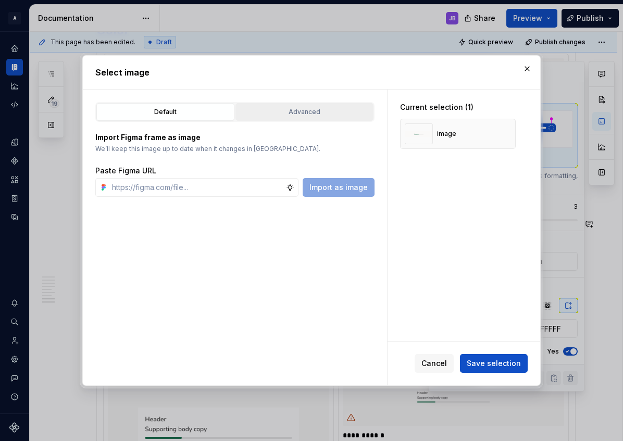
click at [302, 107] on div "Advanced" at bounding box center [304, 112] width 131 height 10
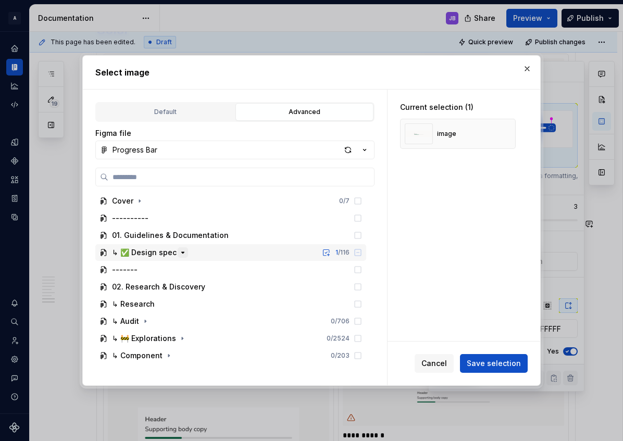
click at [183, 251] on icon "button" at bounding box center [183, 252] width 8 height 8
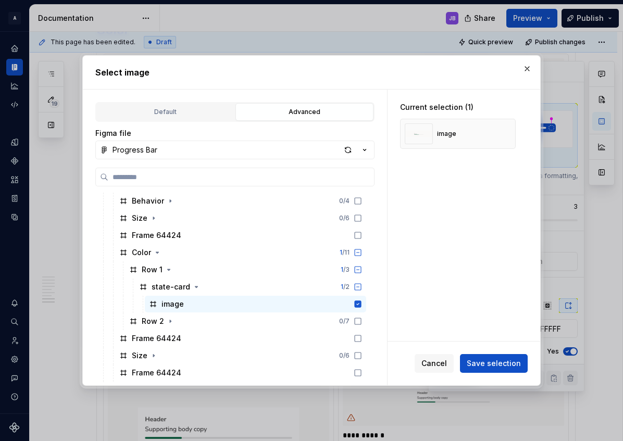
scroll to position [224, 0]
click at [170, 321] on icon "button" at bounding box center [170, 320] width 8 height 8
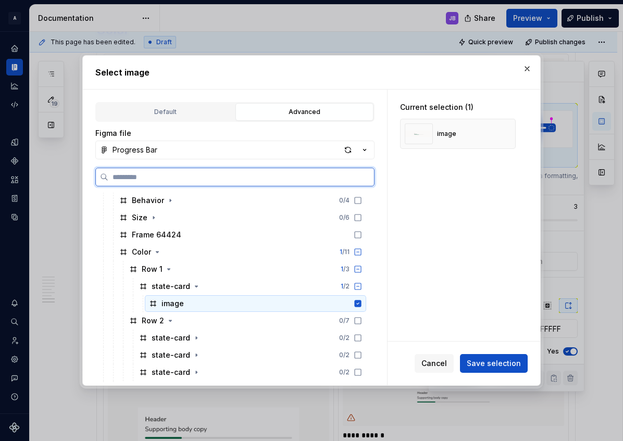
click at [356, 304] on icon at bounding box center [357, 303] width 7 height 7
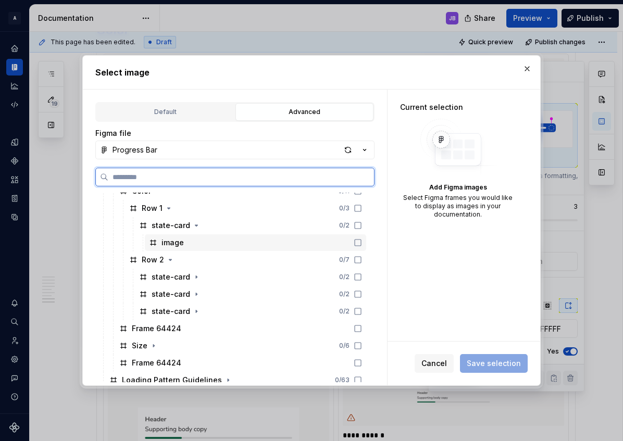
scroll to position [307, 0]
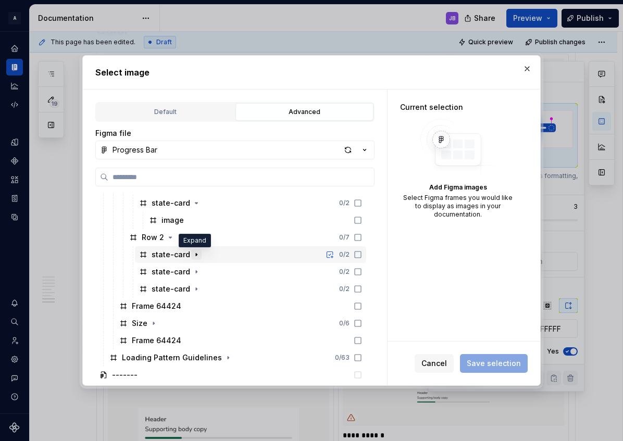
click at [196, 256] on icon "button" at bounding box center [196, 254] width 8 height 8
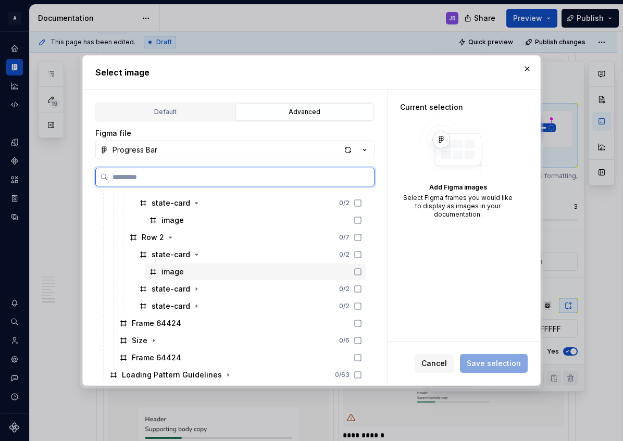
click at [356, 273] on icon at bounding box center [357, 272] width 8 height 8
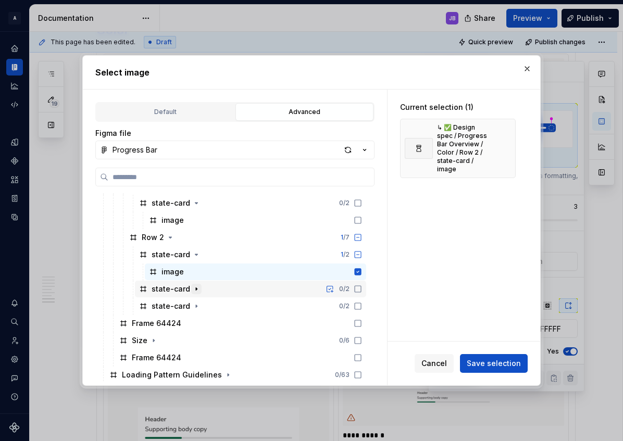
click at [196, 288] on icon "button" at bounding box center [196, 289] width 8 height 8
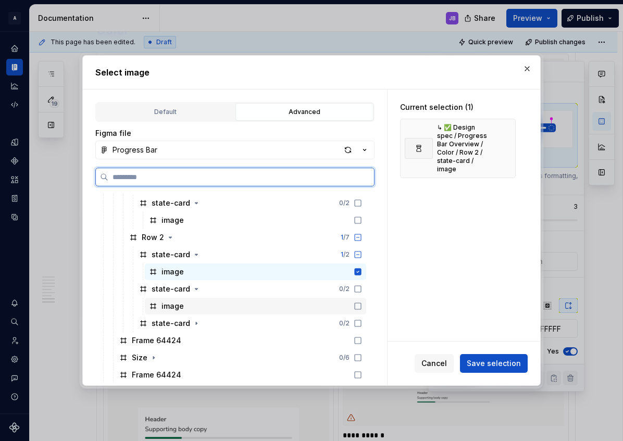
click at [356, 307] on icon at bounding box center [357, 306] width 8 height 8
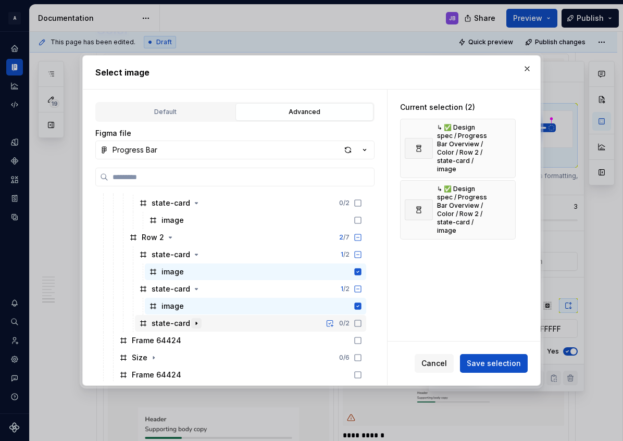
click at [196, 326] on icon "button" at bounding box center [196, 323] width 8 height 8
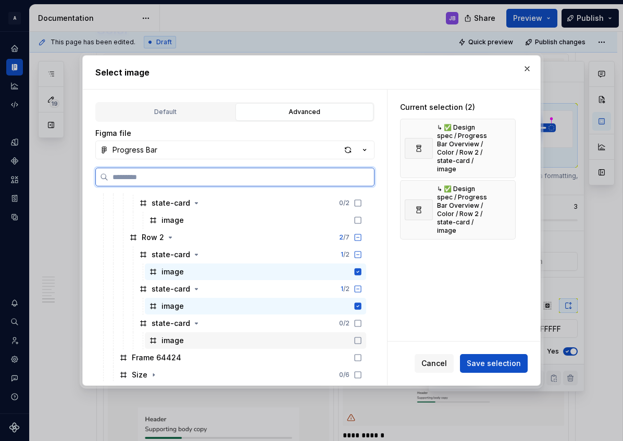
click at [355, 343] on icon at bounding box center [357, 340] width 8 height 8
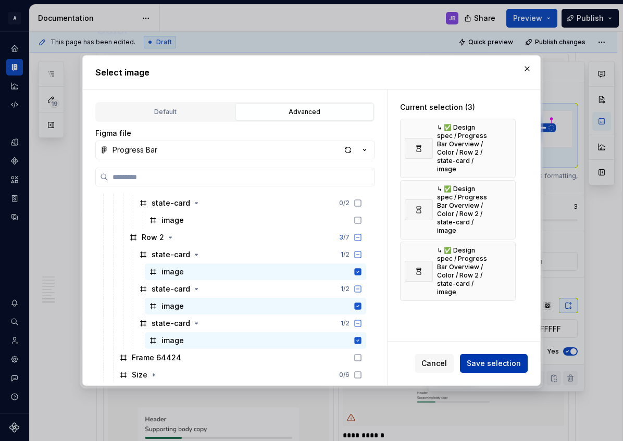
click at [495, 364] on span "Save selection" at bounding box center [493, 363] width 54 height 10
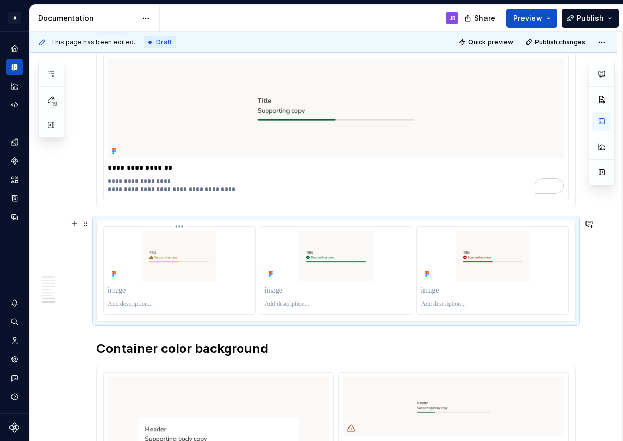
click at [121, 235] on img "To enrich screen reader interactions, please activate Accessibility in Grammarl…" at bounding box center [179, 256] width 143 height 50
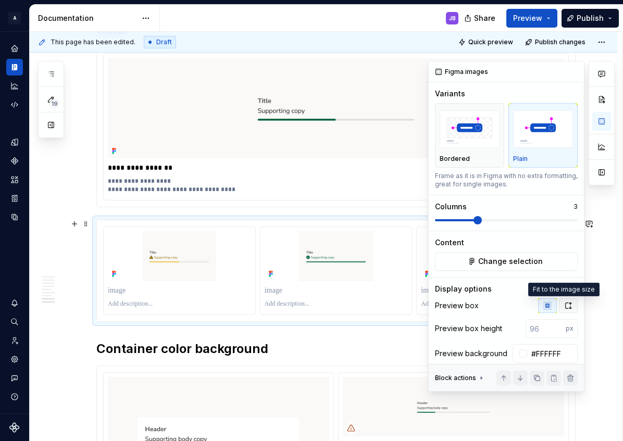
click at [564, 307] on icon "button" at bounding box center [568, 305] width 8 height 8
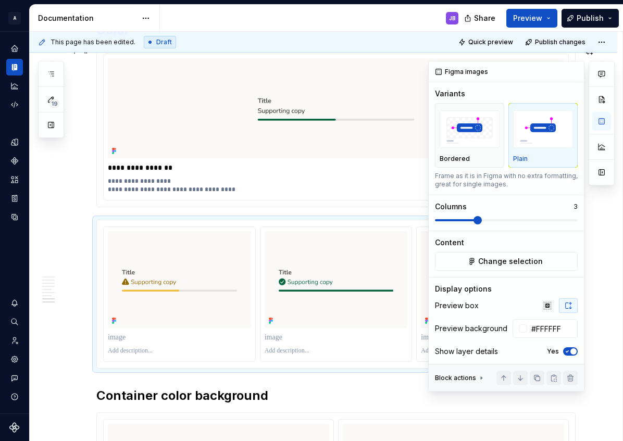
type textarea "*"
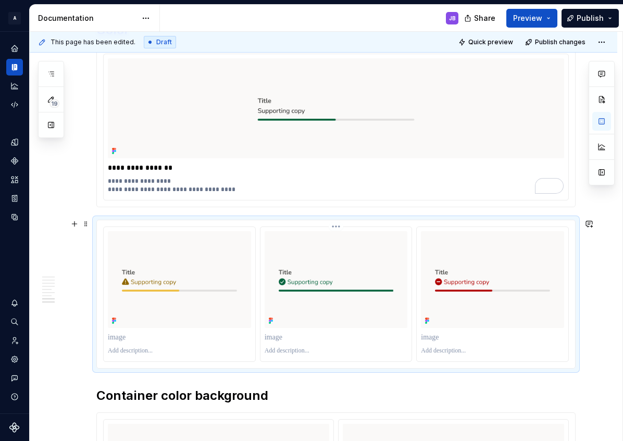
click at [278, 337] on p "To enrich screen reader interactions, please activate Accessibility in Grammarl…" at bounding box center [335, 337] width 143 height 10
click at [121, 335] on p "To enrich screen reader interactions, please activate Accessibility in Grammarl…" at bounding box center [179, 337] width 143 height 10
click at [431, 336] on p "To enrich screen reader interactions, please activate Accessibility in Grammarl…" at bounding box center [492, 337] width 143 height 10
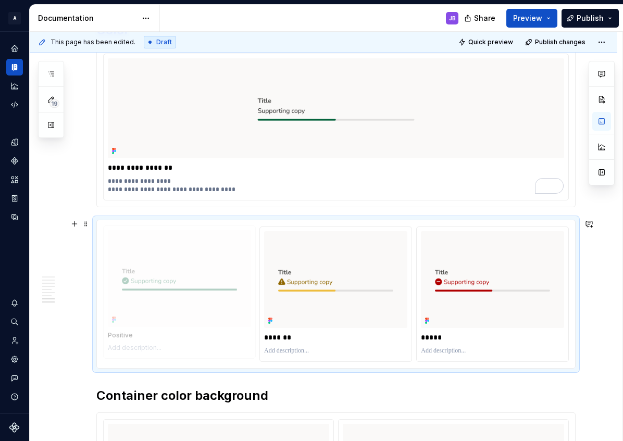
drag, startPoint x: 324, startPoint y: 244, endPoint x: 149, endPoint y: 221, distance: 175.9
click at [149, 221] on body "A Pantry Design System JB Dataset Token studio Documentation JB Share Preview P…" at bounding box center [311, 220] width 623 height 441
click at [115, 349] on p "To enrich screen reader interactions, please activate Accessibility in Grammarl…" at bounding box center [179, 351] width 143 height 8
drag, startPoint x: 129, startPoint y: 351, endPoint x: 169, endPoint y: 348, distance: 39.6
click at [169, 353] on p "**********" at bounding box center [179, 351] width 143 height 8
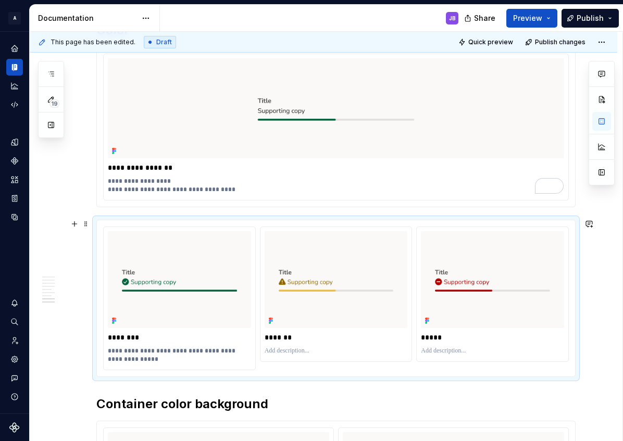
click at [153, 348] on p "**********" at bounding box center [179, 355] width 143 height 17
click at [272, 349] on p "To enrich screen reader interactions, please activate Accessibility in Grammarl…" at bounding box center [335, 351] width 143 height 8
click at [421, 351] on p "To enrich screen reader interactions, please activate Accessibility in Grammarl…" at bounding box center [492, 351] width 143 height 8
type textarea "*"
click at [287, 349] on p "******" at bounding box center [335, 351] width 143 height 8
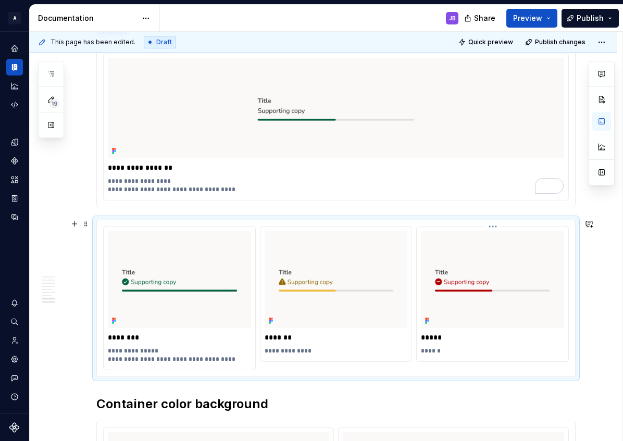
click at [445, 349] on p "******" at bounding box center [492, 351] width 143 height 8
click at [316, 349] on p "**********" at bounding box center [335, 351] width 143 height 8
click at [457, 349] on p "**********" at bounding box center [492, 351] width 143 height 8
click at [310, 350] on p "**********" at bounding box center [335, 351] width 143 height 8
click at [456, 349] on p "**********" at bounding box center [492, 351] width 143 height 8
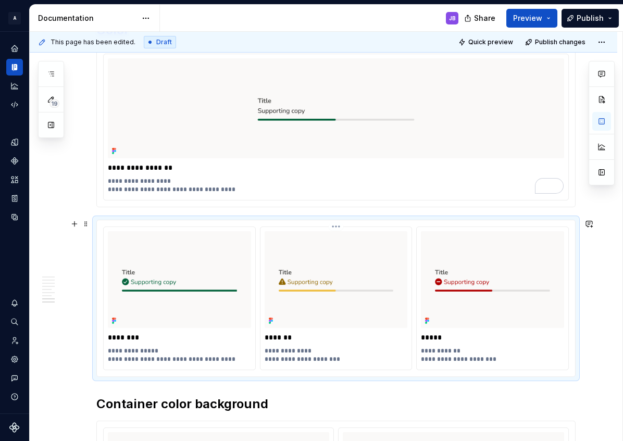
click at [339, 357] on p "**********" at bounding box center [335, 355] width 143 height 17
click at [496, 358] on p "**********" at bounding box center [492, 355] width 143 height 17
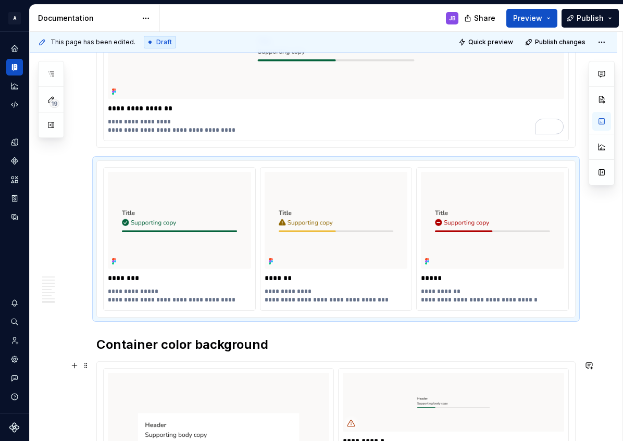
scroll to position [1945, 0]
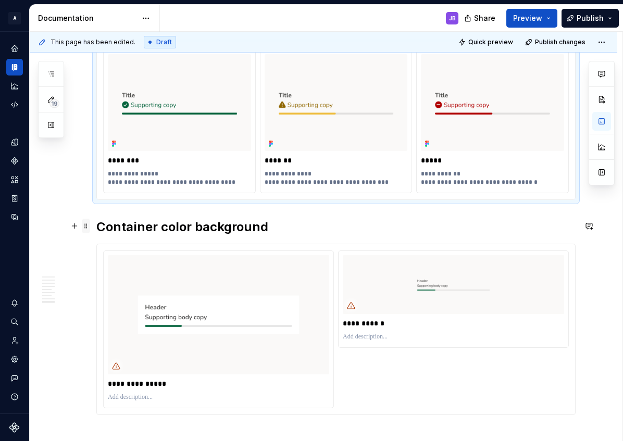
click at [87, 228] on span at bounding box center [86, 226] width 8 height 15
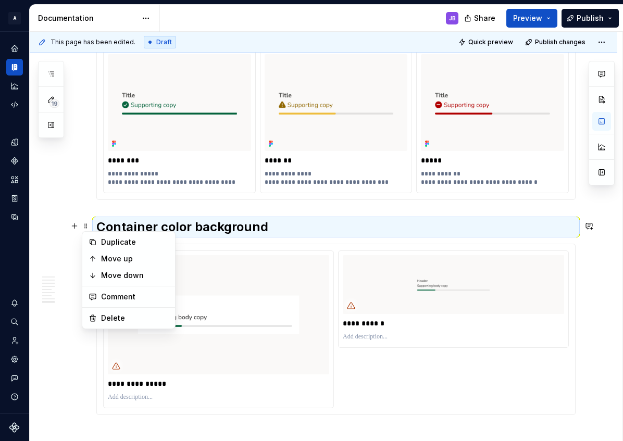
click at [338, 224] on h2 "Container color background" at bounding box center [335, 227] width 479 height 17
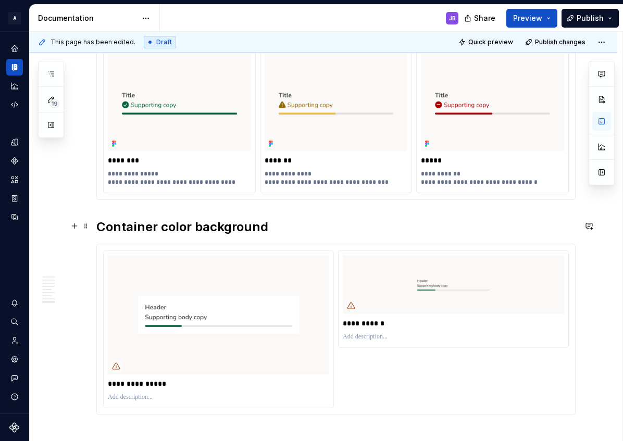
click at [209, 231] on h2 "Container color background" at bounding box center [335, 227] width 479 height 17
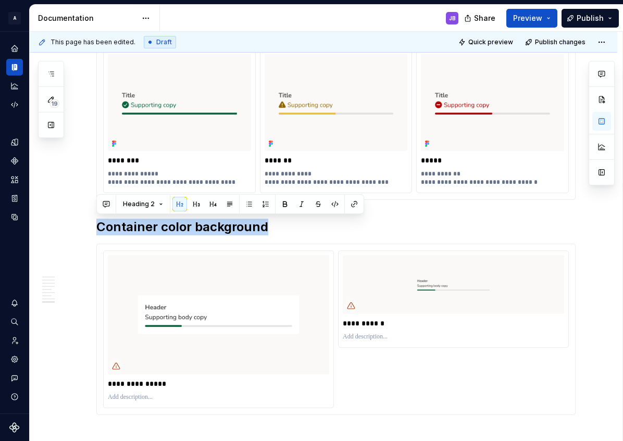
click at [130, 228] on h2 "Container color background" at bounding box center [335, 227] width 479 height 17
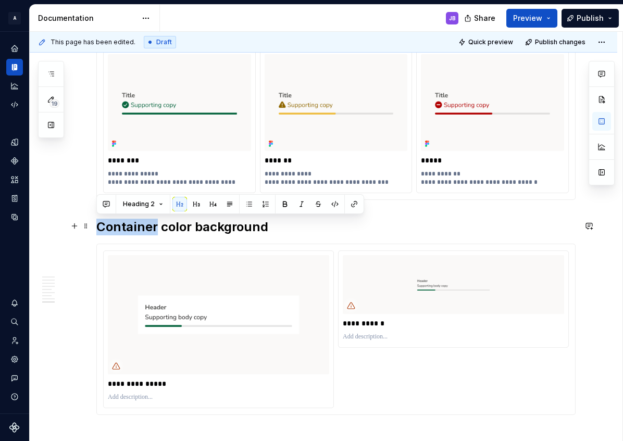
click at [130, 228] on h2 "Container color background" at bounding box center [335, 227] width 479 height 17
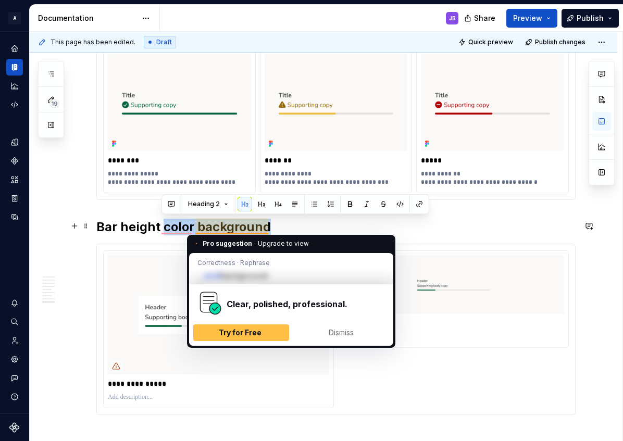
drag, startPoint x: 161, startPoint y: 226, endPoint x: 275, endPoint y: 226, distance: 114.5
click at [274, 227] on h2 "Bar height color background" at bounding box center [335, 227] width 479 height 17
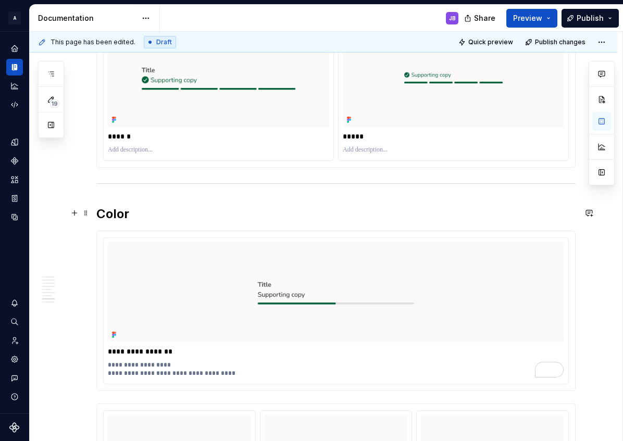
click at [112, 217] on h2 "Color" at bounding box center [335, 214] width 479 height 17
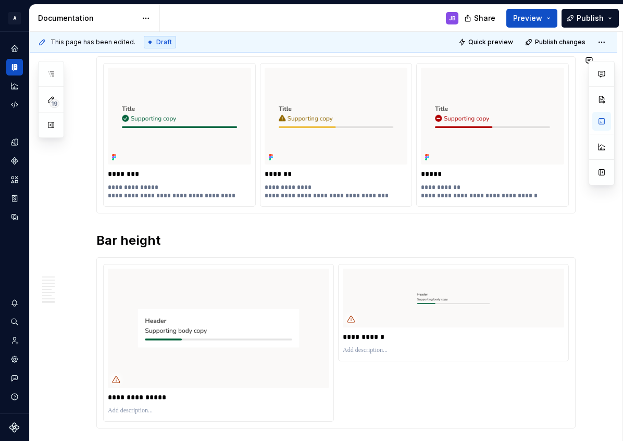
click at [96, 232] on h2 "Bar height" at bounding box center [335, 240] width 479 height 17
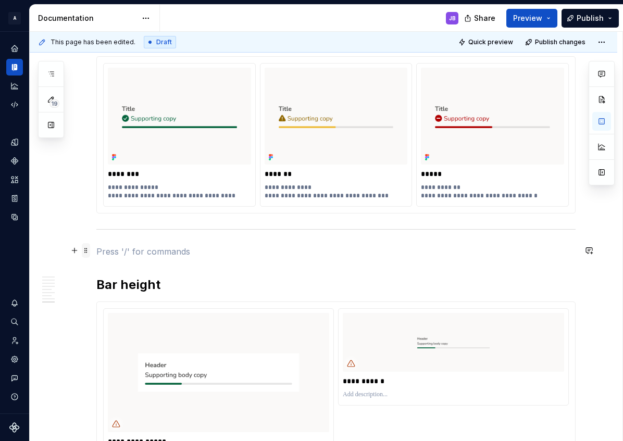
click at [88, 253] on span at bounding box center [86, 250] width 8 height 15
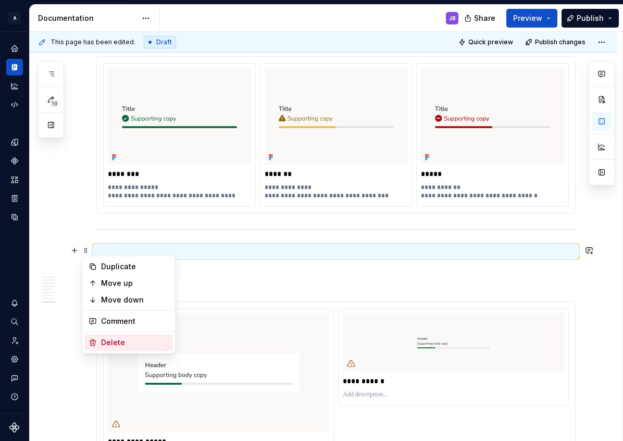
click at [112, 339] on div "Delete" at bounding box center [135, 342] width 68 height 10
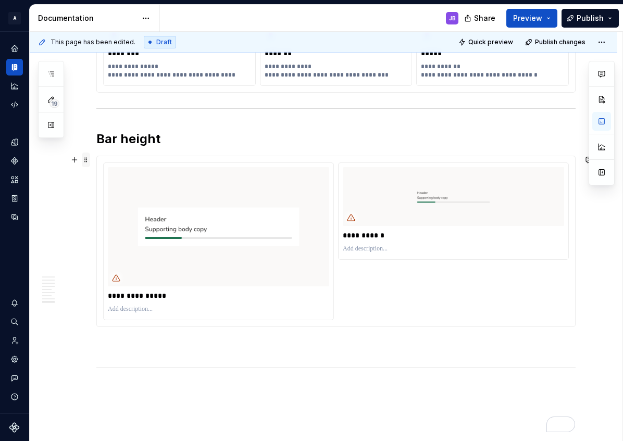
click at [89, 159] on span at bounding box center [86, 160] width 8 height 15
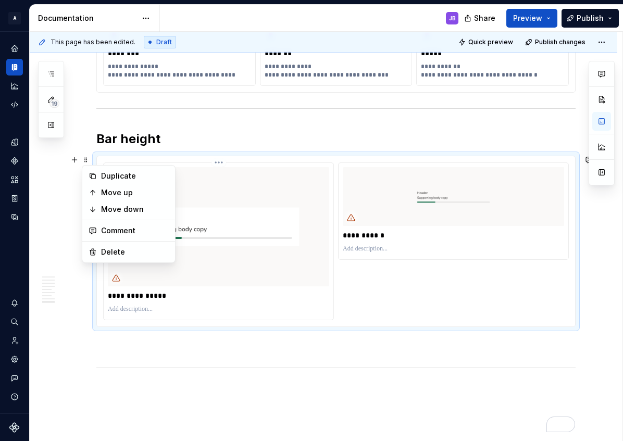
click at [211, 168] on img "To enrich screen reader interactions, please activate Accessibility in Grammarl…" at bounding box center [218, 226] width 221 height 119
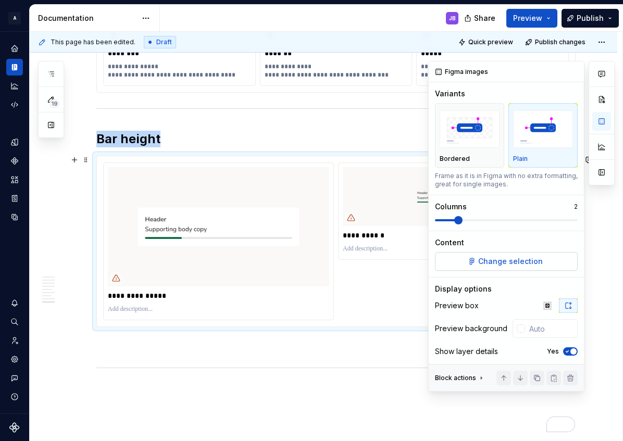
click at [499, 259] on span "Change selection" at bounding box center [510, 261] width 65 height 10
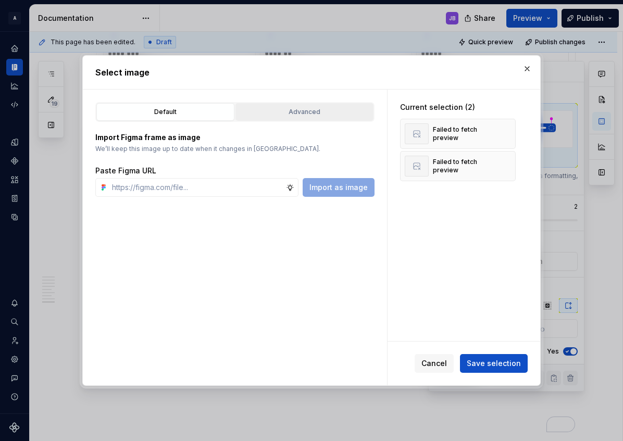
click at [304, 111] on div "Advanced" at bounding box center [304, 112] width 131 height 10
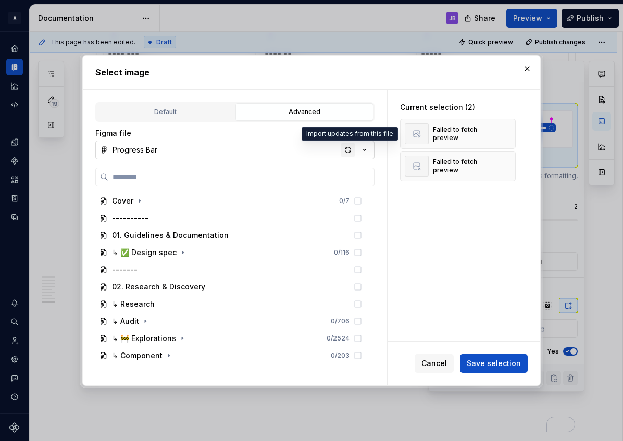
click at [346, 148] on div "button" at bounding box center [347, 150] width 15 height 15
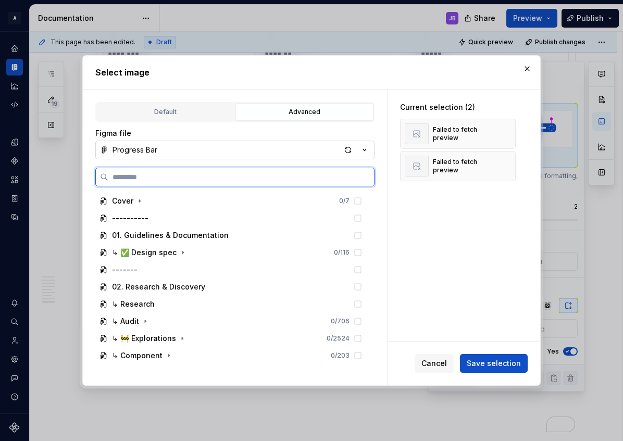
scroll to position [2162, 0]
type textarea "*"
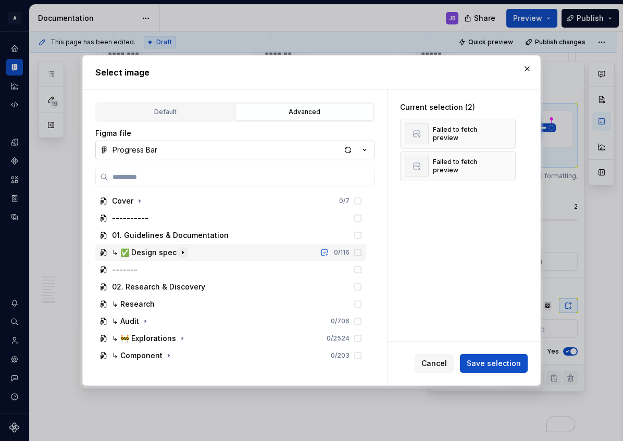
click at [186, 252] on button "button" at bounding box center [182, 252] width 10 height 10
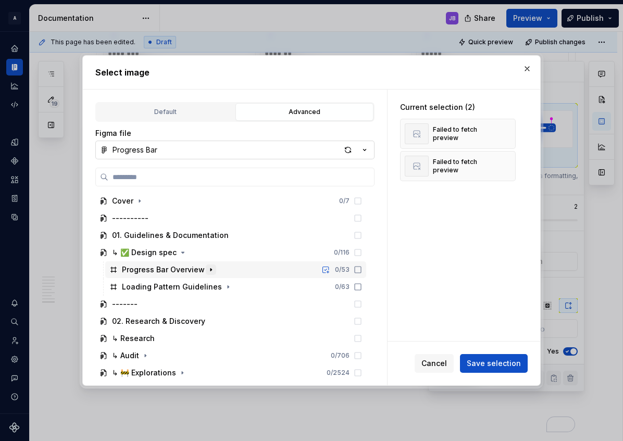
click at [207, 270] on icon "button" at bounding box center [211, 269] width 8 height 8
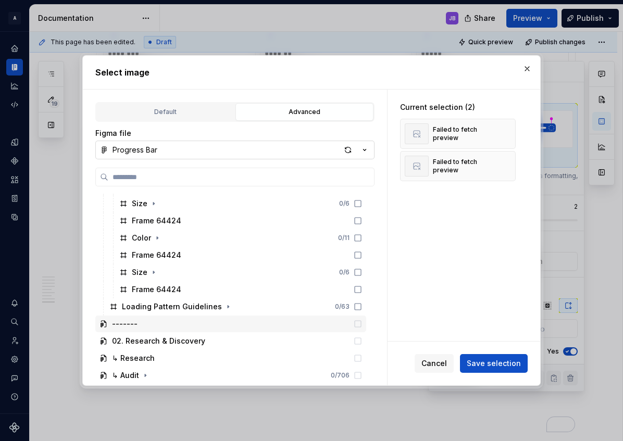
scroll to position [237, 0]
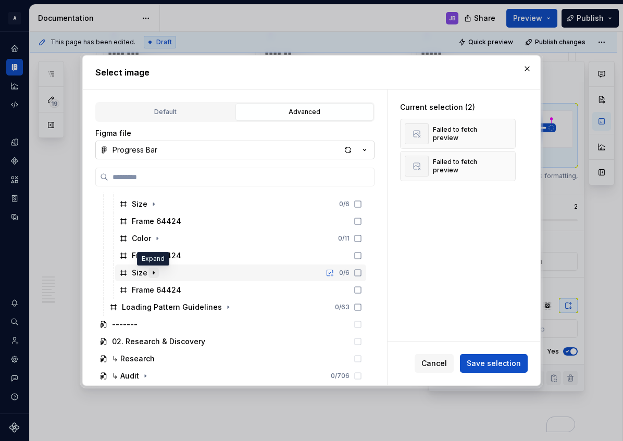
click at [156, 272] on icon "button" at bounding box center [153, 273] width 8 height 8
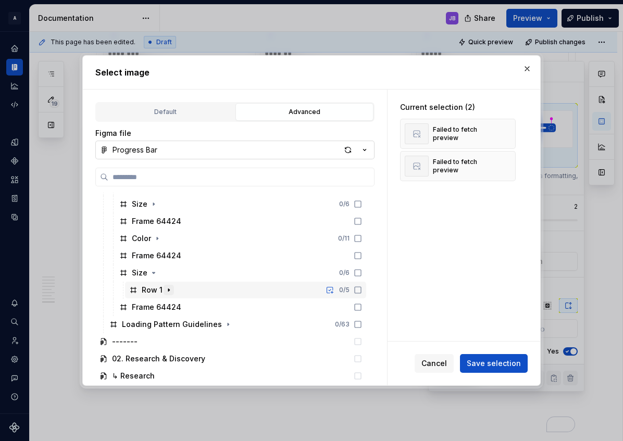
click at [170, 291] on icon "button" at bounding box center [168, 290] width 8 height 8
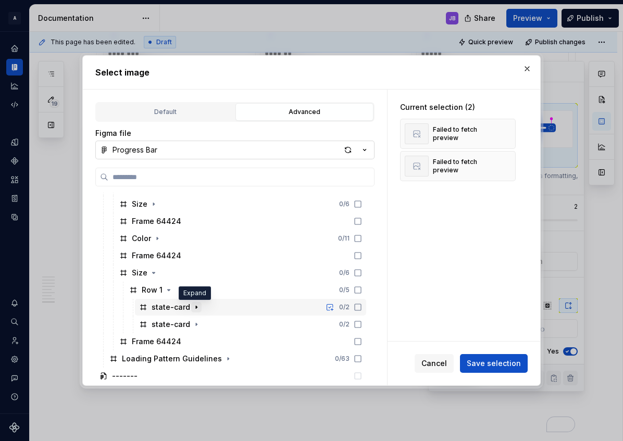
click at [196, 308] on icon "button" at bounding box center [196, 307] width 8 height 8
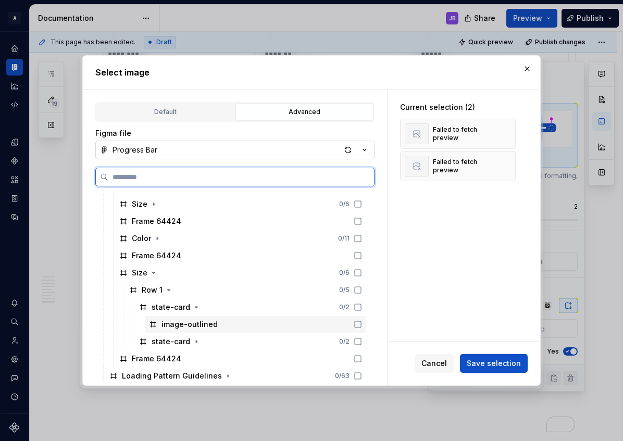
click at [361, 325] on icon at bounding box center [357, 324] width 8 height 8
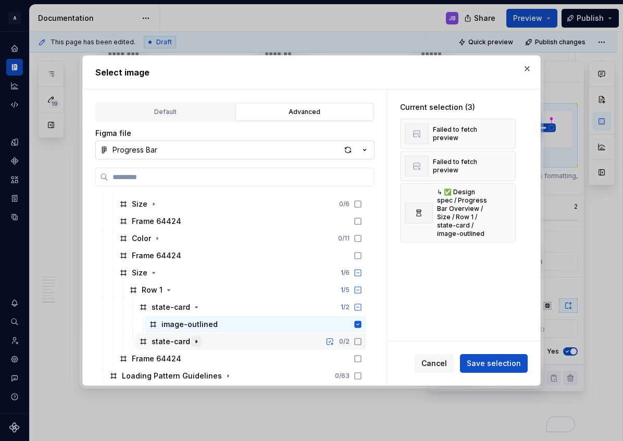
click at [196, 343] on icon "button" at bounding box center [196, 341] width 8 height 8
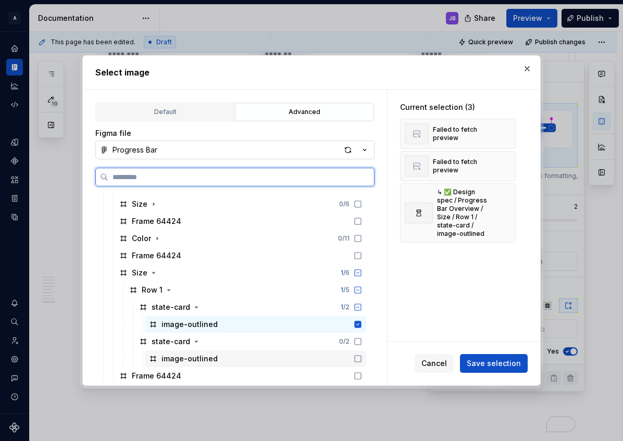
click at [359, 360] on icon at bounding box center [357, 358] width 8 height 8
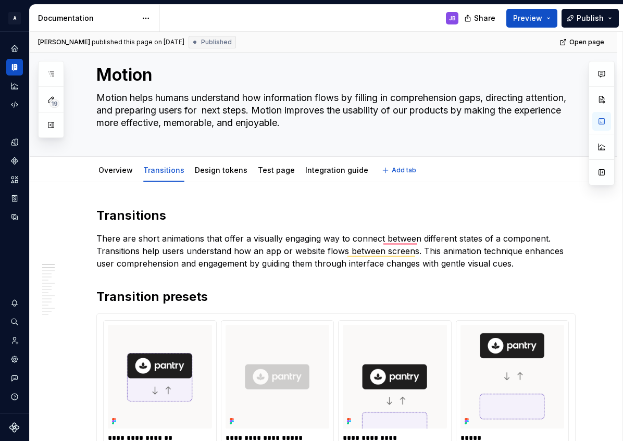
scroll to position [22, 0]
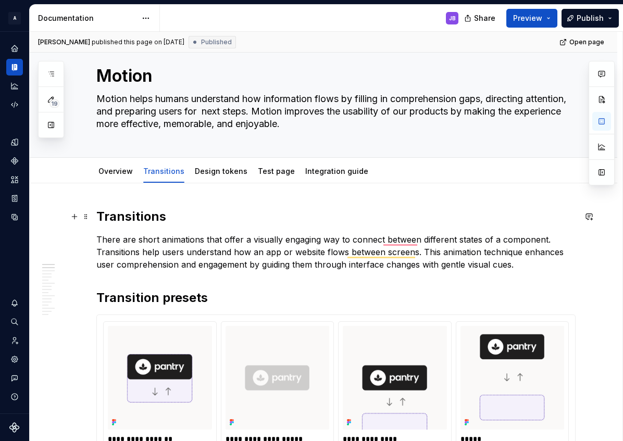
click at [126, 210] on h2 "Transitions" at bounding box center [335, 216] width 479 height 17
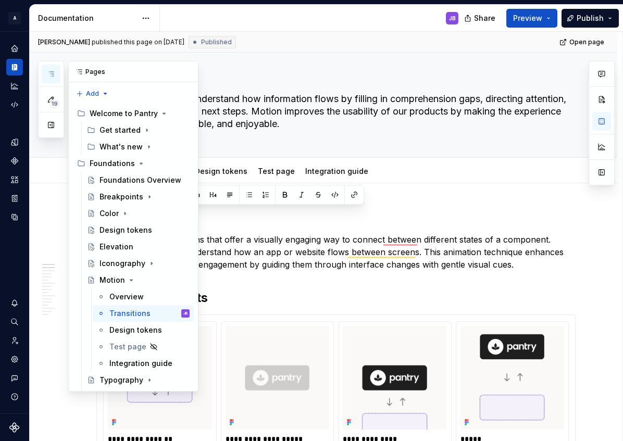
click at [50, 71] on icon "button" at bounding box center [51, 74] width 8 height 8
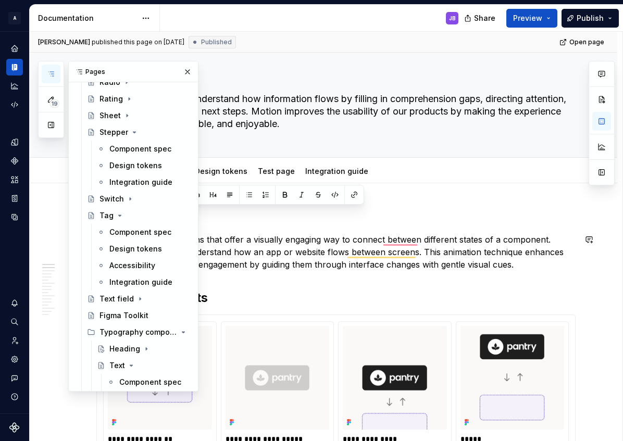
scroll to position [1487, 0]
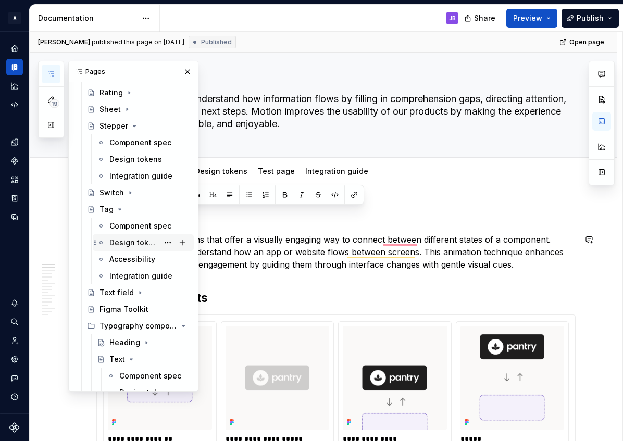
click at [121, 242] on div "Design tokens" at bounding box center [133, 242] width 49 height 10
type textarea "*"
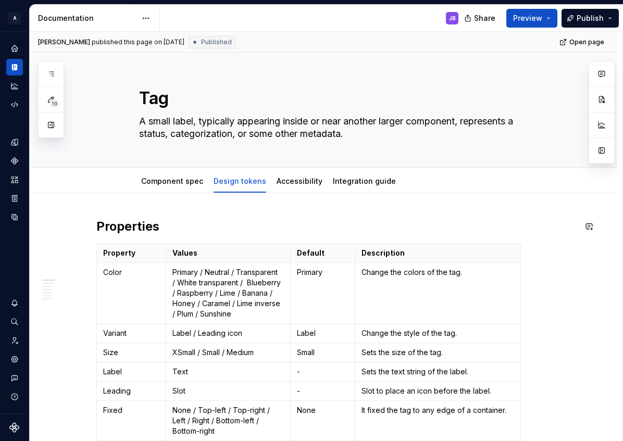
scroll to position [65, 0]
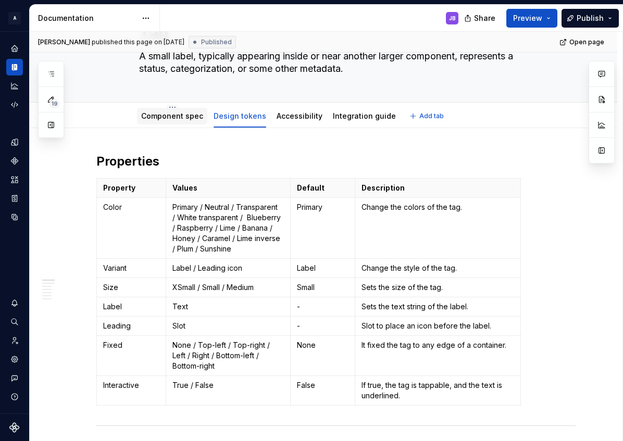
click at [162, 113] on link "Component spec" at bounding box center [172, 115] width 62 height 9
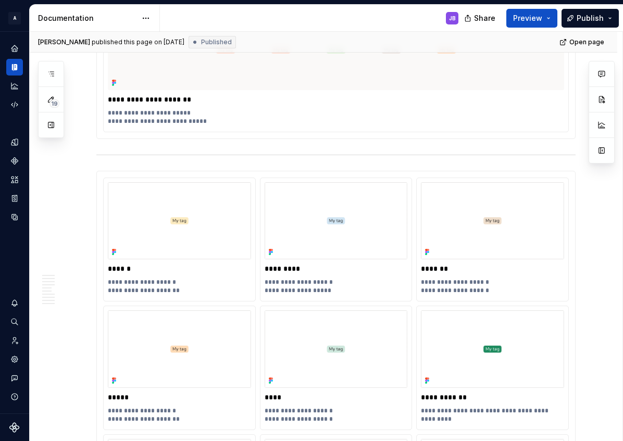
scroll to position [1555, 0]
click at [88, 172] on span at bounding box center [86, 174] width 8 height 15
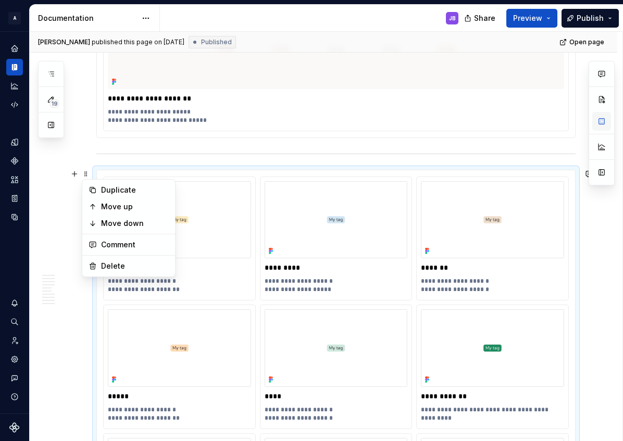
type textarea "*"
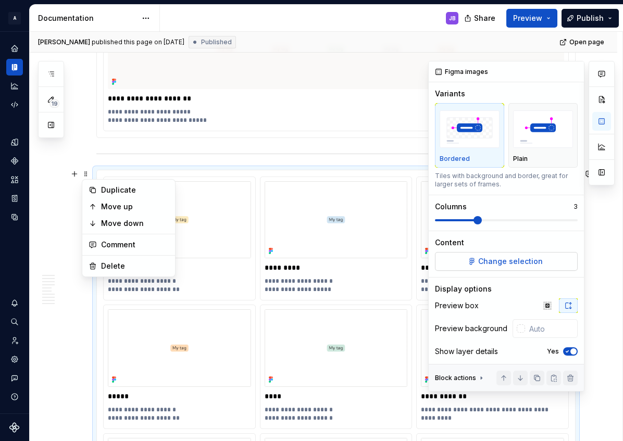
scroll to position [10, 0]
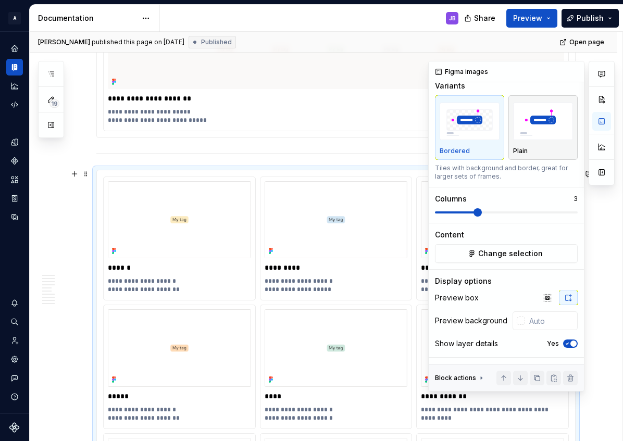
click at [537, 124] on img "button" at bounding box center [543, 122] width 60 height 38
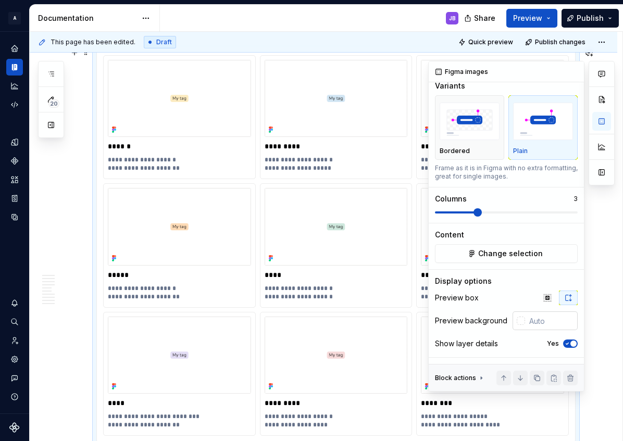
scroll to position [1676, 0]
click at [516, 321] on div at bounding box center [520, 320] width 8 height 8
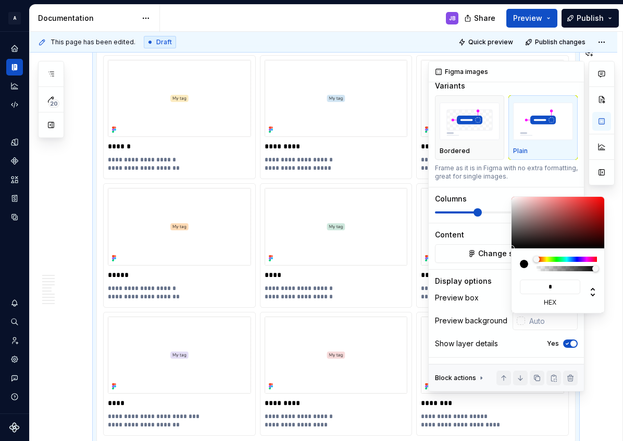
type input "**"
type input "#FFFFFF"
type input "*******"
click at [518, 275] on div "******* hex" at bounding box center [558, 280] width 94 height 65
click at [435, 42] on html "A Pantry Design System JB Dataset Token studio Documentation JB Share Preview P…" at bounding box center [311, 220] width 623 height 441
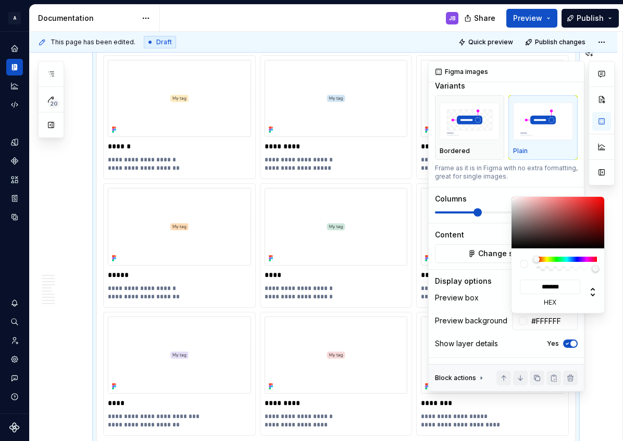
click at [549, 40] on html "A Pantry Design System JB Dataset Token studio Documentation JB Share Preview P…" at bounding box center [311, 220] width 623 height 441
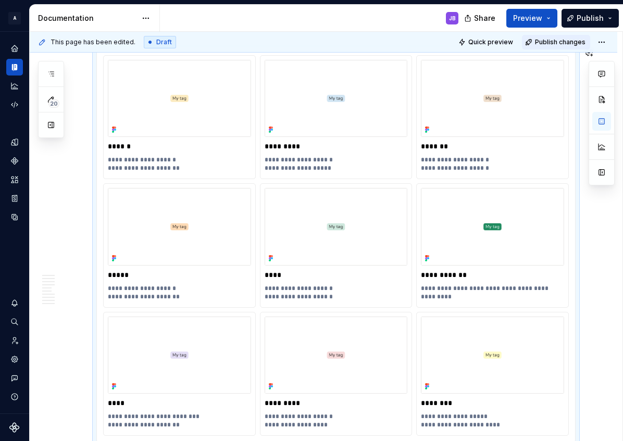
click at [549, 40] on span "Publish changes" at bounding box center [560, 42] width 50 height 8
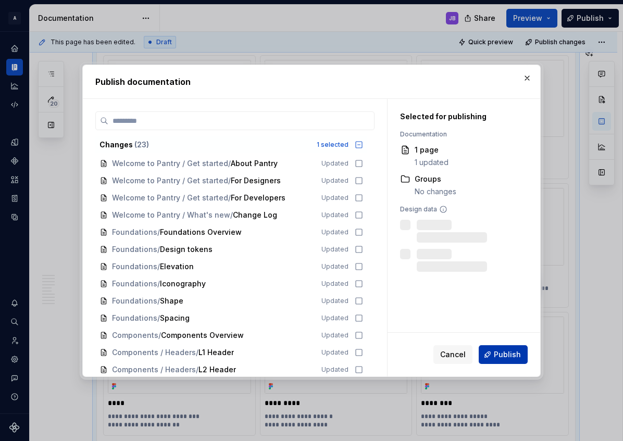
click at [508, 358] on span "Publish" at bounding box center [506, 354] width 27 height 10
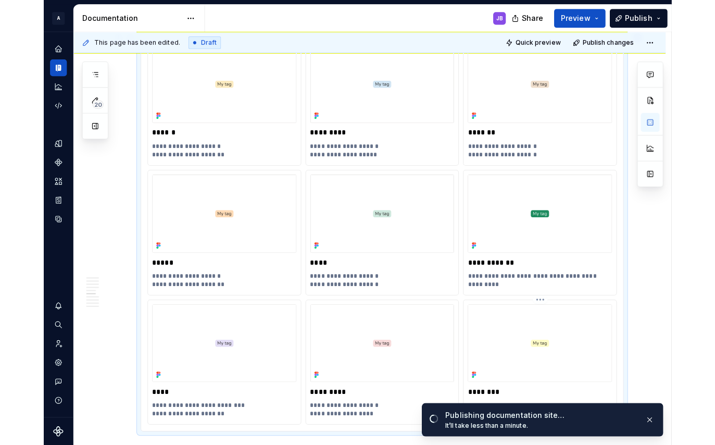
scroll to position [1698, 0]
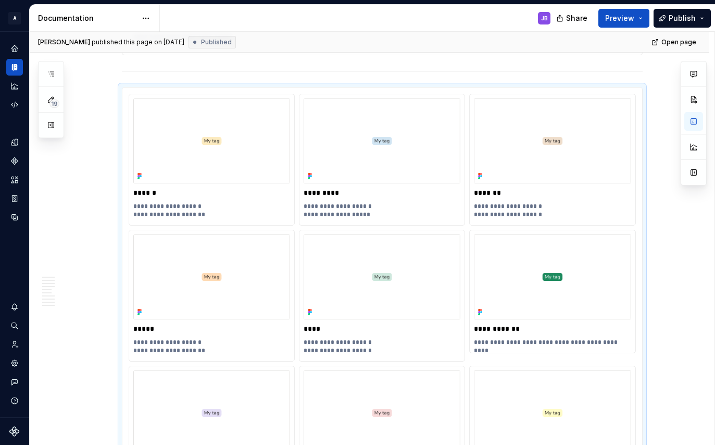
type textarea "*"
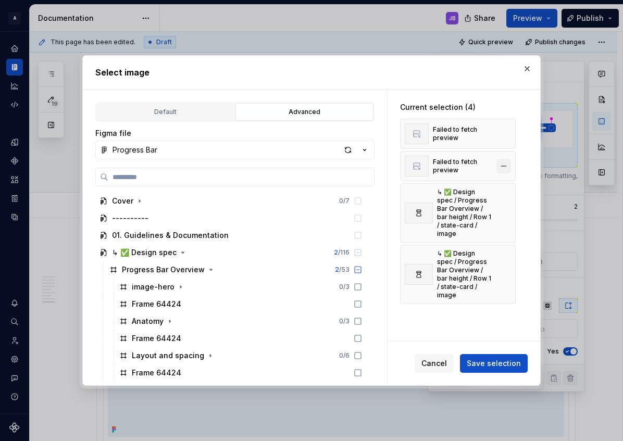
scroll to position [2162, 0]
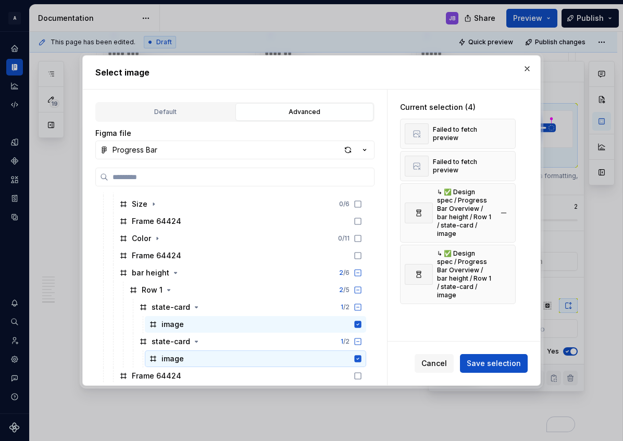
click at [503, 164] on button "button" at bounding box center [503, 166] width 15 height 15
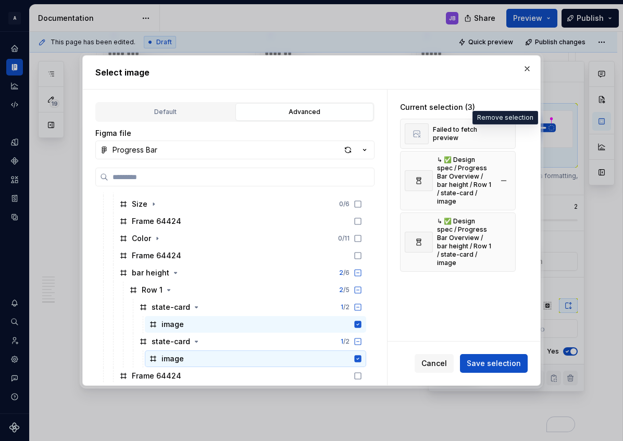
click at [504, 132] on button "button" at bounding box center [503, 133] width 15 height 15
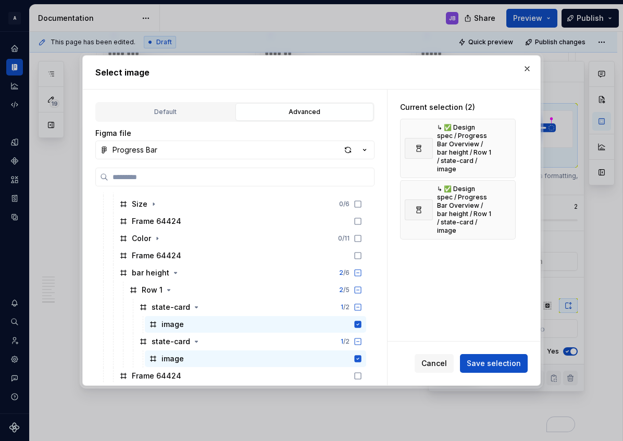
click at [498, 363] on span "Save selection" at bounding box center [493, 363] width 54 height 10
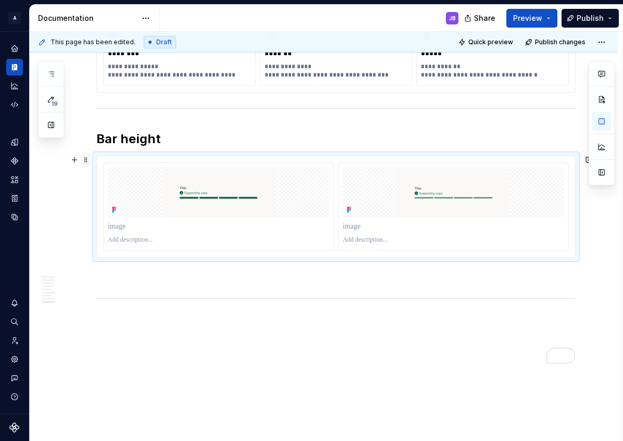
click at [87, 160] on span at bounding box center [86, 160] width 8 height 15
click at [255, 132] on h2 "Bar height" at bounding box center [335, 139] width 479 height 17
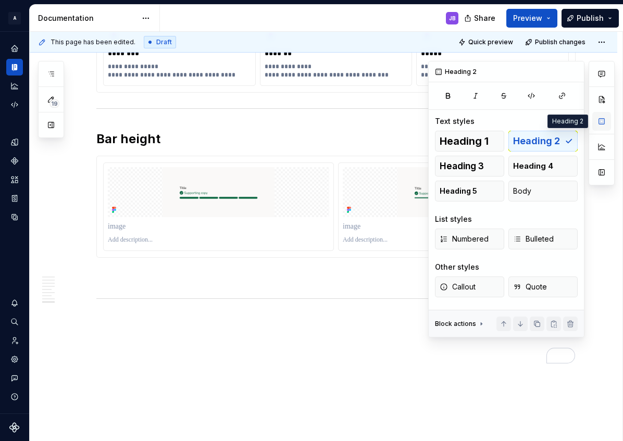
click at [602, 122] on button "button" at bounding box center [601, 121] width 19 height 19
click at [605, 114] on button "button" at bounding box center [601, 121] width 19 height 19
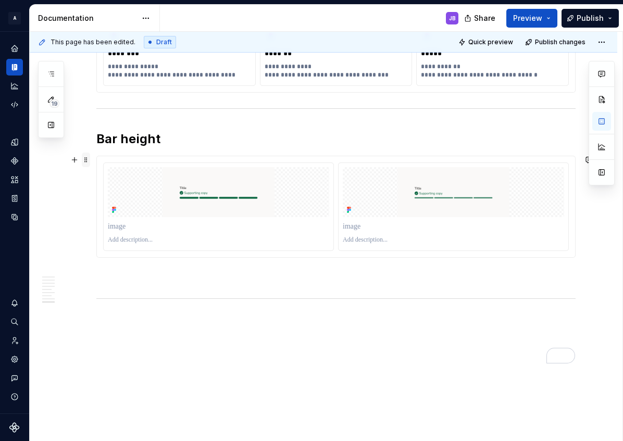
click at [85, 161] on span at bounding box center [86, 160] width 8 height 15
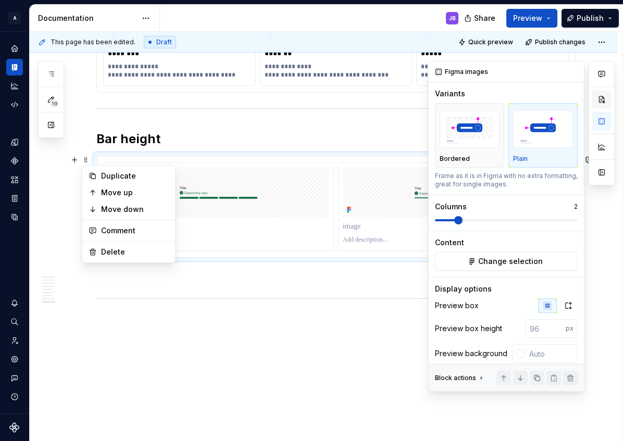
click at [600, 103] on button "button" at bounding box center [601, 99] width 19 height 19
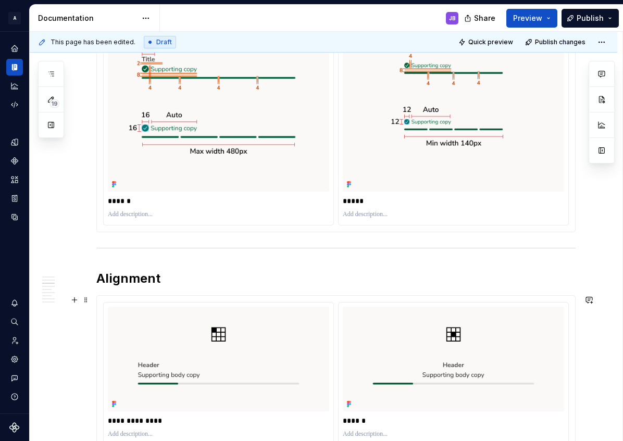
scroll to position [0, 0]
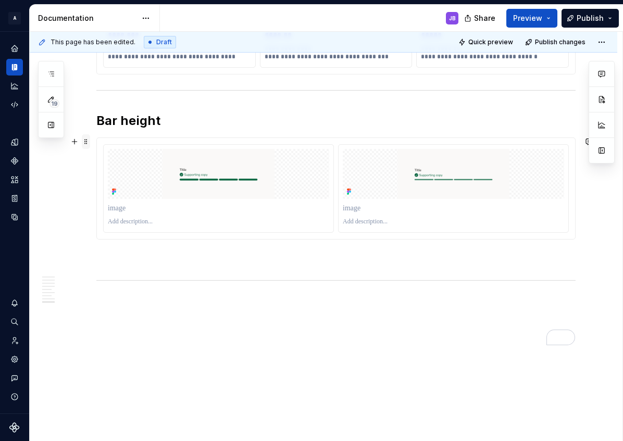
click at [88, 143] on span at bounding box center [86, 141] width 8 height 15
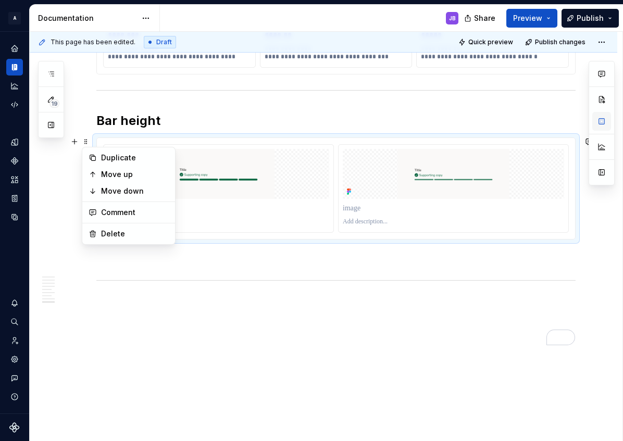
type textarea "*"
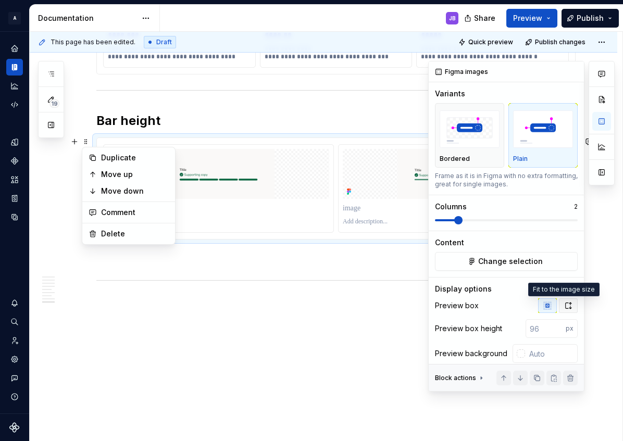
click at [565, 307] on icon "button" at bounding box center [568, 305] width 8 height 8
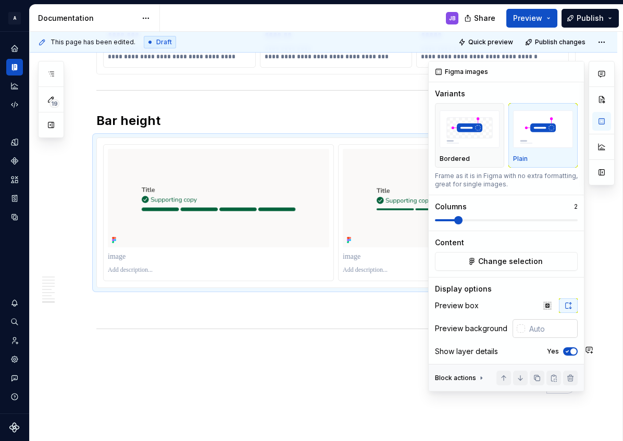
click at [525, 327] on input "text" at bounding box center [551, 328] width 53 height 19
click at [516, 328] on div at bounding box center [520, 328] width 8 height 8
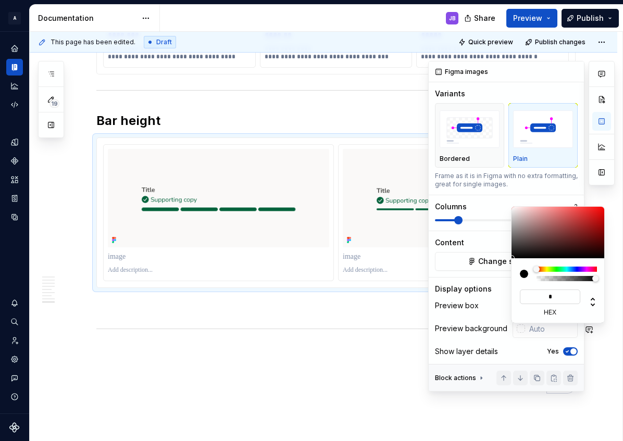
type input "**"
type input "#FFFFFF"
type input "*******"
click at [525, 275] on div at bounding box center [523, 274] width 8 height 8
click at [497, 322] on div "Comments Open comments No comments yet Select ‘Comment’ from the block context …" at bounding box center [521, 226] width 186 height 331
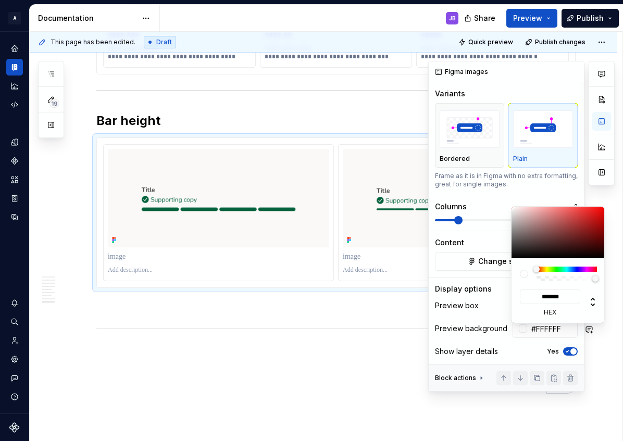
click at [383, 125] on html "A Pantry Design System JB Dataset Token studio Documentation JB Share Preview P…" at bounding box center [311, 220] width 623 height 441
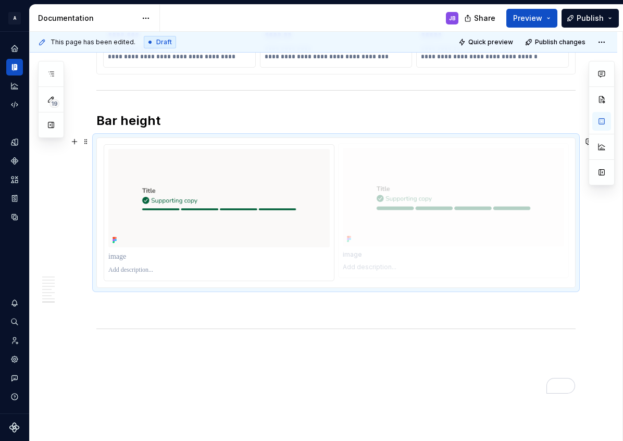
drag, startPoint x: 117, startPoint y: 165, endPoint x: 376, endPoint y: 176, distance: 259.5
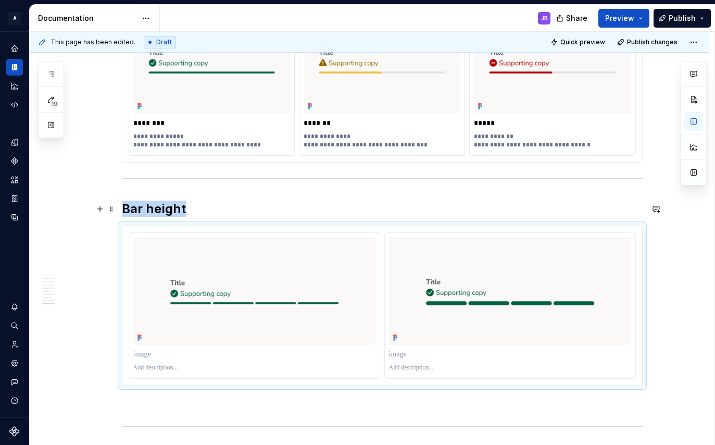
click at [191, 213] on h2 "Bar height" at bounding box center [382, 208] width 521 height 17
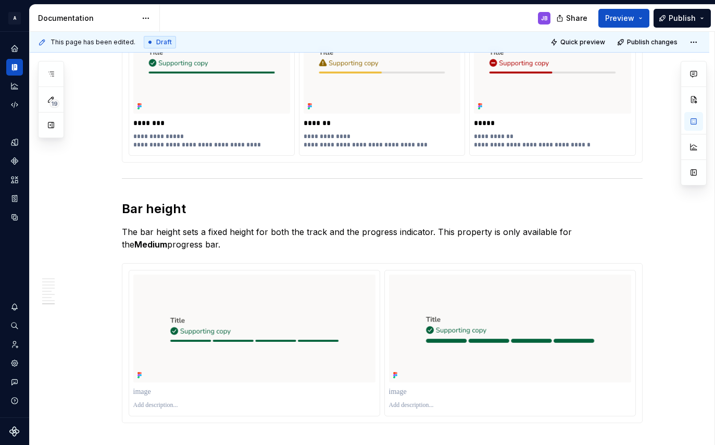
type textarea "*"
click at [411, 391] on p "To enrich screen reader interactions, please activate Accessibility in Grammarl…" at bounding box center [510, 391] width 242 height 10
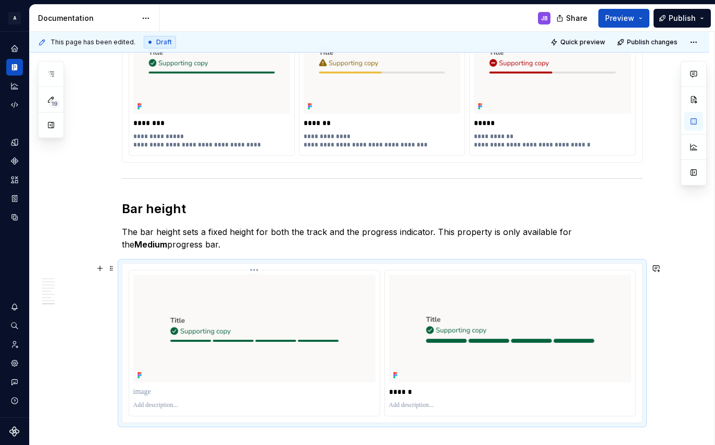
click at [146, 391] on p "To enrich screen reader interactions, please activate Accessibility in Grammarl…" at bounding box center [254, 391] width 242 height 10
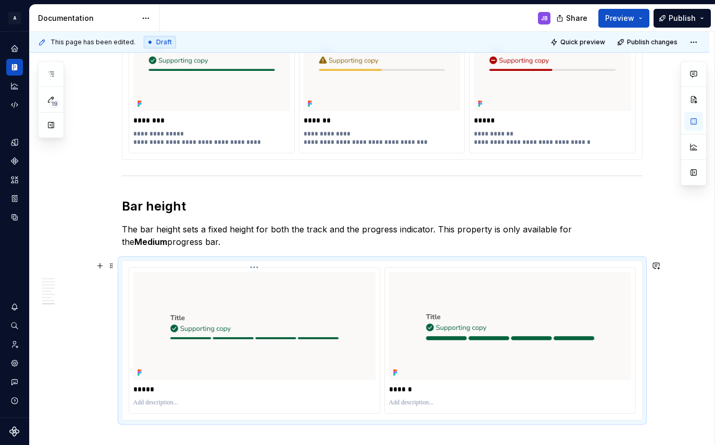
click at [154, 403] on p "To enrich screen reader interactions, please activate Accessibility in Grammarl…" at bounding box center [254, 402] width 242 height 8
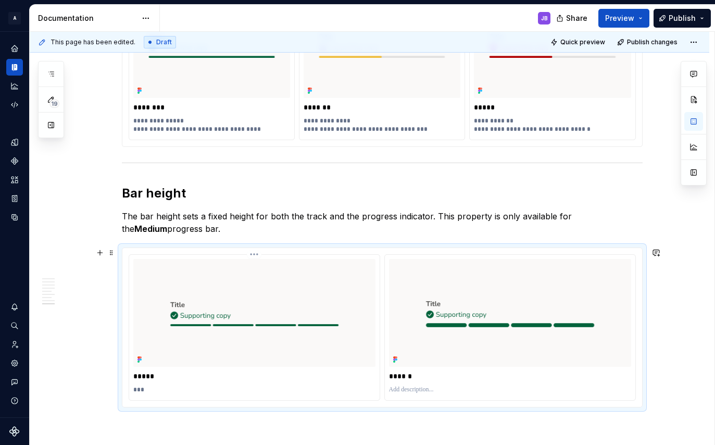
click at [133, 392] on p "***" at bounding box center [254, 389] width 242 height 8
click at [142, 387] on p "**********" at bounding box center [254, 389] width 242 height 8
click at [395, 390] on p "To enrich screen reader interactions, please activate Accessibility in Grammarl…" at bounding box center [510, 389] width 242 height 8
paste div "To enrich screen reader interactions, please activate Accessibility in Grammarl…"
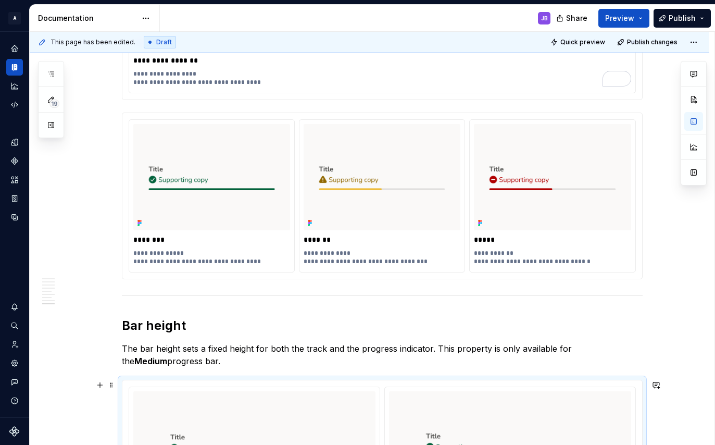
scroll to position [2055, 0]
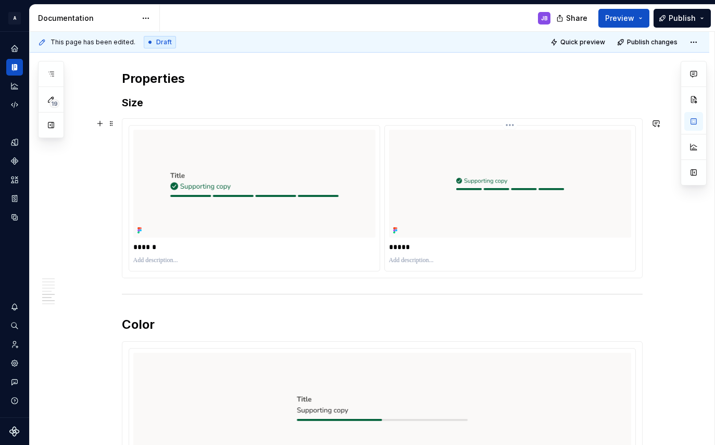
click at [394, 260] on p "To enrich screen reader interactions, please activate Accessibility in Grammarl…" at bounding box center [510, 260] width 242 height 8
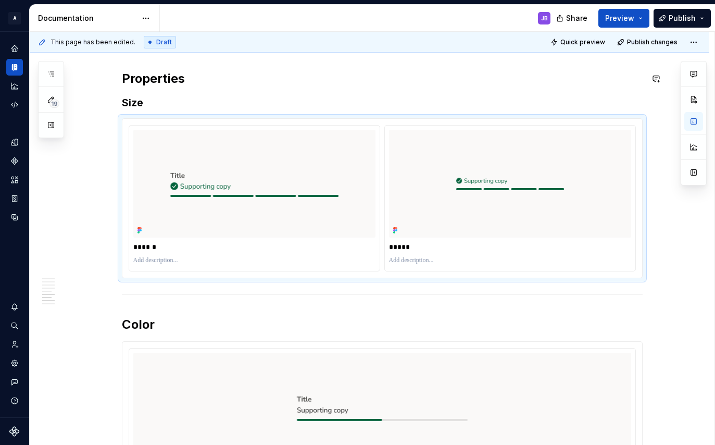
type textarea "*"
click at [396, 259] on p "To enrich screen reader interactions, please activate Accessibility in Grammarl…" at bounding box center [510, 260] width 242 height 8
paste div "To enrich screen reader interactions, please activate Accessibility in Grammarl…"
click at [155, 259] on p "To enrich screen reader interactions, please activate Accessibility in Grammarl…" at bounding box center [254, 260] width 242 height 8
paste div "To enrich screen reader interactions, please activate Accessibility in Grammarl…"
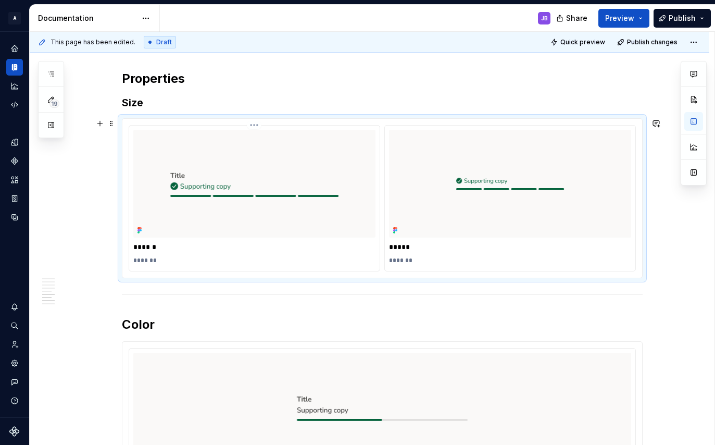
click at [151, 260] on p "*******" at bounding box center [254, 260] width 242 height 8
click at [407, 261] on p "*******" at bounding box center [510, 260] width 242 height 8
click at [174, 260] on p "**********" at bounding box center [254, 260] width 242 height 8
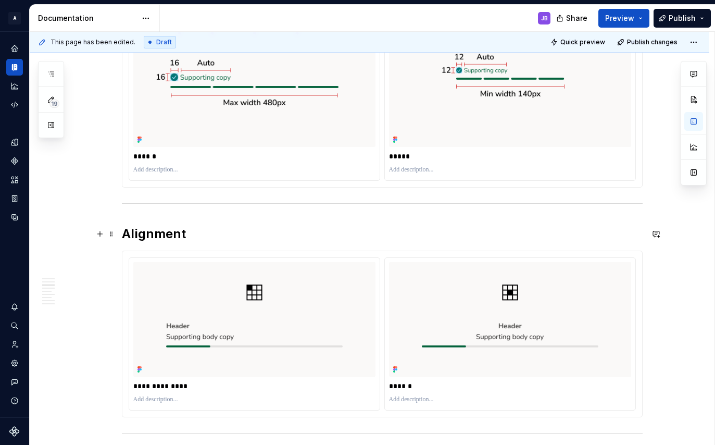
scroll to position [839, 0]
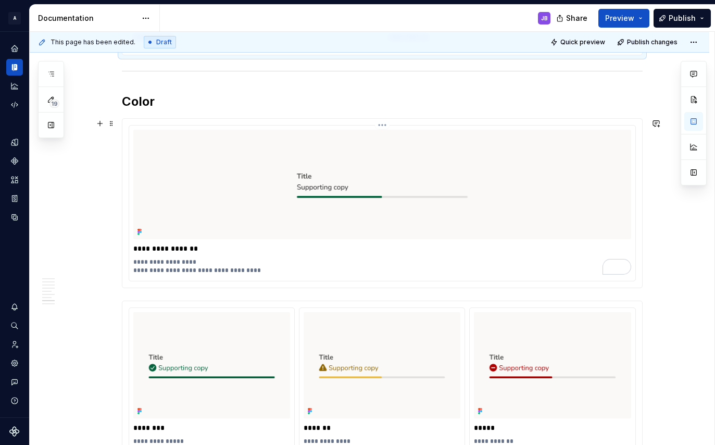
click at [148, 260] on p "**********" at bounding box center [382, 266] width 498 height 17
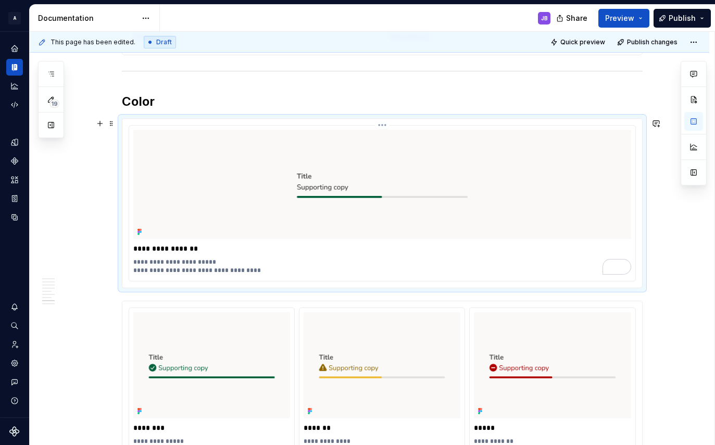
click at [160, 271] on p "**********" at bounding box center [382, 266] width 498 height 17
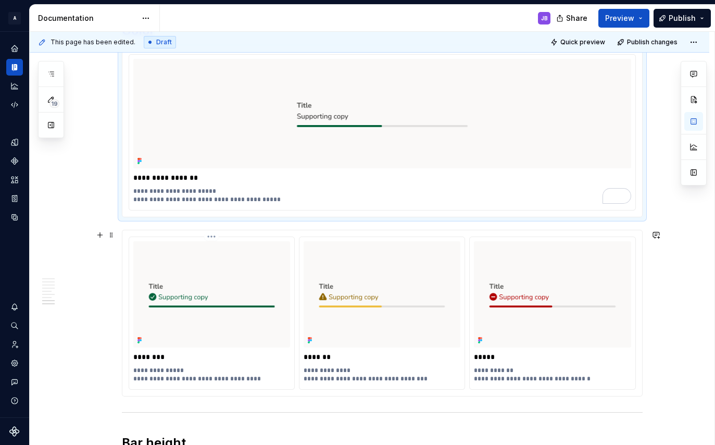
click at [146, 372] on p "**********" at bounding box center [211, 374] width 157 height 17
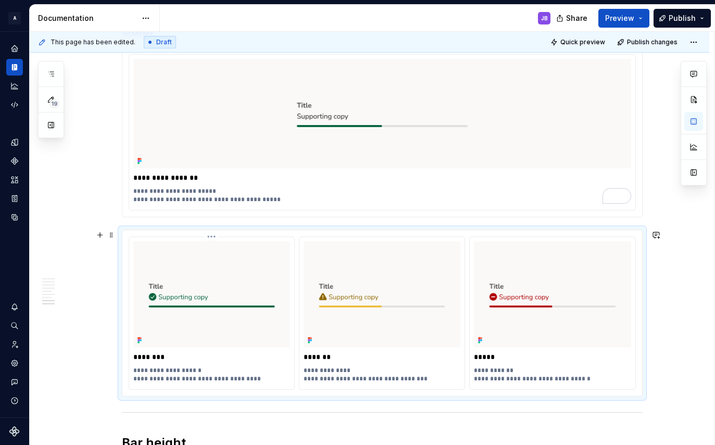
click at [164, 379] on p "**********" at bounding box center [211, 374] width 157 height 17
click at [160, 379] on p "**********" at bounding box center [211, 374] width 157 height 17
click at [318, 371] on p "**********" at bounding box center [381, 374] width 157 height 17
click at [331, 378] on p "**********" at bounding box center [381, 374] width 157 height 17
click at [487, 371] on p "**********" at bounding box center [552, 374] width 157 height 17
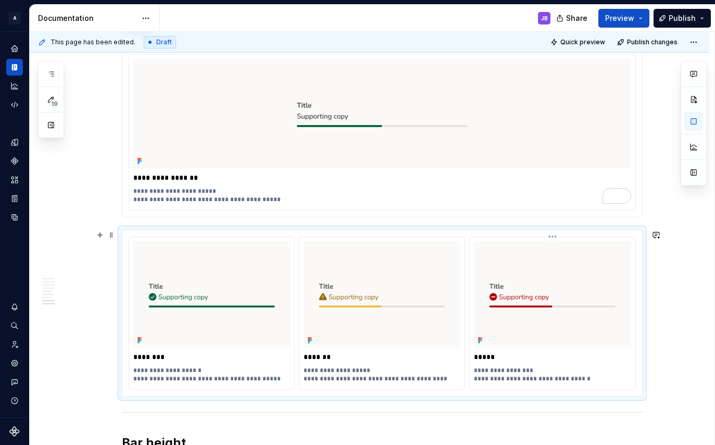
click at [501, 378] on p "**********" at bounding box center [552, 374] width 157 height 17
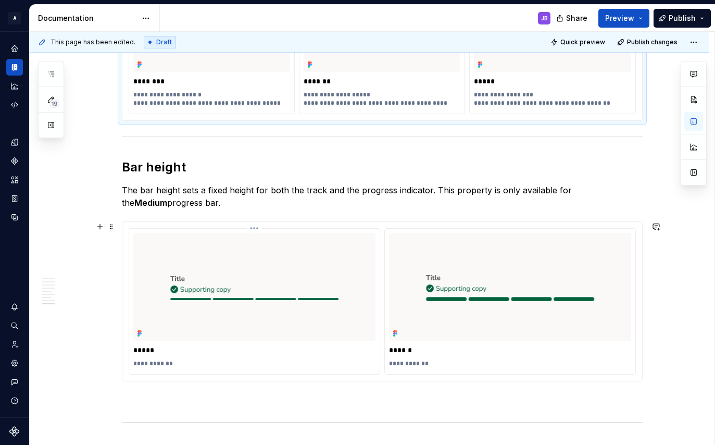
click at [138, 363] on p "**********" at bounding box center [254, 363] width 242 height 8
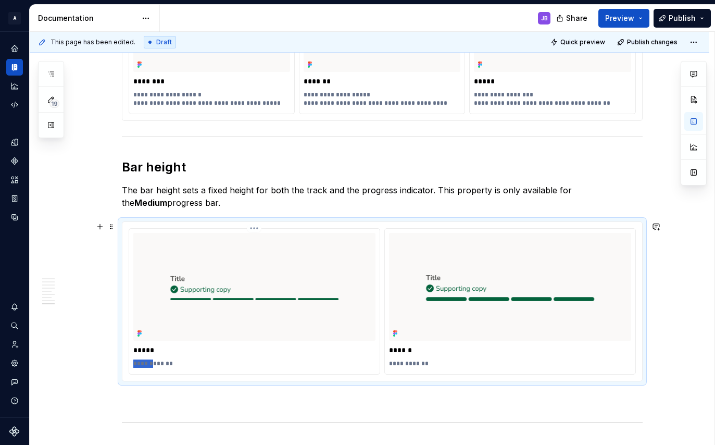
click at [138, 363] on p "**********" at bounding box center [254, 363] width 242 height 8
click at [395, 363] on p "**********" at bounding box center [510, 363] width 242 height 8
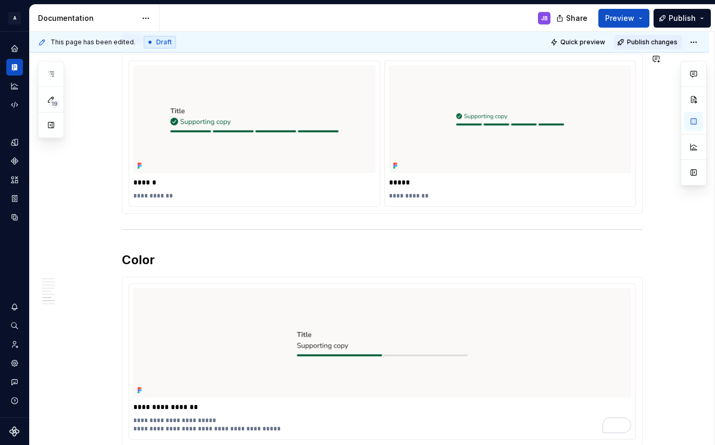
click at [622, 42] on span "Publish changes" at bounding box center [652, 42] width 50 height 8
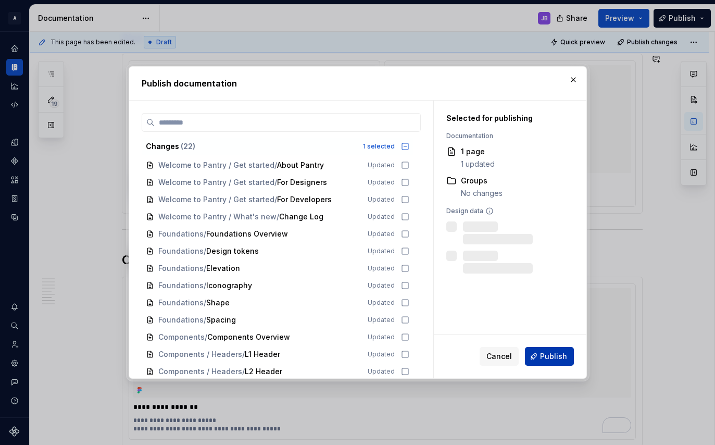
click at [552, 352] on span "Publish" at bounding box center [553, 356] width 27 height 10
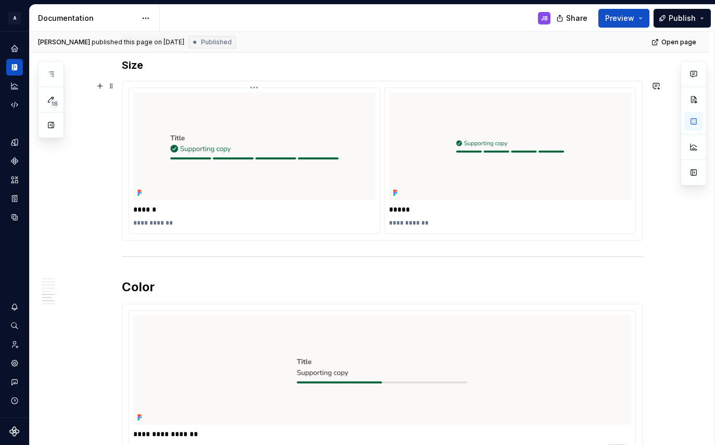
click at [176, 223] on p "**********" at bounding box center [254, 223] width 242 height 8
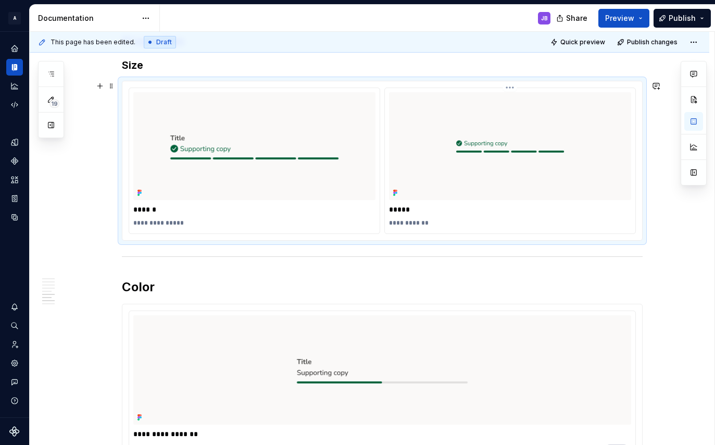
click at [434, 223] on p "**********" at bounding box center [510, 223] width 242 height 8
drag, startPoint x: 170, startPoint y: 223, endPoint x: 181, endPoint y: 221, distance: 10.6
click at [180, 222] on p "**********" at bounding box center [254, 223] width 242 height 8
drag, startPoint x: 428, startPoint y: 222, endPoint x: 438, endPoint y: 220, distance: 9.5
click at [438, 220] on p "**********" at bounding box center [510, 223] width 242 height 8
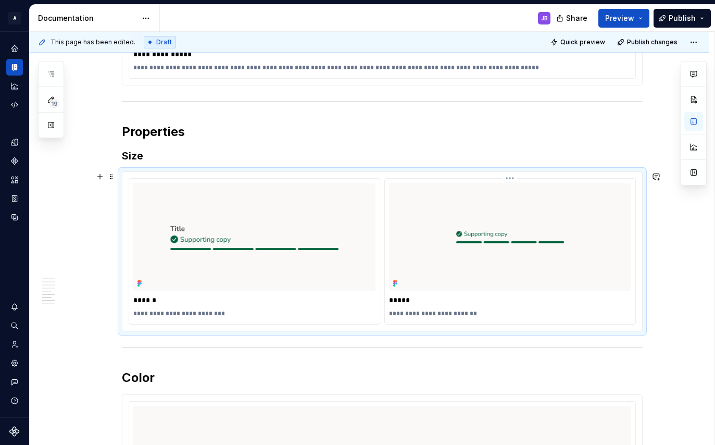
scroll to position [1580, 0]
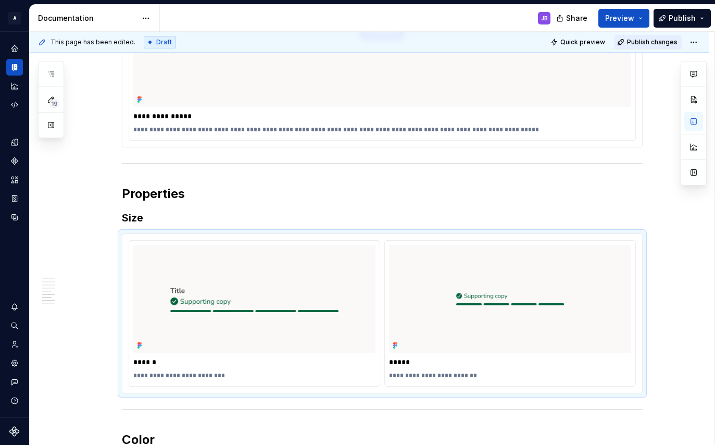
click at [622, 41] on span "Publish changes" at bounding box center [652, 42] width 50 height 8
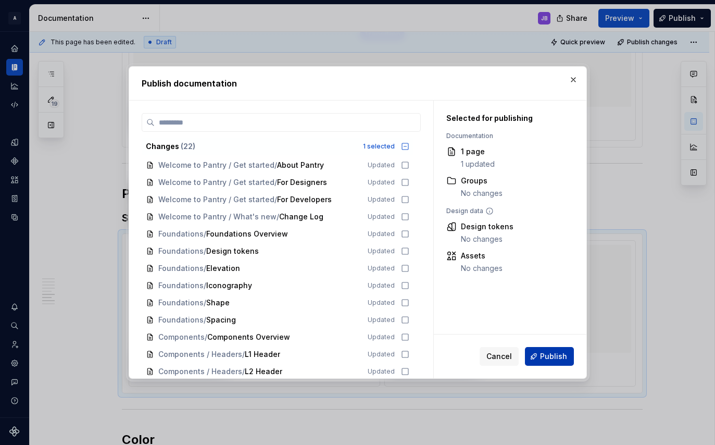
click at [556, 352] on span "Publish" at bounding box center [553, 356] width 27 height 10
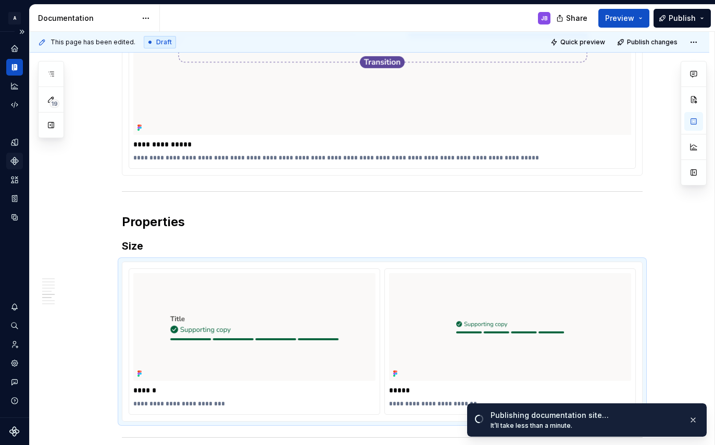
scroll to position [1492, 0]
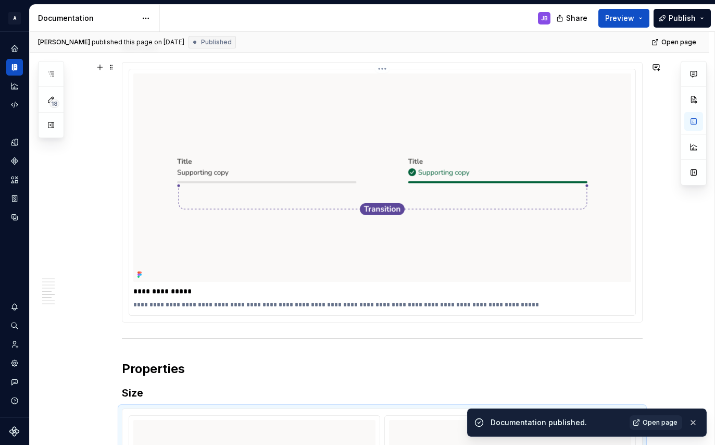
click at [147, 291] on p "**********" at bounding box center [382, 291] width 498 height 10
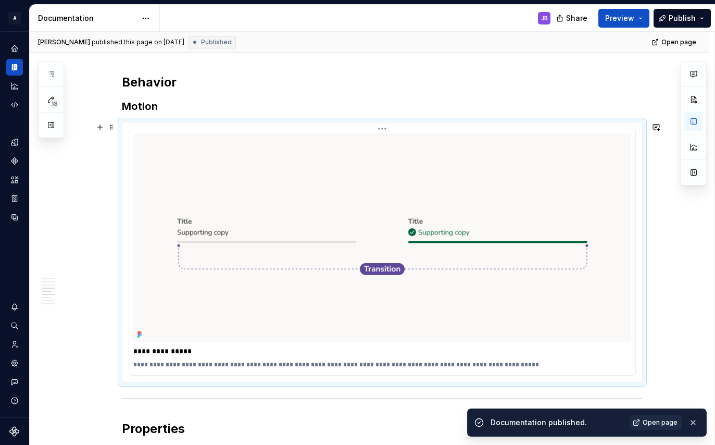
click at [182, 351] on p "**********" at bounding box center [382, 351] width 498 height 10
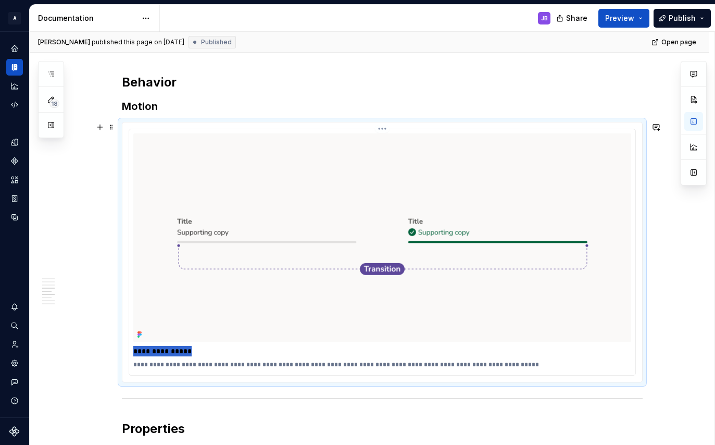
drag, startPoint x: 185, startPoint y: 350, endPoint x: 134, endPoint y: 349, distance: 50.5
click at [134, 349] on p "**********" at bounding box center [382, 351] width 498 height 10
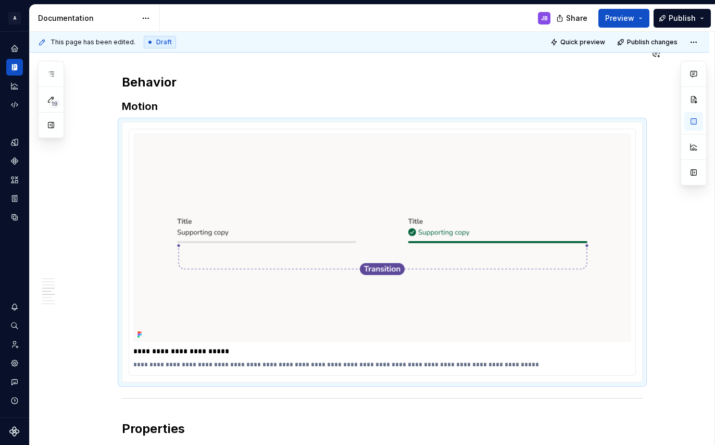
type textarea "*"
click at [141, 364] on p "**********" at bounding box center [382, 364] width 498 height 8
click at [141, 365] on p "**********" at bounding box center [382, 364] width 498 height 8
click at [230, 367] on p "**********" at bounding box center [382, 364] width 498 height 8
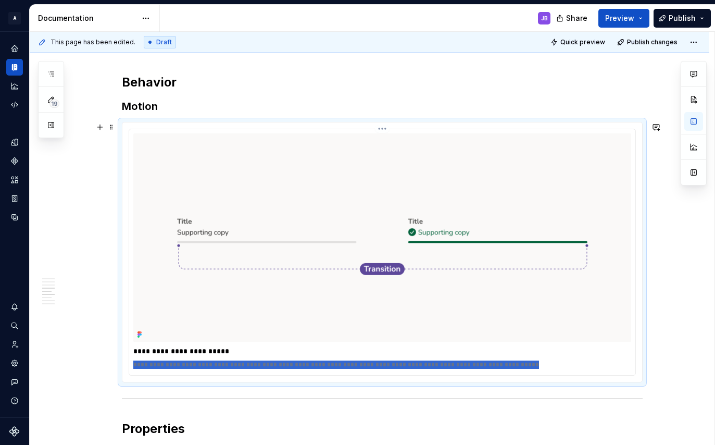
drag, startPoint x: 134, startPoint y: 363, endPoint x: 528, endPoint y: 362, distance: 393.5
click at [528, 365] on p "**********" at bounding box center [382, 364] width 498 height 8
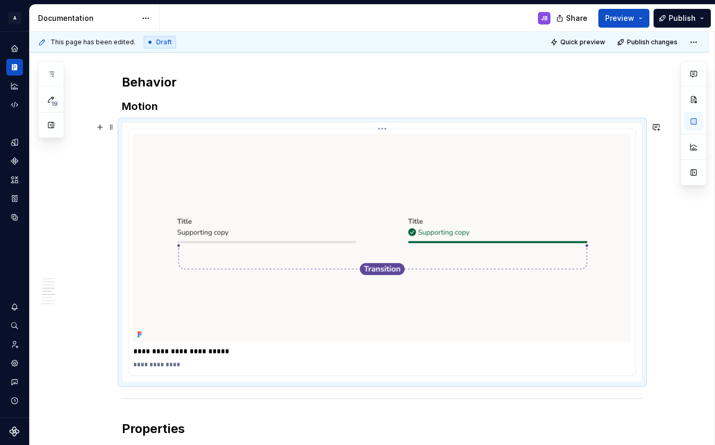
click at [183, 359] on div "**********" at bounding box center [382, 364] width 498 height 12
click at [179, 365] on p "**********" at bounding box center [382, 364] width 498 height 8
type textarea "*"
paste div "To enrich screen reader interactions, please activate Accessibility in Grammarl…"
click at [214, 363] on p "**********" at bounding box center [382, 364] width 498 height 8
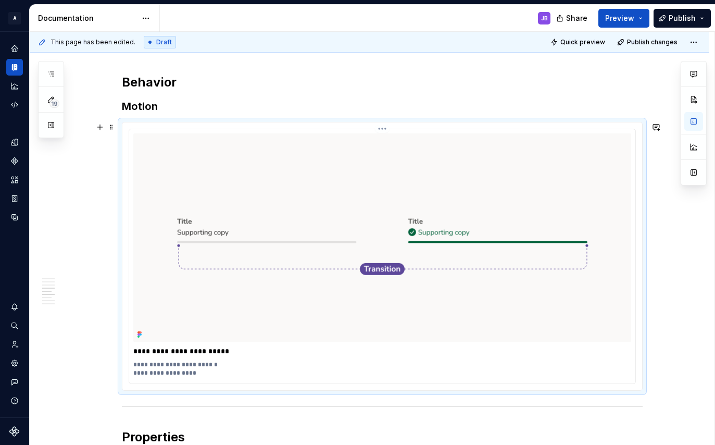
click at [211, 365] on p "**********" at bounding box center [382, 368] width 498 height 17
click at [161, 107] on h3 "Motion" at bounding box center [382, 106] width 521 height 15
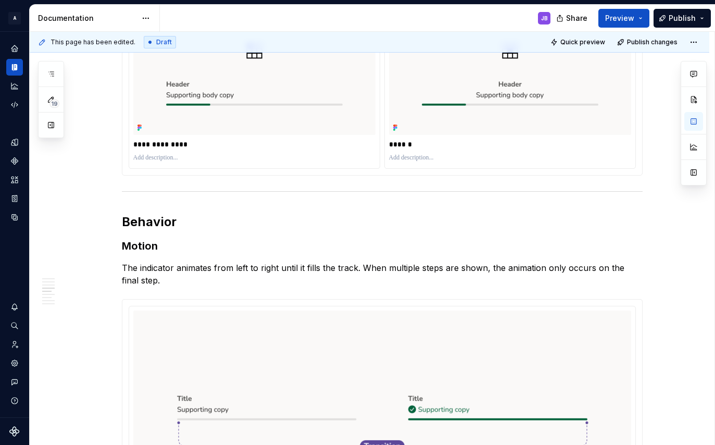
scroll to position [1142, 0]
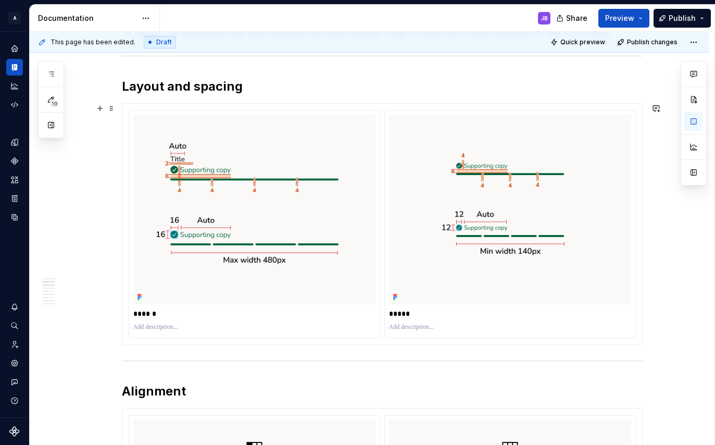
type textarea "*"
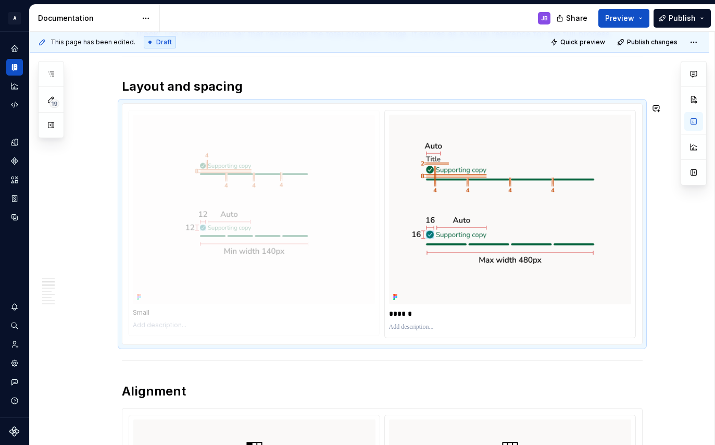
drag, startPoint x: 425, startPoint y: 181, endPoint x: 153, endPoint y: 172, distance: 272.9
click at [156, 172] on body "A Pantry Design System JB Dataset Token studio Documentation JB Share Preview P…" at bounding box center [357, 222] width 715 height 445
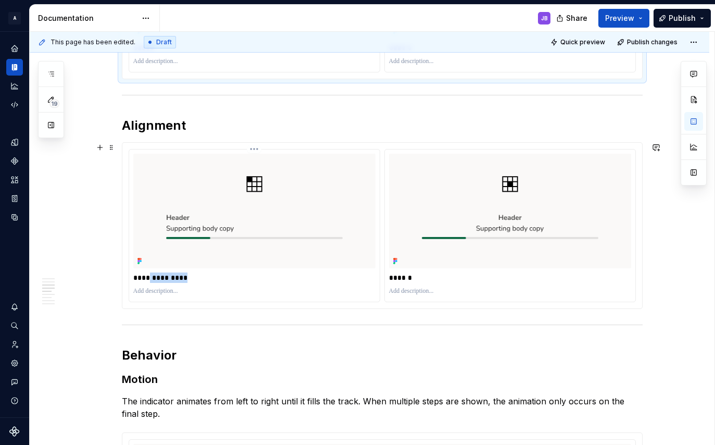
drag, startPoint x: 147, startPoint y: 278, endPoint x: 180, endPoint y: 275, distance: 32.4
click at [180, 276] on p "**********" at bounding box center [254, 277] width 242 height 10
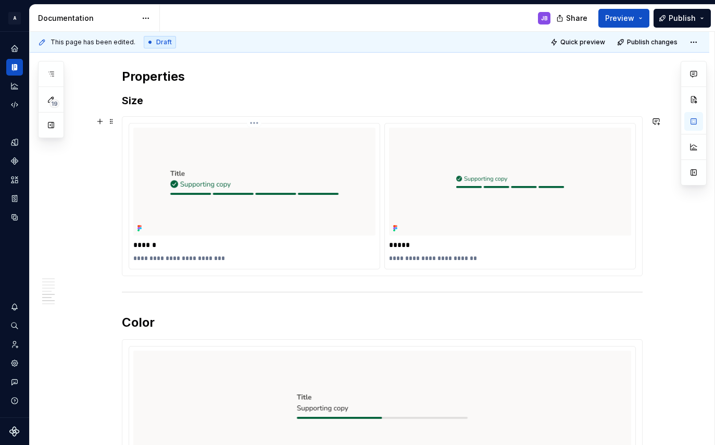
click at [167, 246] on p "******" at bounding box center [254, 244] width 242 height 10
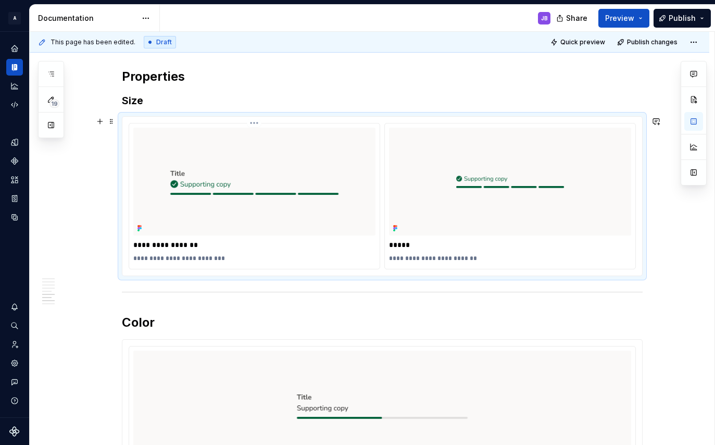
click at [163, 244] on p "**********" at bounding box center [254, 244] width 242 height 10
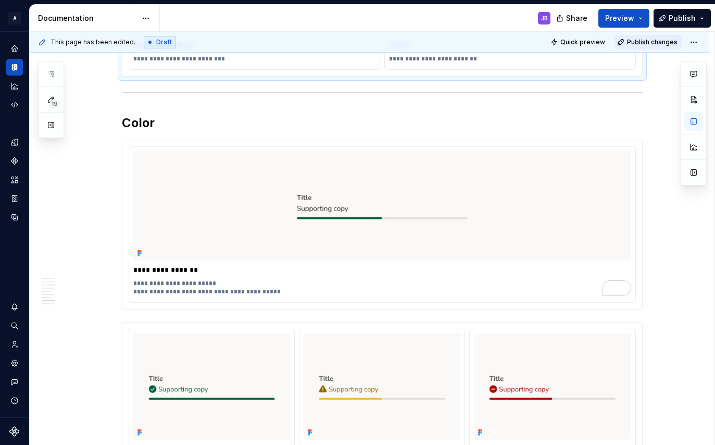
click at [622, 42] on span "Publish changes" at bounding box center [652, 42] width 50 height 8
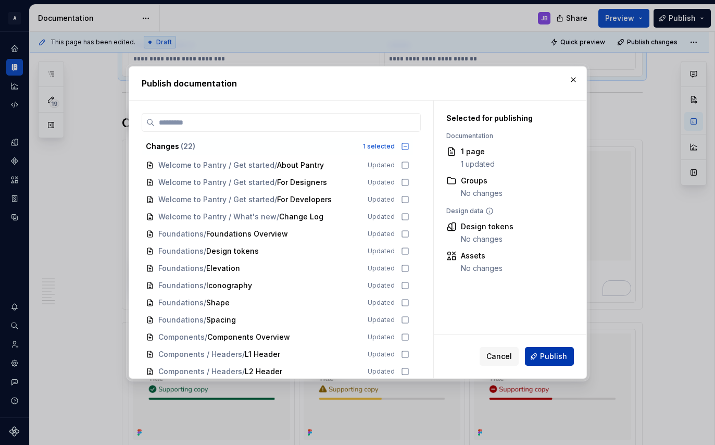
click at [552, 353] on span "Publish" at bounding box center [553, 356] width 27 height 10
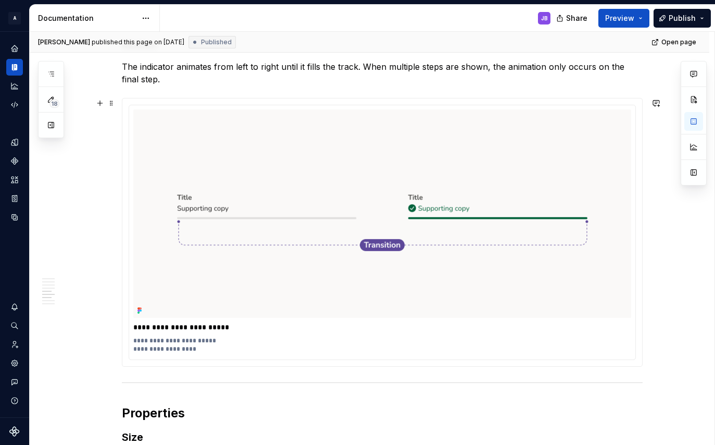
scroll to position [1374, 0]
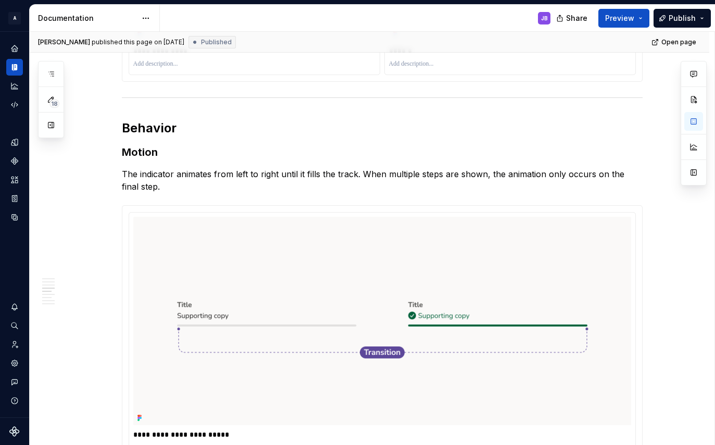
type textarea "*"
click at [167, 186] on p "The indicator animates from left to right until it fills the track. When multip…" at bounding box center [382, 180] width 521 height 25
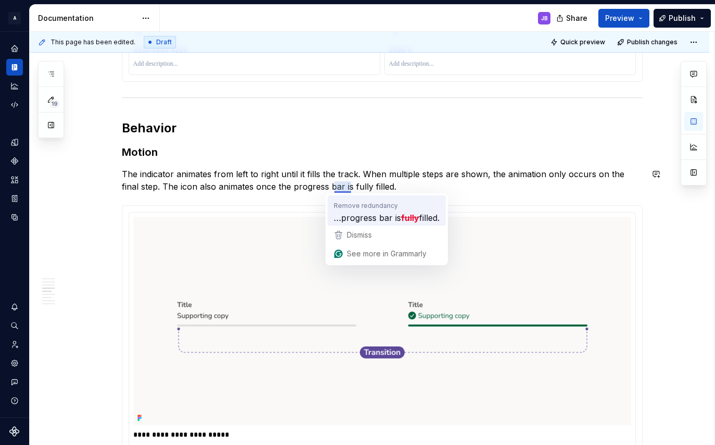
click at [382, 218] on span "…progress bar is" at bounding box center [367, 217] width 67 height 13
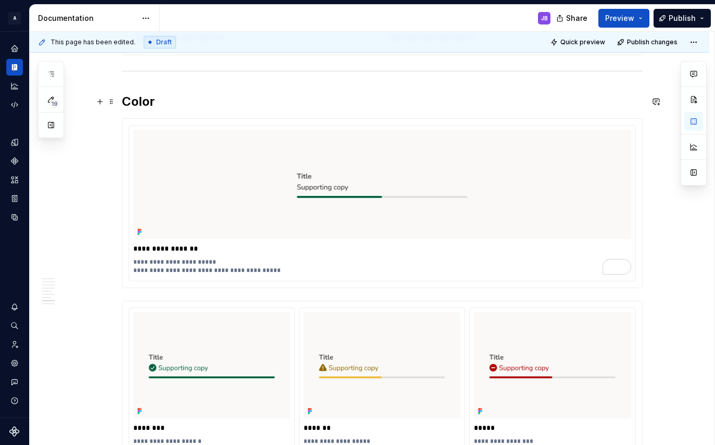
click at [161, 107] on h2 "Color" at bounding box center [382, 101] width 521 height 17
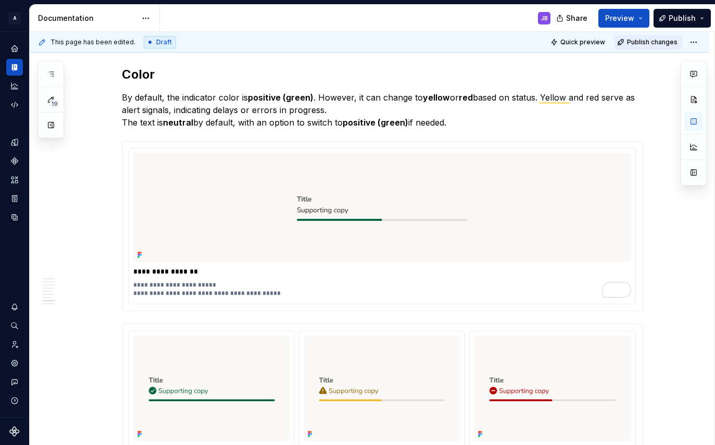
click at [622, 46] on button "Publish changes" at bounding box center [648, 42] width 68 height 15
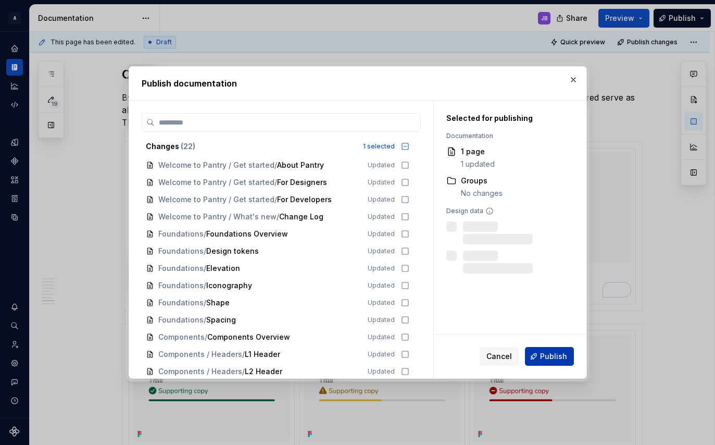
click at [558, 356] on span "Publish" at bounding box center [553, 356] width 27 height 10
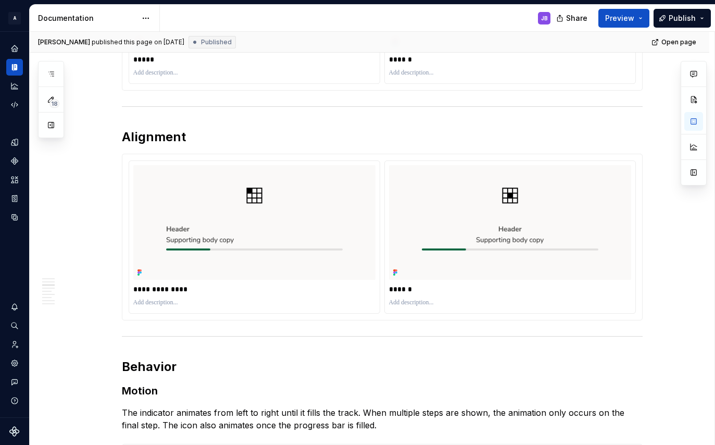
scroll to position [871, 0]
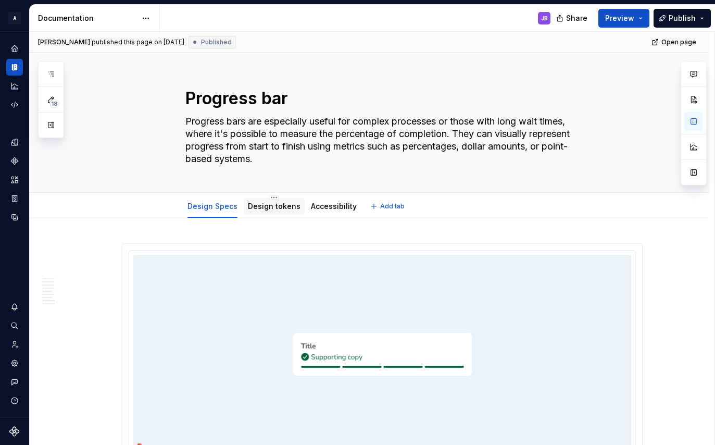
click at [270, 209] on link "Design tokens" at bounding box center [274, 205] width 53 height 9
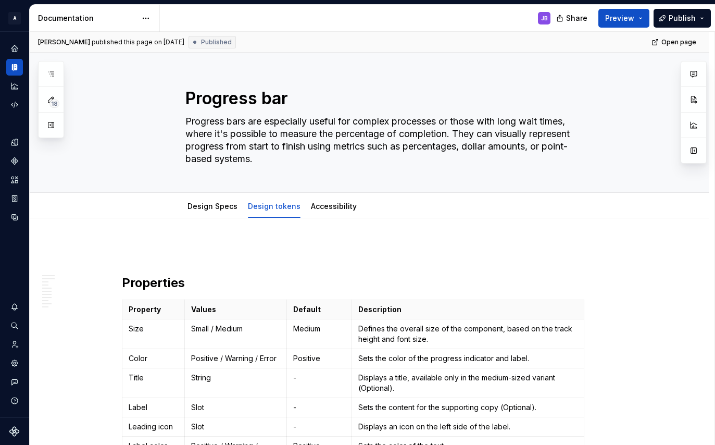
type textarea "*"
